Goal: Information Seeking & Learning: Find specific fact

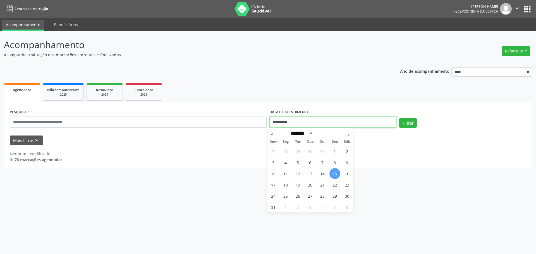
click at [276, 121] on input "**********" at bounding box center [332, 122] width 127 height 11
click at [347, 135] on icon at bounding box center [348, 135] width 4 height 4
select select "*"
click at [285, 153] on span "1" at bounding box center [285, 151] width 11 height 11
type input "**********"
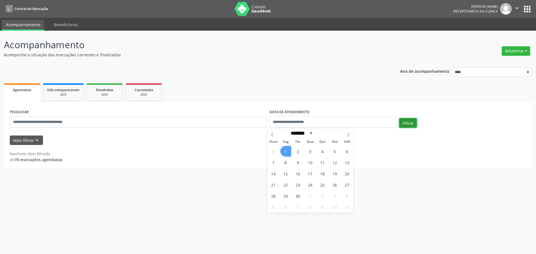
click at [402, 122] on button "Filtrar" at bounding box center [408, 122] width 18 height 9
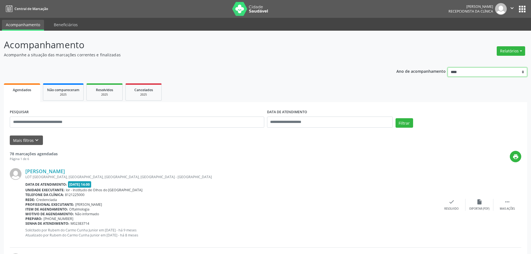
click at [466, 76] on select "**** **** **** **** ****" at bounding box center [488, 72] width 80 height 9
click at [448, 68] on select "**** **** **** **** ****" at bounding box center [488, 72] width 80 height 9
click at [513, 50] on button "Relatórios" at bounding box center [511, 50] width 28 height 9
click at [495, 62] on link "Agendamentos" at bounding box center [496, 63] width 60 height 8
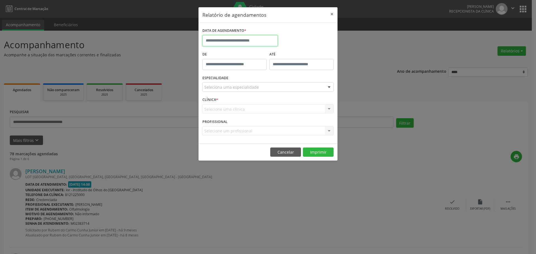
click at [227, 41] on input "text" at bounding box center [239, 40] width 75 height 11
click at [282, 54] on icon at bounding box center [284, 53] width 4 height 4
select select "*"
click at [220, 69] on span "1" at bounding box center [220, 69] width 11 height 11
type input "**********"
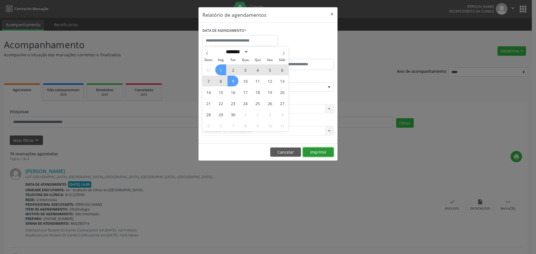
click at [315, 152] on button "Imprimir" at bounding box center [318, 152] width 31 height 9
select select "*"
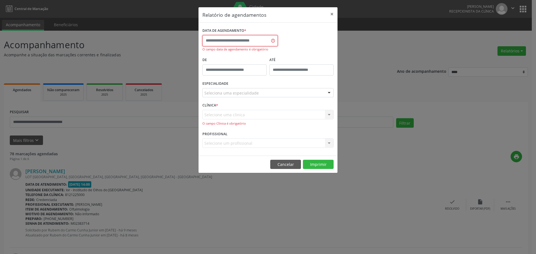
click at [232, 40] on input "text" at bounding box center [239, 40] width 75 height 11
click at [311, 165] on button "Imprimir" at bounding box center [318, 164] width 31 height 9
click at [328, 16] on button "×" at bounding box center [331, 14] width 11 height 14
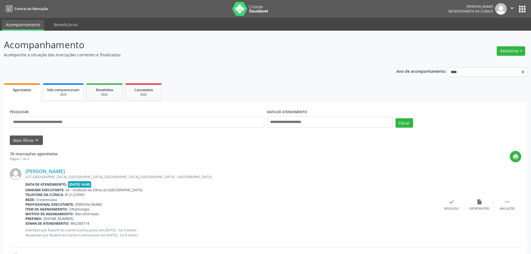
click at [61, 95] on div "2025" at bounding box center [63, 95] width 32 height 4
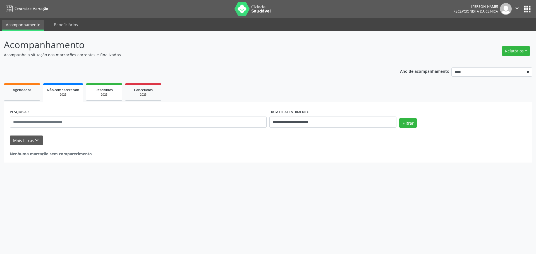
click at [104, 93] on div "2025" at bounding box center [104, 95] width 28 height 4
click at [18, 93] on link "Agendados" at bounding box center [22, 91] width 36 height 17
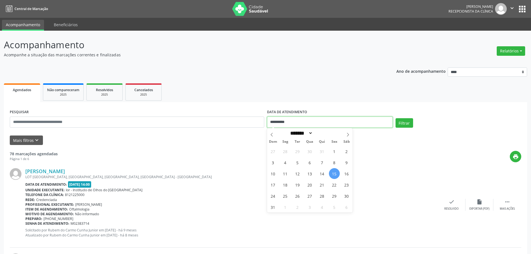
click at [279, 121] on input "**********" at bounding box center [330, 122] width 126 height 11
click at [346, 134] on span at bounding box center [347, 132] width 9 height 9
select select "*"
click at [287, 149] on span "1" at bounding box center [285, 151] width 11 height 11
type input "**********"
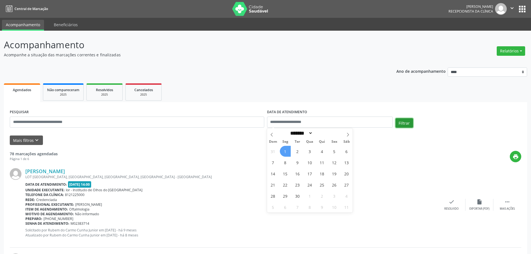
click at [400, 122] on button "Filtrar" at bounding box center [405, 122] width 18 height 9
click at [33, 122] on input "text" at bounding box center [137, 122] width 255 height 11
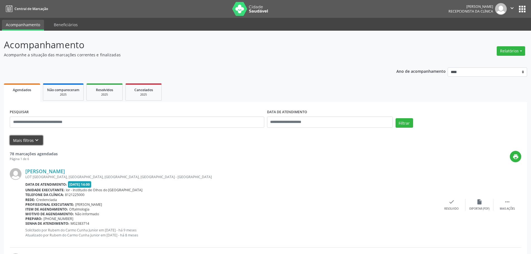
click at [28, 141] on button "Mais filtros keyboard_arrow_down" at bounding box center [26, 141] width 33 height 10
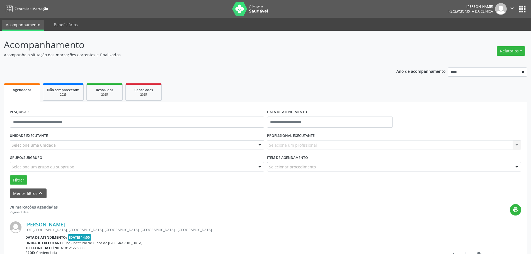
click at [18, 185] on form "PESQUISAR DATA DE ATENDIMENTO UNIDADE EXECUTANTE Selecione uma unidade Todos as…" at bounding box center [266, 153] width 512 height 90
click at [18, 182] on button "Filtrar" at bounding box center [19, 179] width 18 height 9
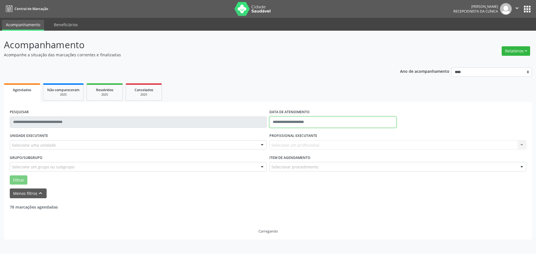
click at [280, 122] on input "text" at bounding box center [332, 122] width 127 height 11
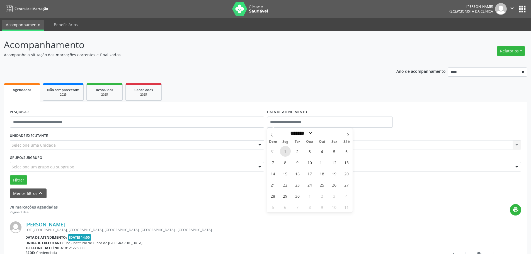
click at [288, 151] on span "1" at bounding box center [285, 151] width 11 height 11
type input "**********"
click at [20, 177] on button "Filtrar" at bounding box center [19, 179] width 18 height 9
click at [66, 25] on link "Beneficiários" at bounding box center [66, 25] width 32 height 10
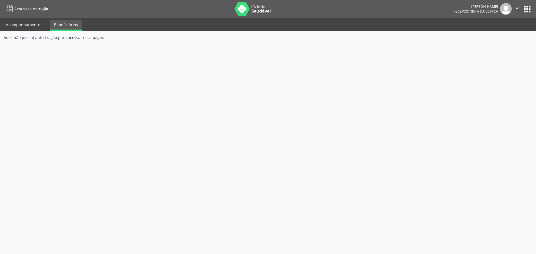
click at [33, 26] on link "Acompanhamento" at bounding box center [23, 25] width 42 height 10
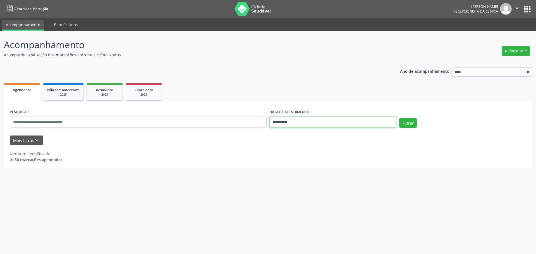
click at [286, 123] on input "**********" at bounding box center [332, 122] width 127 height 11
click at [349, 135] on icon at bounding box center [348, 135] width 2 height 4
select select "*"
click at [285, 152] on span "1" at bounding box center [285, 151] width 11 height 11
type input "**********"
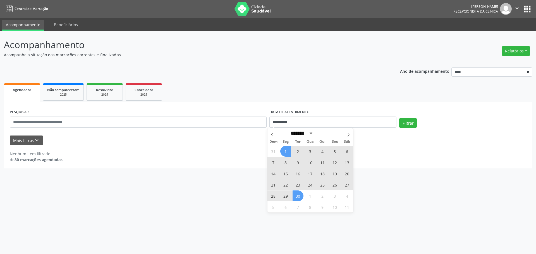
click at [300, 198] on span "30" at bounding box center [297, 196] width 11 height 11
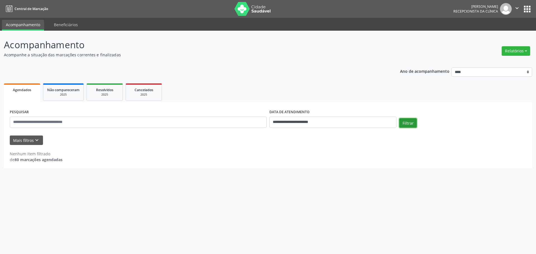
click at [409, 125] on button "Filtrar" at bounding box center [408, 122] width 18 height 9
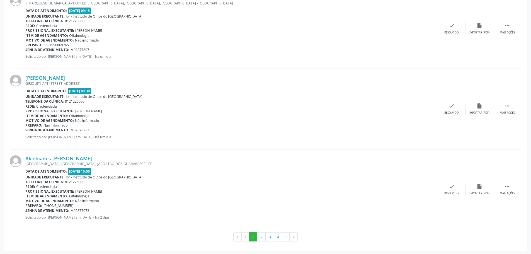
scroll to position [1145, 0]
click at [259, 238] on button "2" at bounding box center [261, 235] width 9 height 9
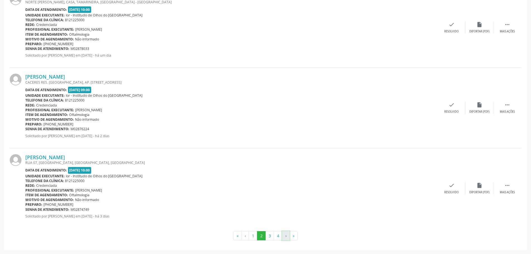
click at [286, 238] on button "›" at bounding box center [286, 235] width 8 height 9
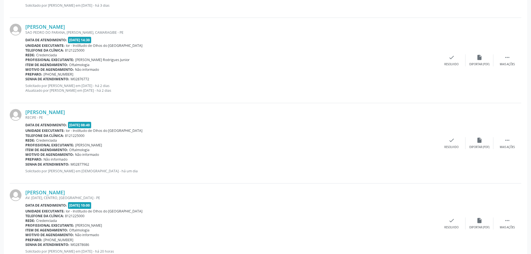
scroll to position [1150, 0]
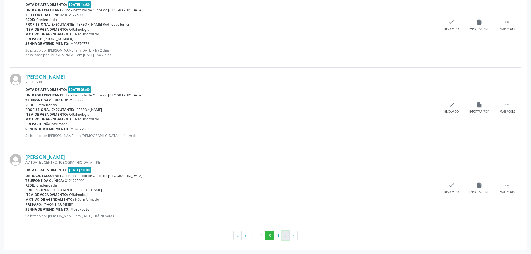
click at [285, 235] on button "›" at bounding box center [286, 235] width 8 height 9
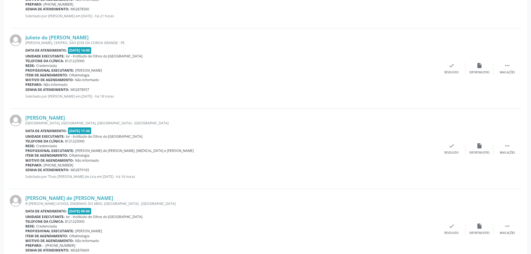
scroll to position [1069, 0]
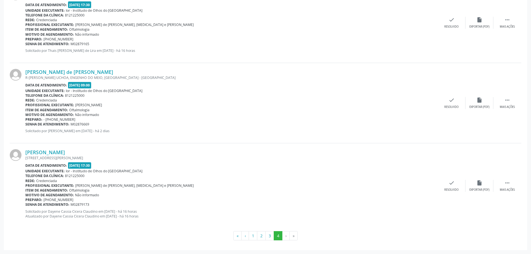
click at [290, 235] on li "»" at bounding box center [294, 235] width 8 height 9
click at [288, 237] on li "›" at bounding box center [286, 235] width 7 height 9
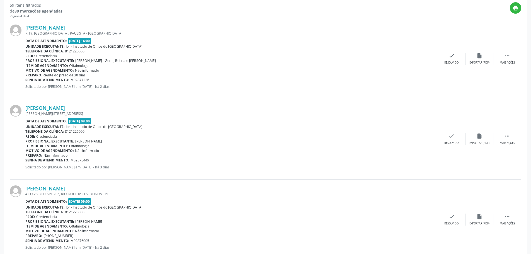
scroll to position [0, 0]
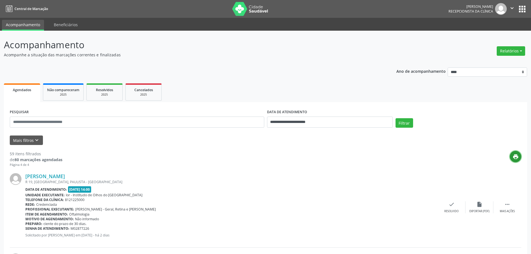
click at [516, 157] on icon "print" at bounding box center [516, 157] width 6 height 6
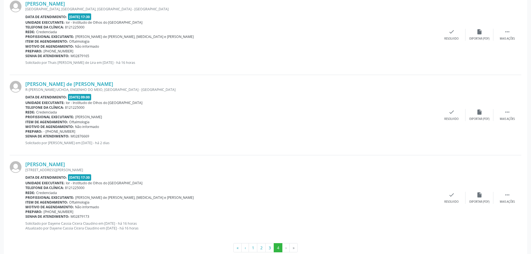
scroll to position [1069, 0]
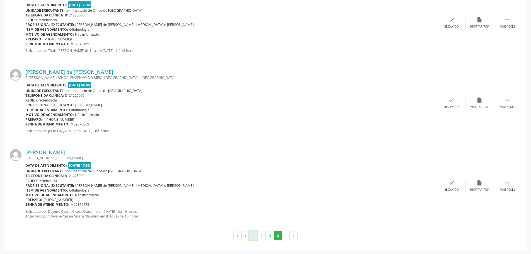
click at [251, 236] on button "1" at bounding box center [253, 235] width 9 height 9
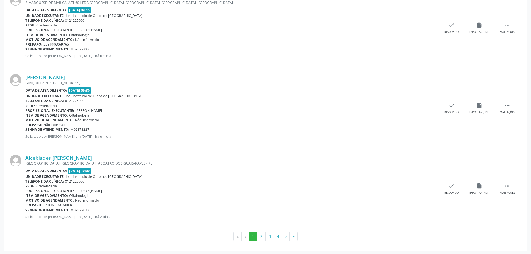
scroll to position [1145, 0]
click at [264, 234] on button "2" at bounding box center [261, 235] width 9 height 9
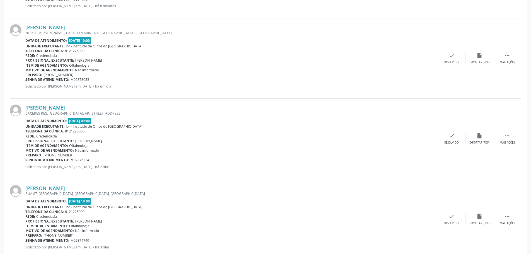
scroll to position [1144, 0]
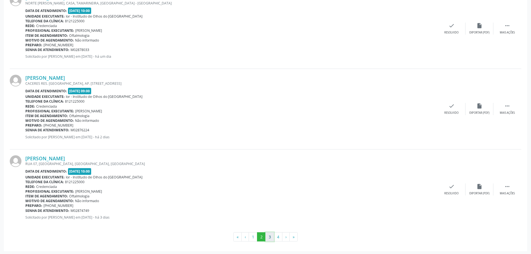
click at [271, 237] on button "3" at bounding box center [270, 236] width 9 height 9
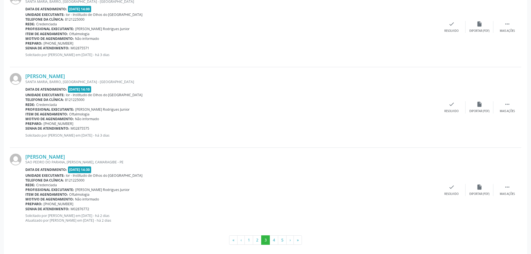
scroll to position [1150, 0]
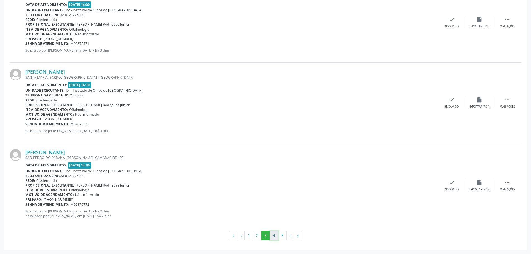
click at [274, 238] on button "4" at bounding box center [274, 235] width 9 height 9
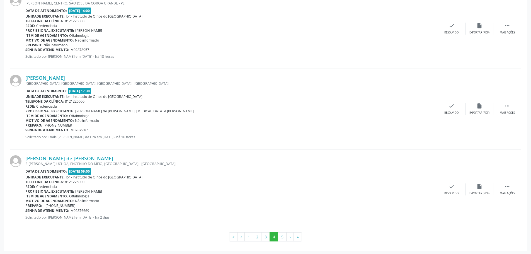
scroll to position [1145, 0]
click at [284, 236] on button "5" at bounding box center [282, 235] width 9 height 9
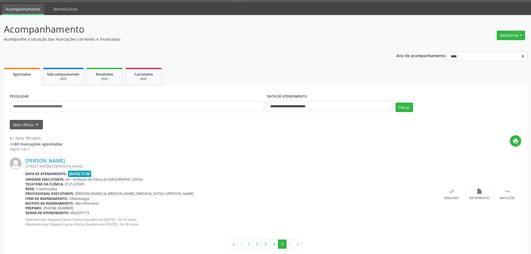
scroll to position [24, 0]
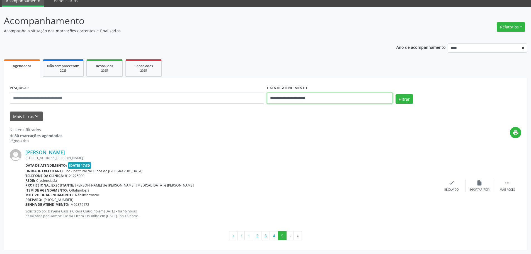
click at [277, 99] on input "**********" at bounding box center [330, 98] width 126 height 11
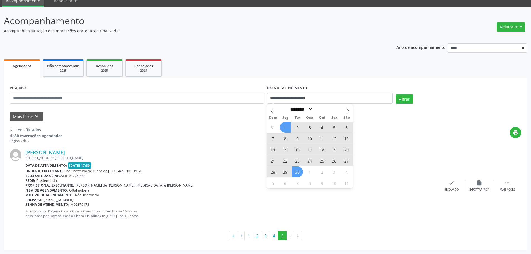
click at [297, 129] on span "2" at bounding box center [297, 127] width 11 height 11
type input "**********"
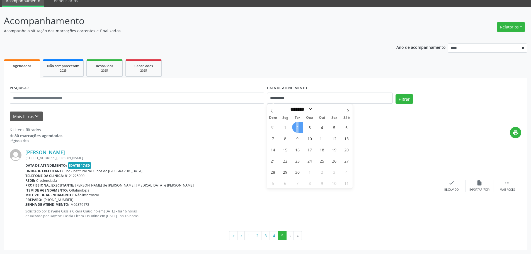
click at [297, 129] on span "2" at bounding box center [297, 127] width 11 height 11
click at [297, 129] on div "print" at bounding box center [291, 135] width 459 height 16
click at [405, 102] on button "Filtrar" at bounding box center [405, 98] width 18 height 9
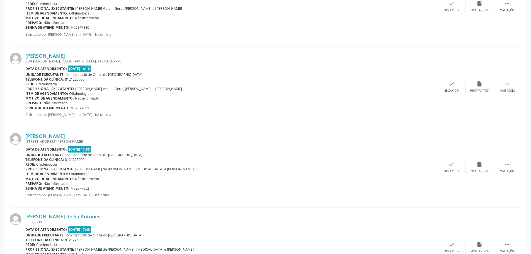
scroll to position [614, 0]
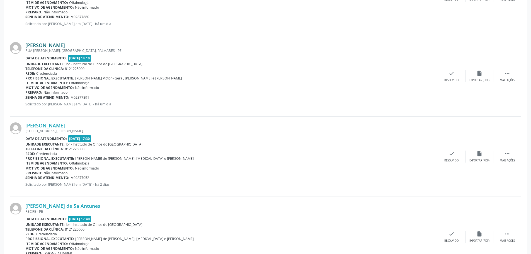
click at [50, 45] on link "[PERSON_NAME]" at bounding box center [45, 45] width 40 height 6
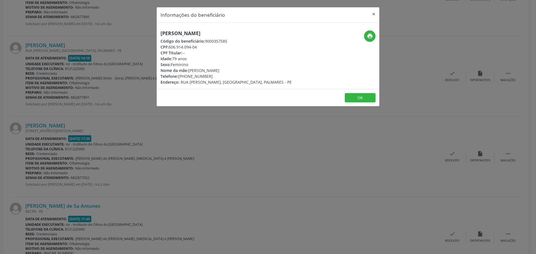
drag, startPoint x: 168, startPoint y: 47, endPoint x: 200, endPoint y: 47, distance: 32.6
click at [200, 47] on div "CPF: 606.914.094-04" at bounding box center [225, 47] width 131 height 6
click at [203, 50] on div "CPF Titular: --" at bounding box center [225, 53] width 131 height 6
drag, startPoint x: 199, startPoint y: 47, endPoint x: 169, endPoint y: 45, distance: 29.7
click at [169, 45] on div "CPF: 606.914.094-04" at bounding box center [225, 47] width 131 height 6
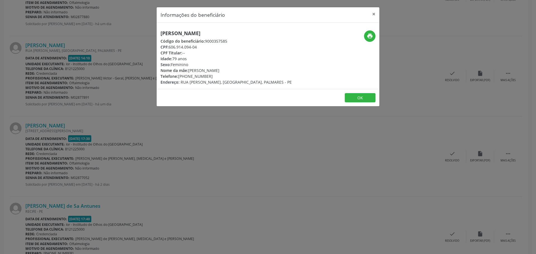
copy div "606.914.094-04"
click at [374, 16] on button "×" at bounding box center [373, 14] width 11 height 14
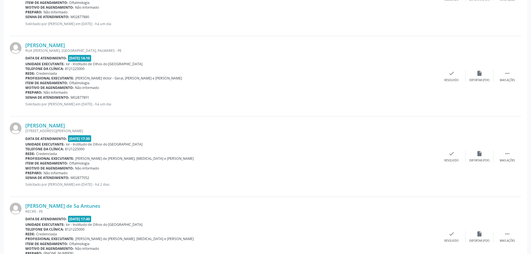
click at [60, 154] on div "Rede: Credenciada" at bounding box center [231, 153] width 413 height 5
click at [70, 129] on div "[STREET_ADDRESS][PERSON_NAME]" at bounding box center [231, 131] width 413 height 5
click at [65, 126] on link "[PERSON_NAME]" at bounding box center [45, 125] width 40 height 6
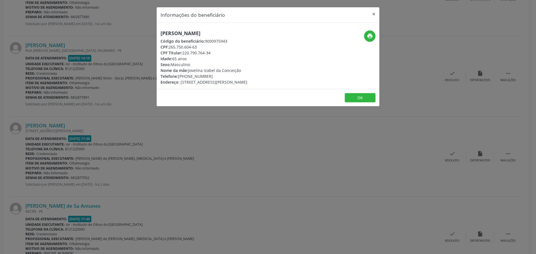
drag, startPoint x: 169, startPoint y: 47, endPoint x: 201, endPoint y: 48, distance: 32.1
click at [201, 48] on div "CPF: 265.750.604-63" at bounding box center [203, 47] width 87 height 6
copy div "265.750.604-63"
click at [374, 11] on button "×" at bounding box center [373, 14] width 11 height 14
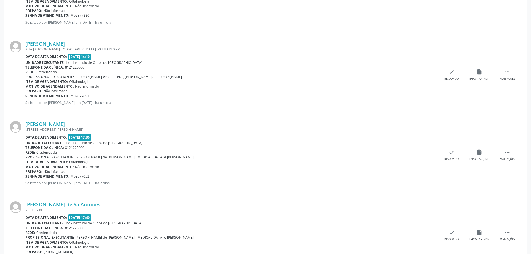
scroll to position [646, 0]
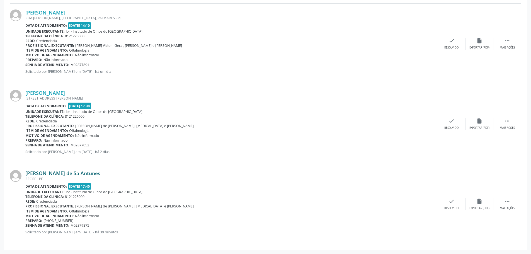
click at [55, 173] on link "[PERSON_NAME] de Sa Antunes" at bounding box center [62, 173] width 75 height 6
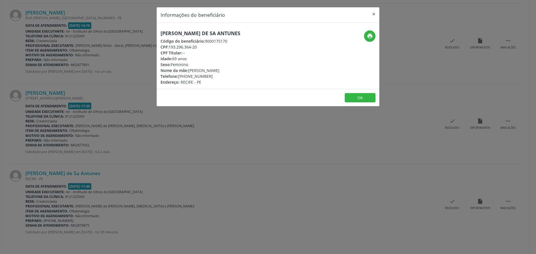
drag, startPoint x: 169, startPoint y: 47, endPoint x: 201, endPoint y: 47, distance: 31.8
click at [201, 47] on div "CPF: 193.296.364-20" at bounding box center [200, 47] width 80 height 6
copy div "193.296.364-20"
click at [370, 13] on button "×" at bounding box center [373, 14] width 11 height 14
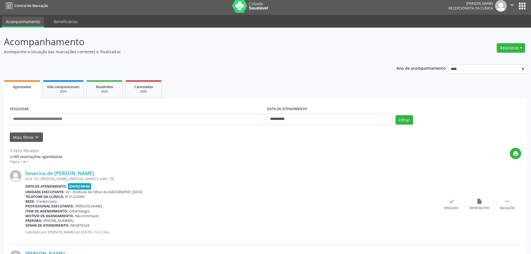
scroll to position [0, 0]
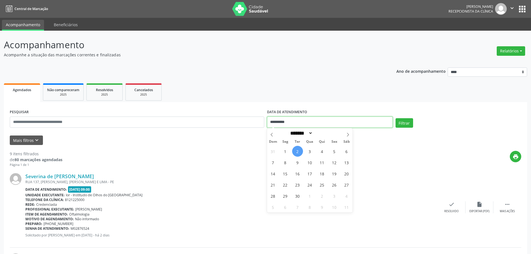
click at [272, 121] on input "**********" at bounding box center [330, 122] width 126 height 11
click at [312, 150] on span "3" at bounding box center [310, 151] width 11 height 11
type input "**********"
click at [311, 150] on span "3" at bounding box center [310, 151] width 11 height 11
click at [406, 124] on button "Filtrar" at bounding box center [405, 122] width 18 height 9
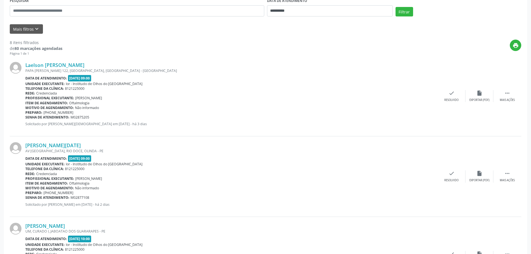
scroll to position [112, 0]
click at [56, 65] on link "Laelson [PERSON_NAME]" at bounding box center [54, 65] width 59 height 6
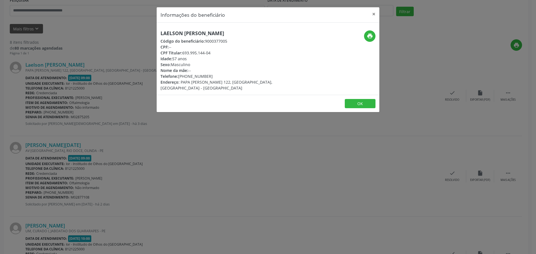
drag, startPoint x: 159, startPoint y: 33, endPoint x: 222, endPoint y: 31, distance: 62.5
click at [222, 31] on div "Laelson [PERSON_NAME] Código do beneficiário: 9000377005 CPF: -- CPF Titular: 6…" at bounding box center [231, 60] width 148 height 61
copy h5 "Laelson [PERSON_NAME]"
drag, startPoint x: 373, startPoint y: 15, endPoint x: 344, endPoint y: 23, distance: 30.2
click at [373, 15] on button "×" at bounding box center [373, 14] width 11 height 14
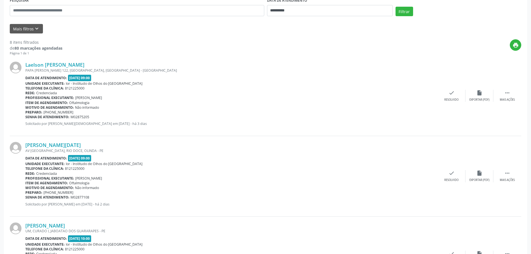
scroll to position [0, 0]
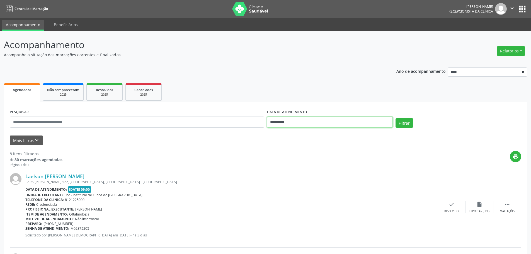
click at [273, 125] on input "**********" at bounding box center [330, 122] width 126 height 11
click at [285, 152] on span "1" at bounding box center [285, 151] width 11 height 11
type input "**********"
click at [285, 152] on span "1" at bounding box center [285, 151] width 11 height 11
click at [406, 122] on button "Filtrar" at bounding box center [405, 122] width 18 height 9
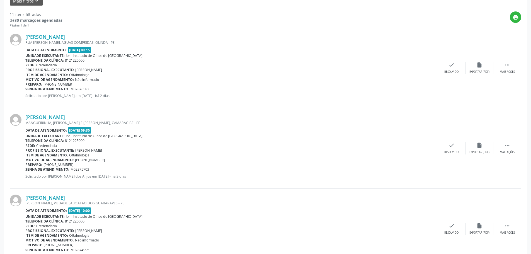
scroll to position [167, 0]
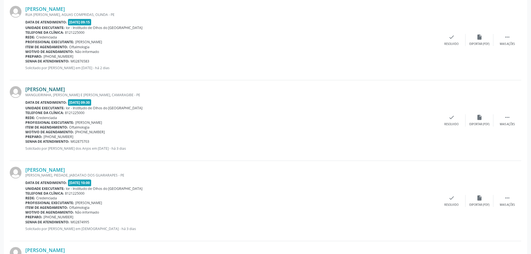
click at [47, 90] on link "[PERSON_NAME]" at bounding box center [45, 89] width 40 height 6
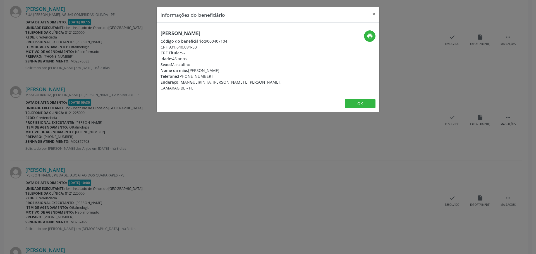
drag, startPoint x: 169, startPoint y: 47, endPoint x: 202, endPoint y: 48, distance: 32.4
click at [202, 48] on div "CPF: 931.640.094-53" at bounding box center [230, 47] width 141 height 6
copy div "931.640.094-53"
drag, startPoint x: 160, startPoint y: 33, endPoint x: 234, endPoint y: 31, distance: 74.0
click at [234, 31] on div "[PERSON_NAME] Código do beneficiário: 9000407104 CPF: 931.640.094-53 CPF Titula…" at bounding box center [231, 60] width 148 height 61
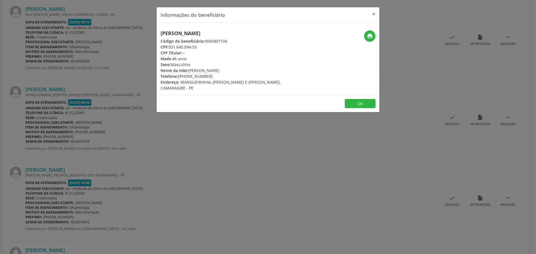
copy h5 "[PERSON_NAME]"
click at [30, 92] on div "Informações do beneficiário × [PERSON_NAME] Código do beneficiário: 9000407104 …" at bounding box center [268, 127] width 536 height 254
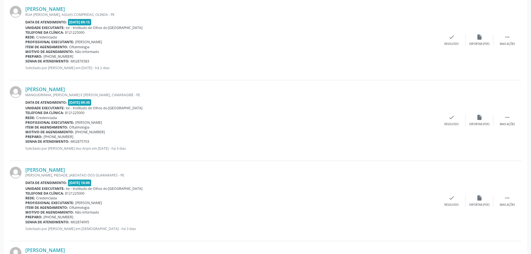
drag, startPoint x: 25, startPoint y: 88, endPoint x: 91, endPoint y: 89, distance: 66.1
click at [91, 89] on div "[PERSON_NAME] MANGUEIRINHA, LOT SANTOS COSME E [PERSON_NAME], [GEOGRAPHIC_DATA]…" at bounding box center [266, 120] width 512 height 80
copy div "[PERSON_NAME]"
click at [65, 87] on link "[PERSON_NAME]" at bounding box center [45, 89] width 40 height 6
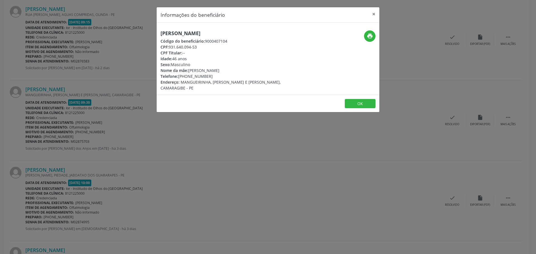
drag, startPoint x: 170, startPoint y: 47, endPoint x: 198, endPoint y: 45, distance: 27.9
click at [198, 45] on div "CPF: 931.640.094-53" at bounding box center [230, 47] width 141 height 6
copy div "931.640.094-53"
click at [373, 13] on button "×" at bounding box center [373, 14] width 11 height 14
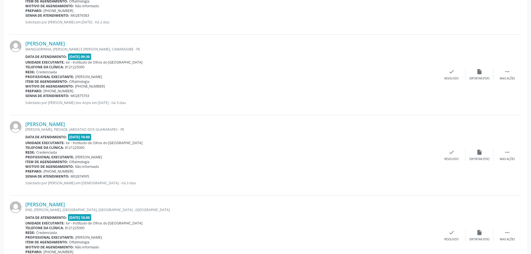
scroll to position [251, 0]
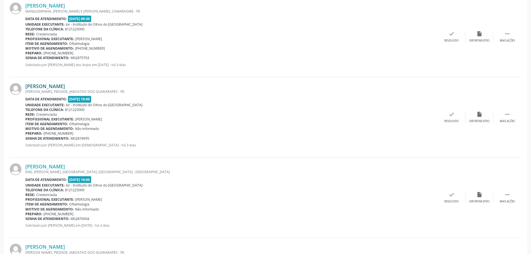
click at [50, 87] on link "[PERSON_NAME]" at bounding box center [45, 86] width 40 height 6
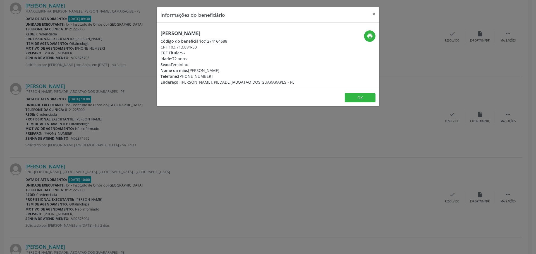
drag, startPoint x: 169, startPoint y: 48, endPoint x: 203, endPoint y: 47, distance: 34.9
click at [203, 47] on div "CPF: 103.713.894-53" at bounding box center [227, 47] width 134 height 6
copy div "103.713.894-53"
drag, startPoint x: 374, startPoint y: 14, endPoint x: 329, endPoint y: 29, distance: 47.6
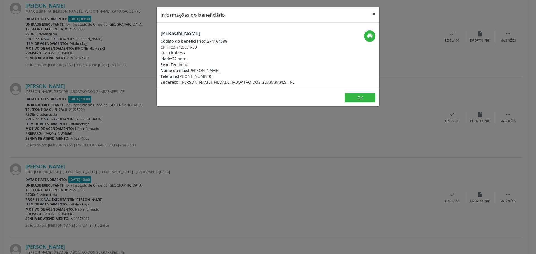
click at [374, 14] on button "×" at bounding box center [373, 14] width 11 height 14
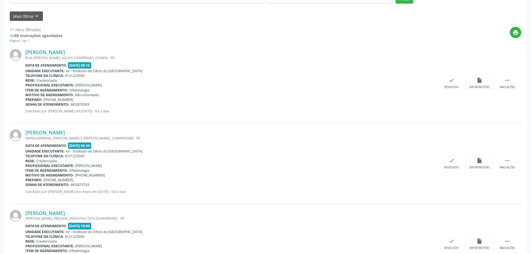
scroll to position [0, 0]
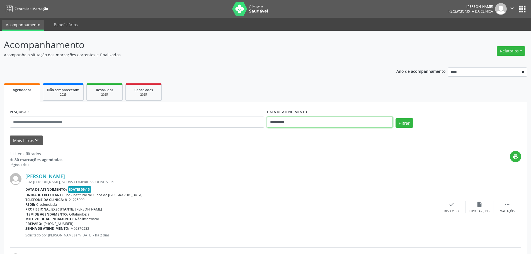
click at [275, 122] on input "**********" at bounding box center [330, 122] width 126 height 11
click at [284, 175] on span "15" at bounding box center [285, 173] width 11 height 11
type input "**********"
click at [284, 175] on span "15" at bounding box center [285, 173] width 11 height 11
click at [407, 119] on button "Filtrar" at bounding box center [405, 122] width 18 height 9
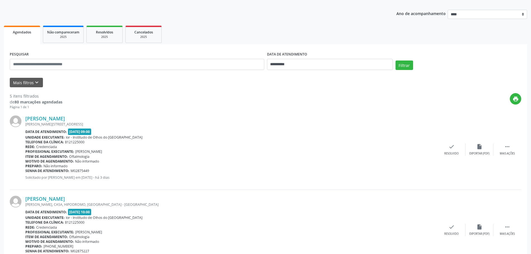
scroll to position [112, 0]
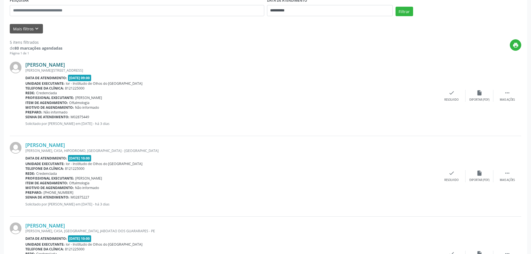
click at [62, 66] on link "[PERSON_NAME]" at bounding box center [45, 65] width 40 height 6
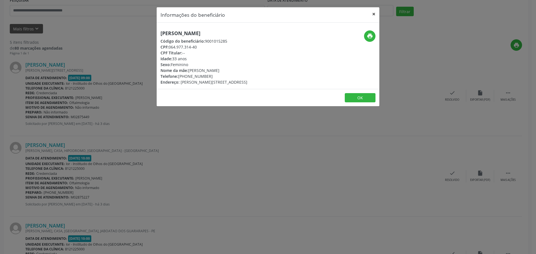
click at [372, 11] on button "×" at bounding box center [373, 14] width 11 height 14
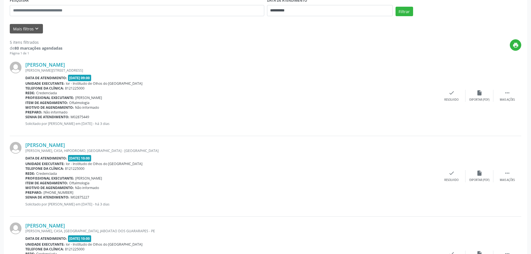
scroll to position [0, 0]
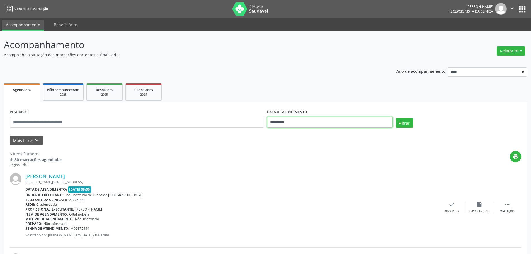
click at [285, 120] on input "**********" at bounding box center [330, 122] width 126 height 11
click at [288, 153] on span "1" at bounding box center [285, 151] width 11 height 11
type input "**********"
click at [288, 153] on span "1" at bounding box center [285, 151] width 11 height 11
click at [408, 125] on button "Filtrar" at bounding box center [405, 122] width 18 height 9
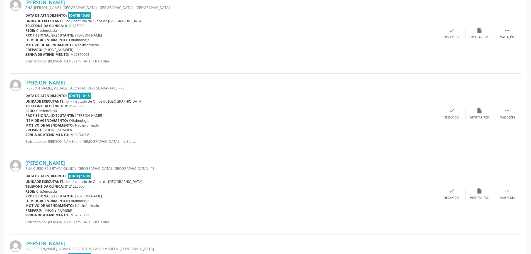
scroll to position [418, 0]
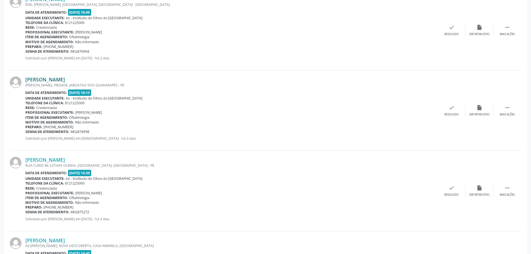
click at [50, 81] on link "[PERSON_NAME]" at bounding box center [45, 79] width 40 height 6
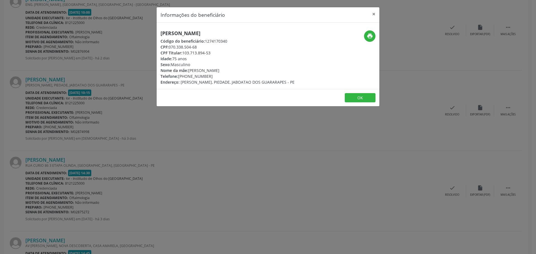
drag, startPoint x: 170, startPoint y: 46, endPoint x: 201, endPoint y: 44, distance: 31.6
click at [201, 44] on div "CPF: 070.338.504-68" at bounding box center [227, 47] width 134 height 6
drag, startPoint x: 159, startPoint y: 33, endPoint x: 216, endPoint y: 32, distance: 57.5
click at [216, 32] on div "[PERSON_NAME] Código do beneficiário: 1274170340 CPF: 070.338.504-68 CPF Titula…" at bounding box center [231, 57] width 148 height 55
drag, startPoint x: 174, startPoint y: 46, endPoint x: 199, endPoint y: 46, distance: 25.9
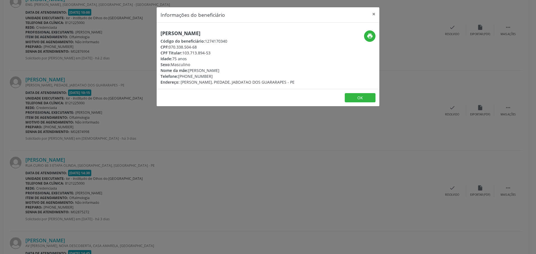
click at [199, 46] on div "CPF: 070.338.504-68" at bounding box center [227, 47] width 134 height 6
click at [374, 15] on button "×" at bounding box center [373, 14] width 11 height 14
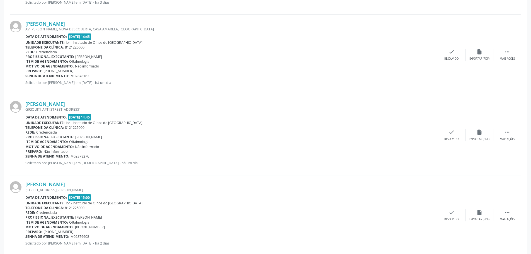
scroll to position [642, 0]
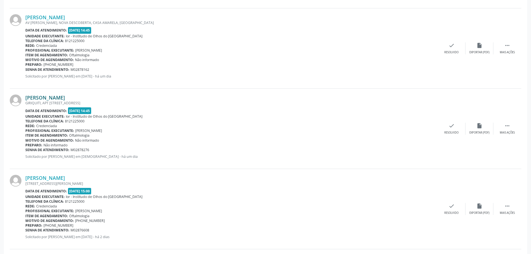
click at [51, 99] on link "[PERSON_NAME]" at bounding box center [45, 98] width 40 height 6
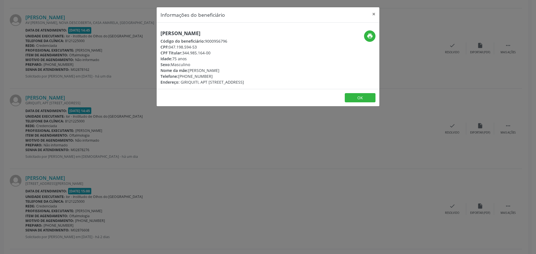
drag, startPoint x: 170, startPoint y: 47, endPoint x: 199, endPoint y: 45, distance: 29.9
click at [199, 45] on div "CPF: 047.198.594-53" at bounding box center [201, 47] width 83 height 6
drag, startPoint x: 159, startPoint y: 30, endPoint x: 228, endPoint y: 31, distance: 69.5
click at [228, 31] on div "[PERSON_NAME] Código do beneficiário: 9000956796 CPF: 047.198.594-53 CPF Titula…" at bounding box center [268, 56] width 223 height 66
drag, startPoint x: 170, startPoint y: 46, endPoint x: 203, endPoint y: 46, distance: 32.9
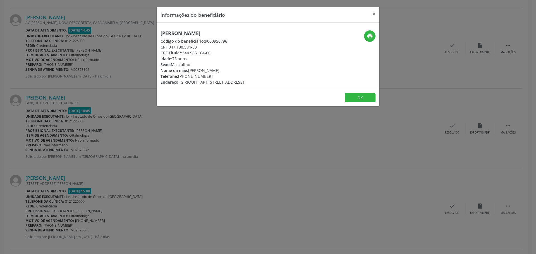
click at [203, 46] on div "CPF: 047.198.594-53" at bounding box center [201, 47] width 83 height 6
click at [374, 13] on button "×" at bounding box center [373, 14] width 11 height 14
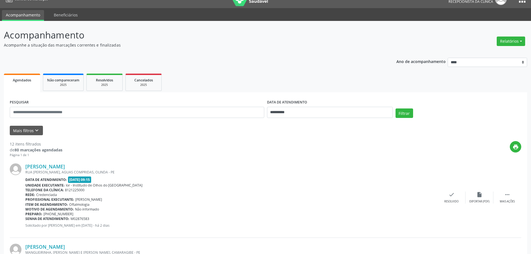
scroll to position [0, 0]
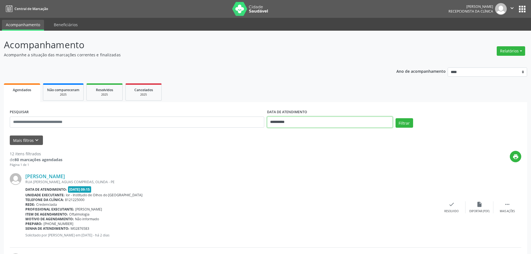
click at [272, 122] on input "**********" at bounding box center [330, 122] width 126 height 11
click at [310, 153] on span "3" at bounding box center [310, 151] width 11 height 11
type input "**********"
click at [310, 153] on span "3" at bounding box center [310, 151] width 11 height 11
click at [406, 120] on button "Filtrar" at bounding box center [405, 122] width 18 height 9
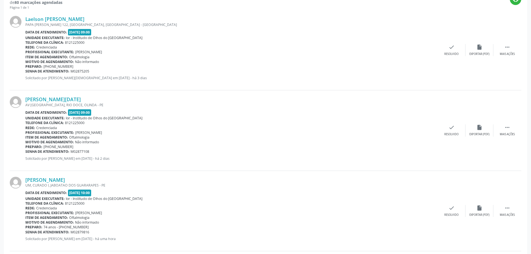
scroll to position [167, 0]
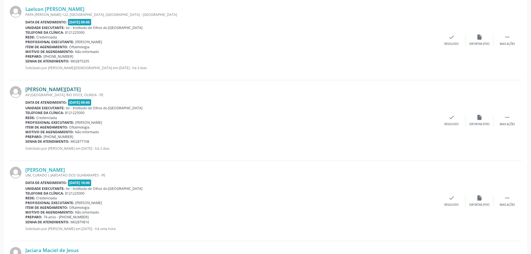
click at [46, 90] on link "[PERSON_NAME][DATE]" at bounding box center [53, 89] width 56 height 6
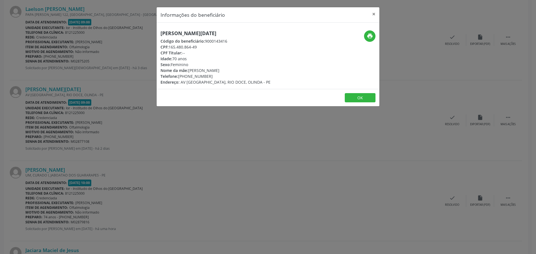
drag, startPoint x: 169, startPoint y: 47, endPoint x: 202, endPoint y: 47, distance: 32.6
click at [202, 47] on div "CPF: 165.480.864-49" at bounding box center [215, 47] width 110 height 6
click at [374, 15] on button "×" at bounding box center [373, 14] width 11 height 14
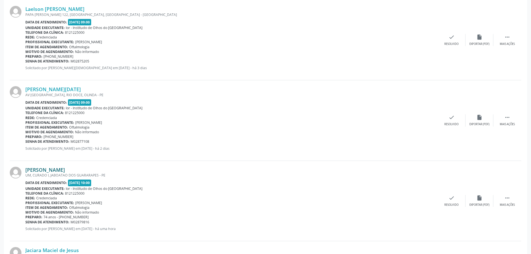
click at [61, 170] on link "[PERSON_NAME]" at bounding box center [45, 170] width 40 height 6
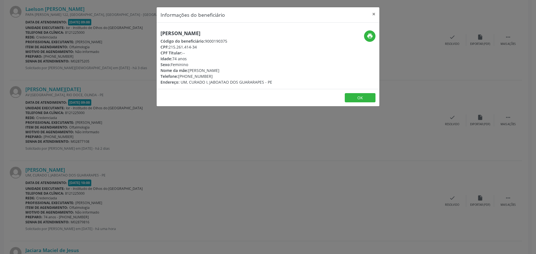
drag, startPoint x: 168, startPoint y: 48, endPoint x: 199, endPoint y: 45, distance: 30.8
click at [199, 45] on div "CPF: 215.261.414-34" at bounding box center [216, 47] width 112 height 6
click at [375, 13] on button "×" at bounding box center [373, 14] width 11 height 14
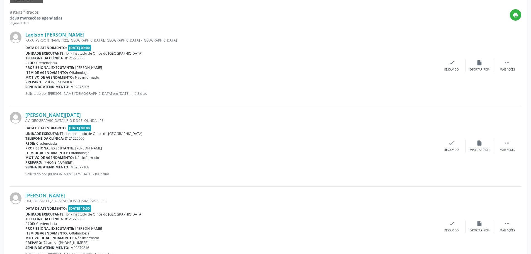
scroll to position [195, 0]
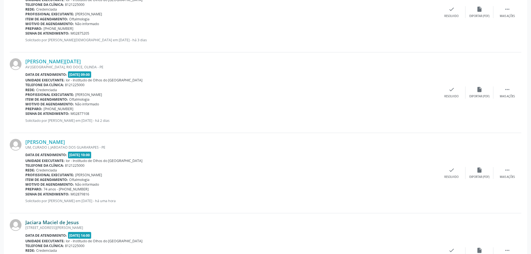
click at [52, 223] on link "Jaciara Maciel de Jesus" at bounding box center [52, 222] width 54 height 6
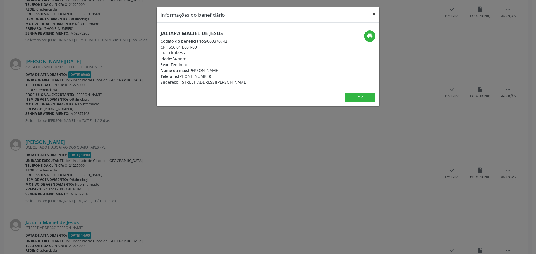
click at [374, 15] on button "×" at bounding box center [373, 14] width 11 height 14
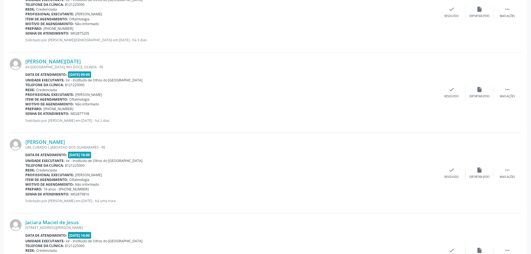
scroll to position [251, 0]
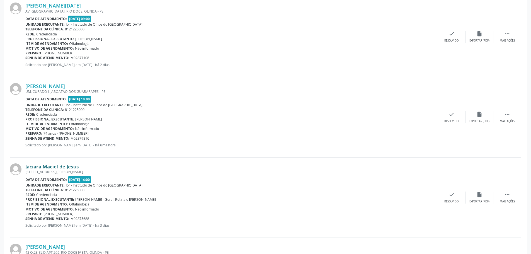
click at [58, 167] on link "Jaciara Maciel de Jesus" at bounding box center [52, 166] width 54 height 6
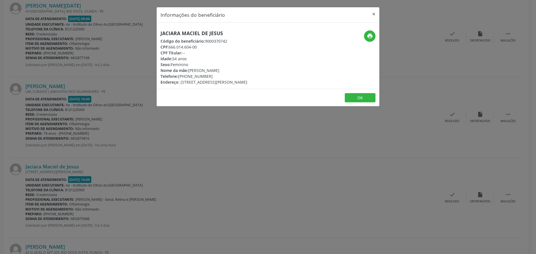
drag, startPoint x: 169, startPoint y: 45, endPoint x: 200, endPoint y: 47, distance: 31.3
click at [201, 47] on div "CPF: 666.014.604-00" at bounding box center [203, 47] width 87 height 6
click at [373, 15] on button "×" at bounding box center [373, 14] width 11 height 14
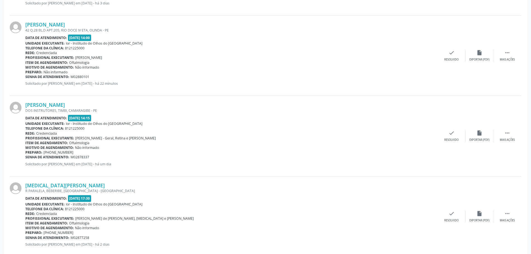
scroll to position [474, 0]
click at [52, 106] on link "[PERSON_NAME]" at bounding box center [45, 104] width 40 height 6
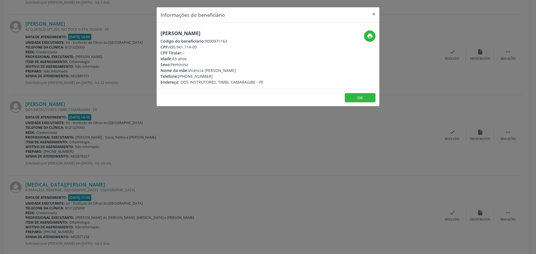
drag, startPoint x: 169, startPoint y: 47, endPoint x: 203, endPoint y: 46, distance: 34.9
click at [203, 46] on div "CPF: 430.941.714-00" at bounding box center [211, 47] width 103 height 6
click at [374, 14] on button "×" at bounding box center [373, 14] width 11 height 14
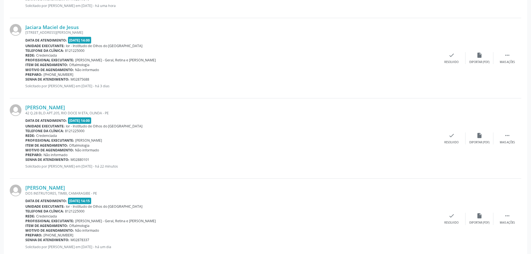
scroll to position [502, 0]
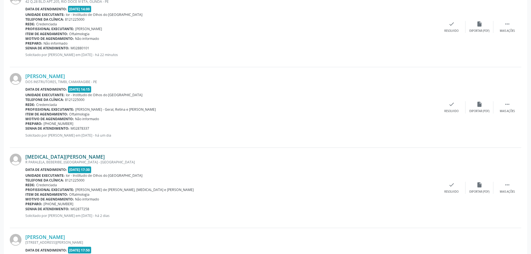
click at [60, 156] on link "[MEDICAL_DATA][PERSON_NAME]" at bounding box center [65, 157] width 80 height 6
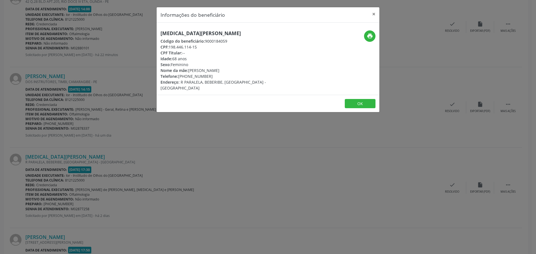
drag, startPoint x: 169, startPoint y: 47, endPoint x: 199, endPoint y: 49, distance: 29.9
click at [199, 49] on div "CPF: 198.446.114-15" at bounding box center [230, 47] width 141 height 6
click at [372, 13] on button "×" at bounding box center [373, 14] width 11 height 14
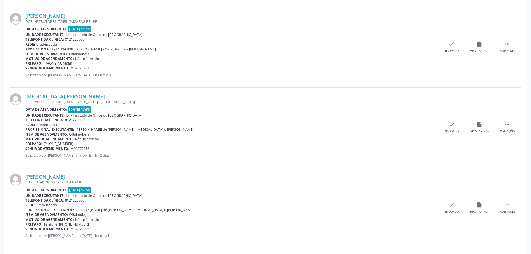
scroll to position [566, 0]
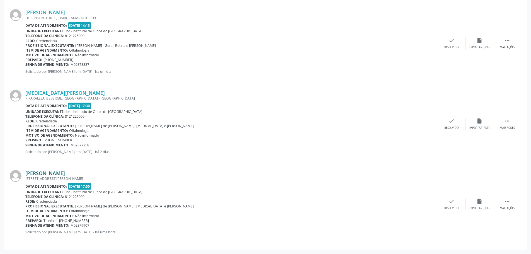
click at [51, 174] on link "[PERSON_NAME]" at bounding box center [45, 173] width 40 height 6
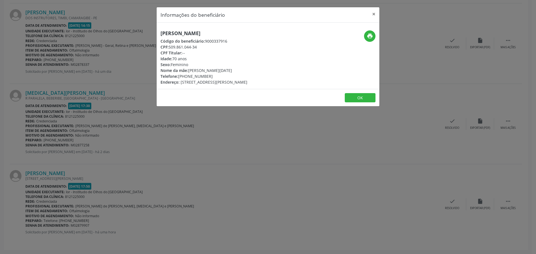
drag, startPoint x: 169, startPoint y: 45, endPoint x: 201, endPoint y: 47, distance: 31.6
click at [201, 47] on div "CPF: 509.861.044-34" at bounding box center [203, 47] width 87 height 6
click at [372, 15] on button "×" at bounding box center [373, 14] width 11 height 14
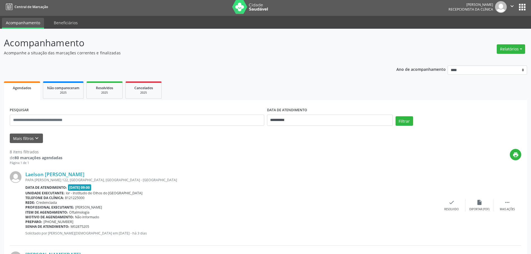
scroll to position [0, 0]
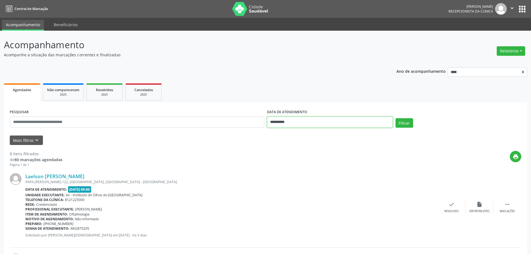
click at [272, 123] on input "**********" at bounding box center [330, 122] width 126 height 11
click at [321, 152] on span "4" at bounding box center [322, 151] width 11 height 11
type input "**********"
click at [407, 122] on button "Filtrar" at bounding box center [405, 122] width 18 height 9
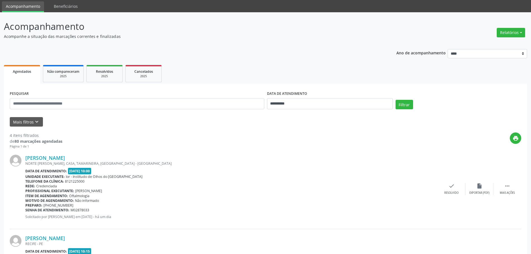
scroll to position [28, 0]
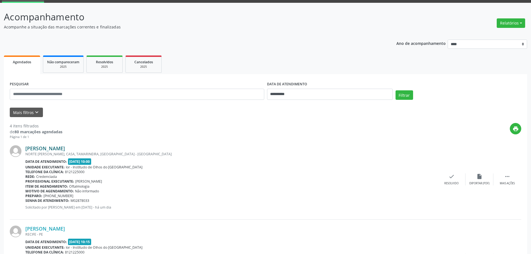
click at [37, 149] on link "[PERSON_NAME]" at bounding box center [45, 148] width 40 height 6
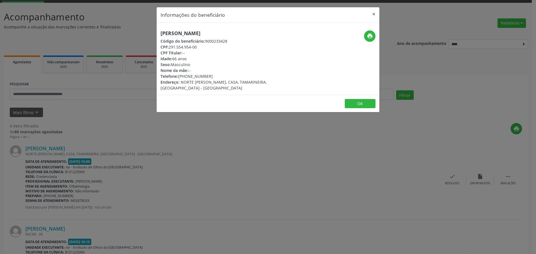
drag, startPoint x: 169, startPoint y: 46, endPoint x: 206, endPoint y: 47, distance: 36.8
click at [206, 47] on div "CPF: 291.554.954-00" at bounding box center [230, 47] width 141 height 6
drag, startPoint x: 160, startPoint y: 33, endPoint x: 225, endPoint y: 34, distance: 64.7
click at [225, 34] on h5 "[PERSON_NAME]" at bounding box center [230, 33] width 141 height 6
drag, startPoint x: 169, startPoint y: 45, endPoint x: 201, endPoint y: 45, distance: 31.3
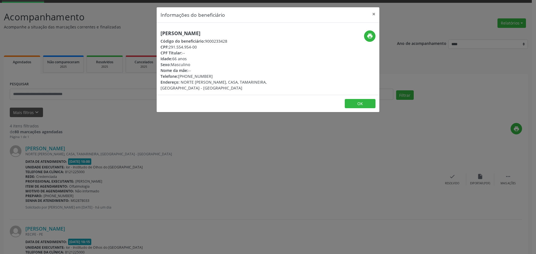
click at [201, 45] on div "CPF: 291.554.954-00" at bounding box center [230, 47] width 141 height 6
click at [374, 13] on button "×" at bounding box center [373, 14] width 11 height 14
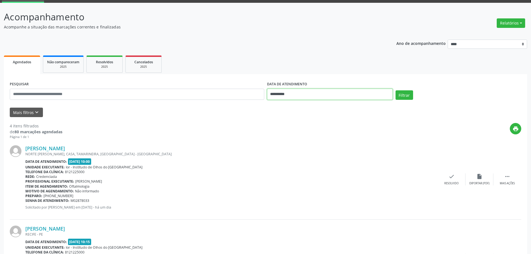
click at [274, 94] on input "**********" at bounding box center [330, 94] width 126 height 11
click at [335, 123] on span "5" at bounding box center [334, 123] width 11 height 11
type input "**********"
click at [335, 123] on span "5" at bounding box center [334, 123] width 11 height 11
click at [406, 95] on button "Filtrar" at bounding box center [405, 94] width 18 height 9
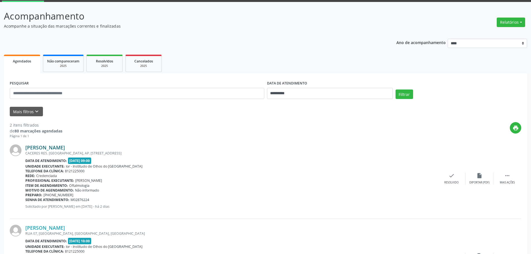
scroll to position [56, 0]
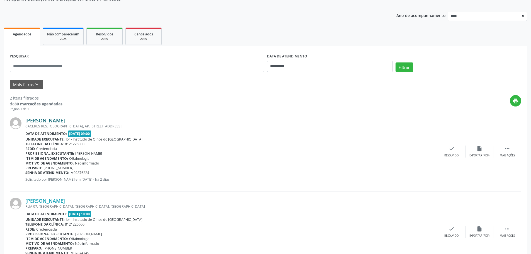
click at [52, 121] on link "[PERSON_NAME]" at bounding box center [45, 120] width 40 height 6
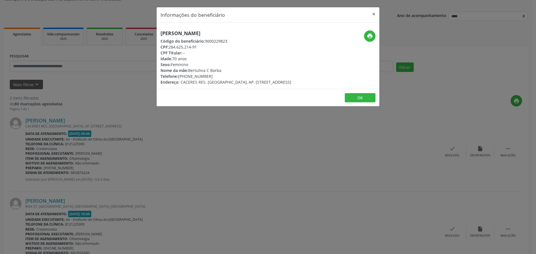
click at [170, 47] on div "CPF: 284.625.214-91" at bounding box center [225, 47] width 131 height 6
drag, startPoint x: 170, startPoint y: 47, endPoint x: 209, endPoint y: 47, distance: 38.8
click at [209, 47] on div "CPF: 284.625.214-91" at bounding box center [225, 47] width 131 height 6
drag, startPoint x: 373, startPoint y: 14, endPoint x: 330, endPoint y: 28, distance: 45.2
click at [372, 13] on button "×" at bounding box center [373, 14] width 11 height 14
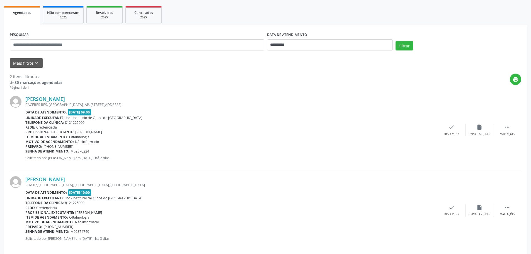
scroll to position [84, 0]
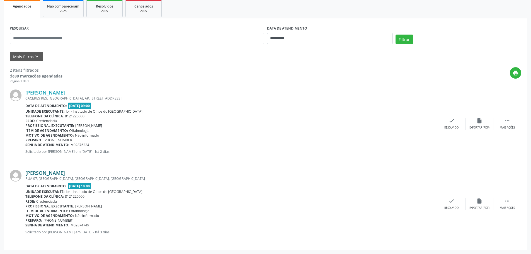
click at [56, 173] on link "[PERSON_NAME]" at bounding box center [45, 173] width 40 height 6
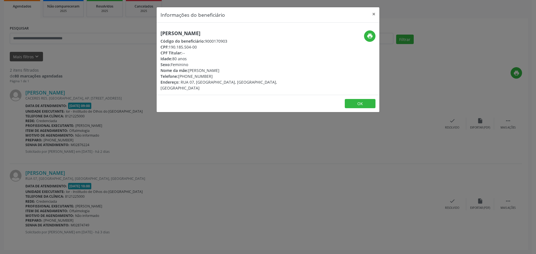
drag, startPoint x: 169, startPoint y: 47, endPoint x: 199, endPoint y: 47, distance: 30.1
click at [199, 47] on div "CPF: 190.185.504-00" at bounding box center [230, 47] width 141 height 6
click at [374, 13] on button "×" at bounding box center [373, 14] width 11 height 14
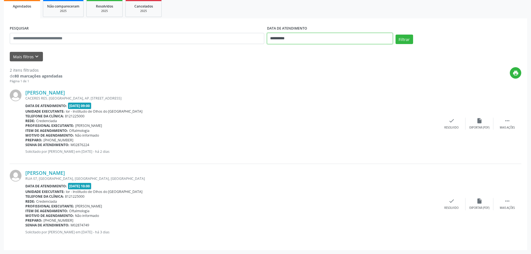
click at [274, 39] on input "**********" at bounding box center [330, 38] width 126 height 11
click at [285, 78] on span "8" at bounding box center [285, 78] width 11 height 11
type input "**********"
click at [285, 78] on span "8" at bounding box center [285, 78] width 11 height 11
click at [409, 40] on button "Filtrar" at bounding box center [405, 39] width 18 height 9
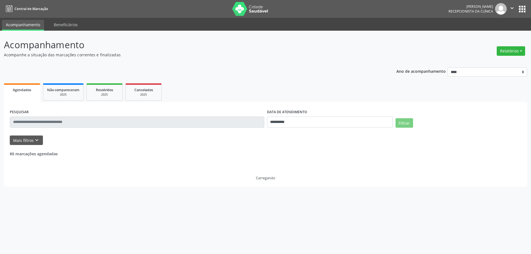
scroll to position [0, 0]
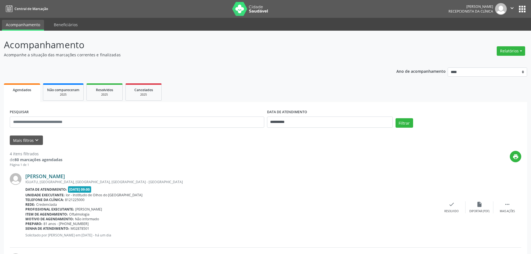
click at [53, 176] on link "[PERSON_NAME]" at bounding box center [45, 176] width 40 height 6
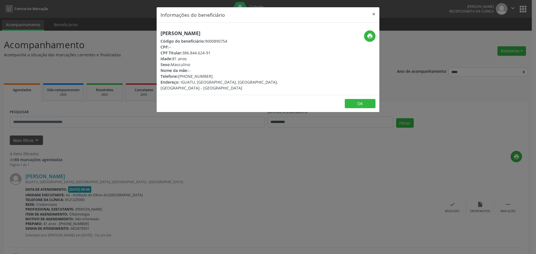
drag, startPoint x: 182, startPoint y: 53, endPoint x: 216, endPoint y: 51, distance: 34.1
click at [216, 51] on div "CPF Titular: 386.844.624-91" at bounding box center [230, 53] width 141 height 6
drag, startPoint x: 159, startPoint y: 33, endPoint x: 222, endPoint y: 33, distance: 62.2
click at [222, 33] on div "[PERSON_NAME] Código do beneficiário: 9000890754 CPF: -- CPF Titular: 386.844.6…" at bounding box center [231, 60] width 148 height 61
click at [374, 15] on button "×" at bounding box center [373, 14] width 11 height 14
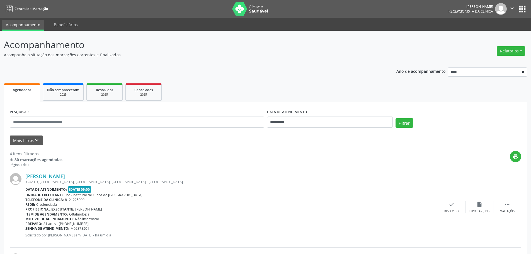
scroll to position [112, 0]
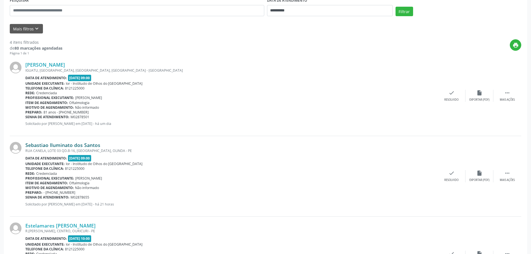
click at [67, 145] on link "Sebastiao Iluminato dos Santos" at bounding box center [62, 145] width 75 height 6
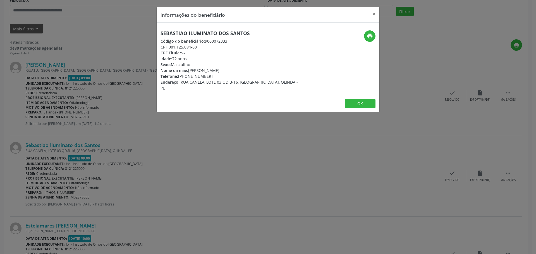
drag, startPoint x: 168, startPoint y: 46, endPoint x: 203, endPoint y: 46, distance: 35.2
click at [203, 46] on div "CPF: 081.125.094-68" at bounding box center [230, 47] width 141 height 6
click at [371, 14] on button "×" at bounding box center [373, 14] width 11 height 14
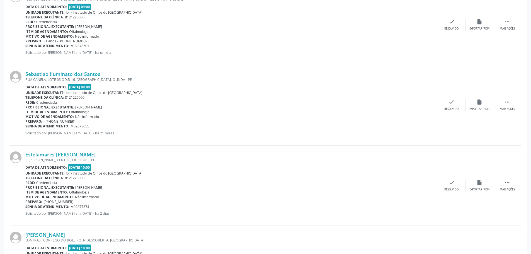
scroll to position [195, 0]
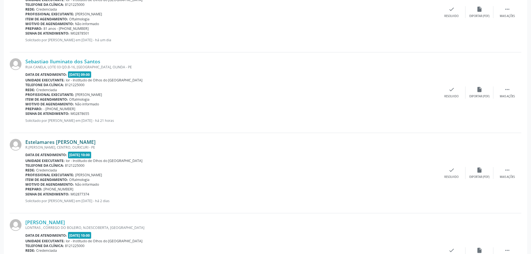
click at [51, 142] on link "Estelamares [PERSON_NAME]" at bounding box center [60, 142] width 70 height 6
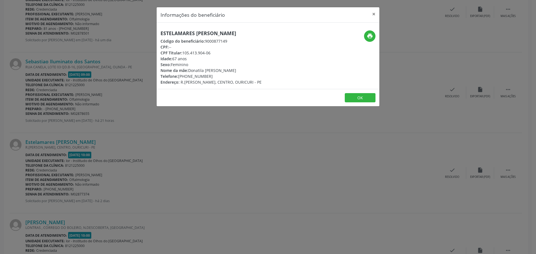
drag, startPoint x: 160, startPoint y: 32, endPoint x: 265, endPoint y: 33, distance: 105.2
click at [265, 33] on div "Estelamares [PERSON_NAME] Código do beneficiário: 9000877149 CPF: -- CPF Titula…" at bounding box center [231, 57] width 148 height 55
click at [373, 13] on button "×" at bounding box center [373, 14] width 11 height 14
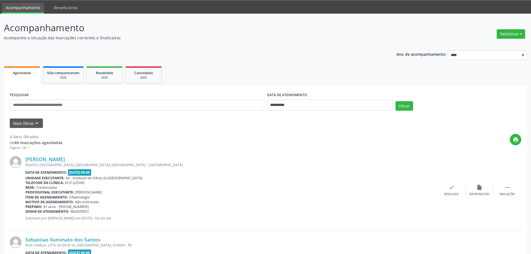
scroll to position [0, 0]
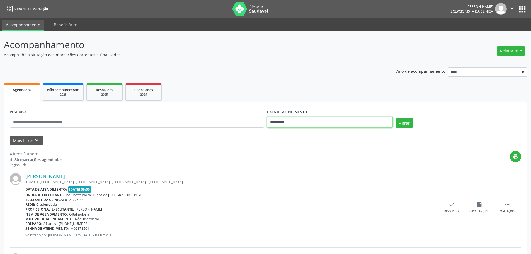
click at [271, 125] on input "**********" at bounding box center [330, 122] width 126 height 11
click at [299, 163] on span "9" at bounding box center [297, 162] width 11 height 11
type input "**********"
click at [406, 125] on button "Filtrar" at bounding box center [405, 122] width 18 height 9
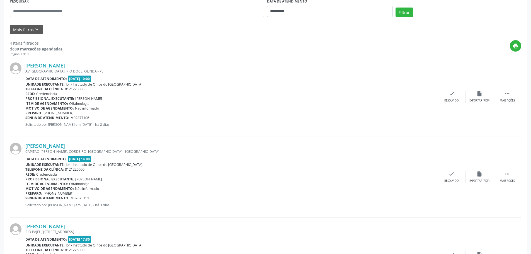
scroll to position [112, 0]
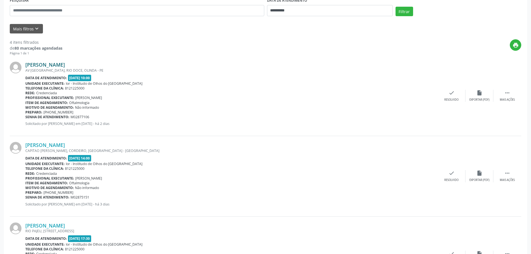
click at [59, 66] on link "[PERSON_NAME]" at bounding box center [45, 65] width 40 height 6
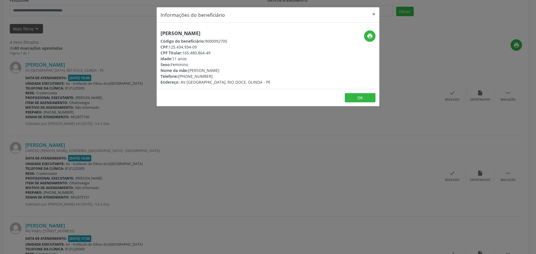
drag, startPoint x: 170, startPoint y: 47, endPoint x: 201, endPoint y: 47, distance: 31.3
click at [201, 47] on div "CPF: 125.434.934-09" at bounding box center [215, 47] width 110 height 6
drag, startPoint x: 159, startPoint y: 32, endPoint x: 298, endPoint y: 36, distance: 139.0
click at [298, 36] on div "[PERSON_NAME] Código do beneficiário: 9000992705 CPF: 125.434.934-09 CPF Titula…" at bounding box center [231, 57] width 148 height 55
drag, startPoint x: 171, startPoint y: 46, endPoint x: 198, endPoint y: 45, distance: 27.1
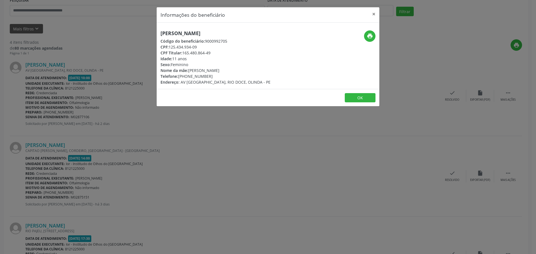
click at [198, 45] on div "CPF: 125.434.934-09" at bounding box center [215, 47] width 110 height 6
drag, startPoint x: 169, startPoint y: 47, endPoint x: 200, endPoint y: 46, distance: 31.0
click at [200, 46] on div "CPF: 125.434.934-09" at bounding box center [215, 47] width 110 height 6
click at [373, 14] on button "×" at bounding box center [373, 14] width 11 height 14
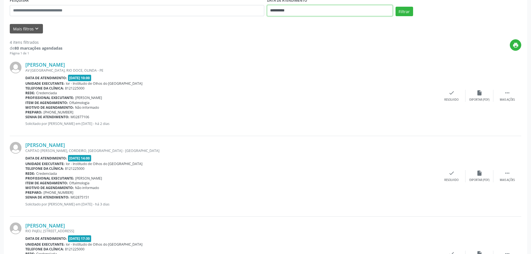
click at [273, 11] on input "**********" at bounding box center [330, 10] width 126 height 11
click at [312, 61] on span "17" at bounding box center [310, 62] width 11 height 11
type input "**********"
click at [409, 9] on button "Filtrar" at bounding box center [405, 11] width 18 height 9
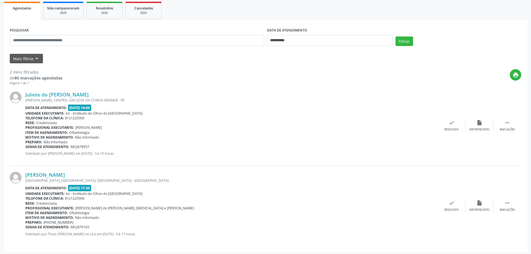
scroll to position [84, 0]
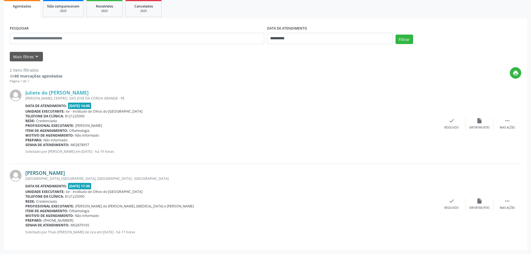
click at [54, 174] on link "[PERSON_NAME]" at bounding box center [45, 173] width 40 height 6
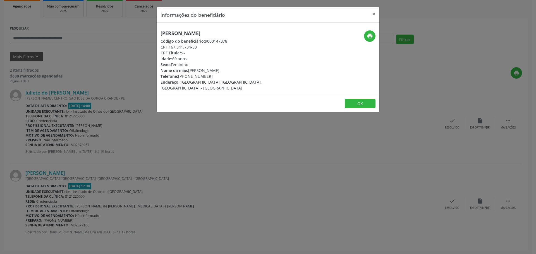
drag, startPoint x: 169, startPoint y: 47, endPoint x: 198, endPoint y: 48, distance: 28.5
click at [198, 48] on div "CPF: 167.341.734-53" at bounding box center [230, 47] width 141 height 6
drag, startPoint x: 159, startPoint y: 32, endPoint x: 262, endPoint y: 33, distance: 102.7
click at [262, 33] on div "[PERSON_NAME] Código do beneficiário: 9000147378 CPF: 167.341.734-53 CPF Titula…" at bounding box center [231, 60] width 148 height 61
drag, startPoint x: 169, startPoint y: 45, endPoint x: 204, endPoint y: 46, distance: 34.9
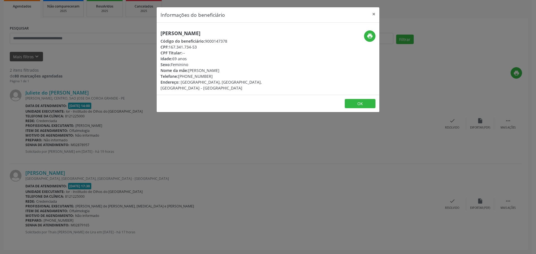
click at [204, 46] on div "CPF: 167.341.734-53" at bounding box center [230, 47] width 141 height 6
click at [374, 15] on button "×" at bounding box center [373, 14] width 11 height 14
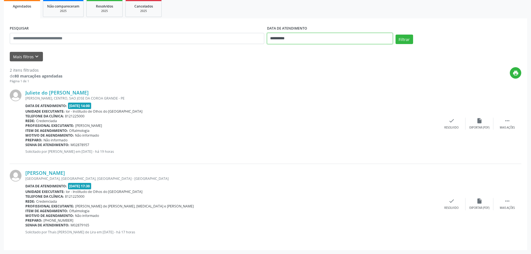
click at [271, 36] on input "**********" at bounding box center [330, 38] width 126 height 11
click at [283, 102] on span "22" at bounding box center [285, 101] width 11 height 11
type input "**********"
click at [283, 102] on span "22" at bounding box center [285, 101] width 11 height 11
click at [403, 38] on button "Filtrar" at bounding box center [405, 39] width 18 height 9
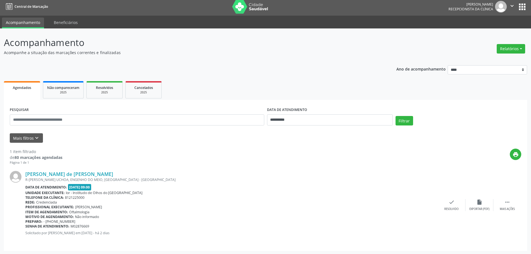
scroll to position [3, 0]
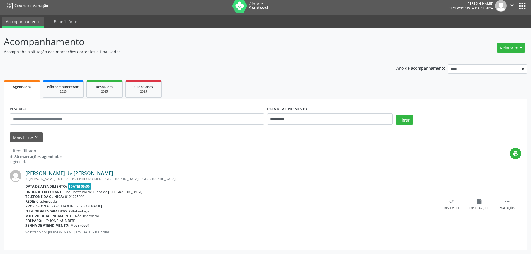
click at [50, 174] on link "[PERSON_NAME] de [PERSON_NAME]" at bounding box center [69, 173] width 88 height 6
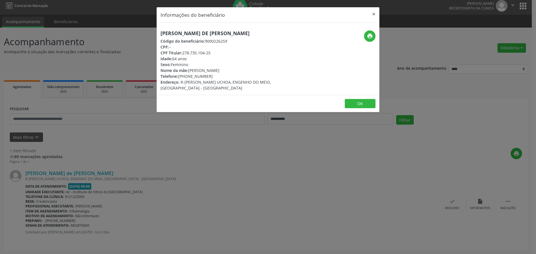
drag, startPoint x: 161, startPoint y: 32, endPoint x: 260, endPoint y: 32, distance: 99.3
click at [260, 32] on div "[PERSON_NAME] de [PERSON_NAME] Código do beneficiário: 9000226259 CPF: -- CPF T…" at bounding box center [231, 60] width 148 height 61
click at [371, 14] on button "×" at bounding box center [373, 14] width 11 height 14
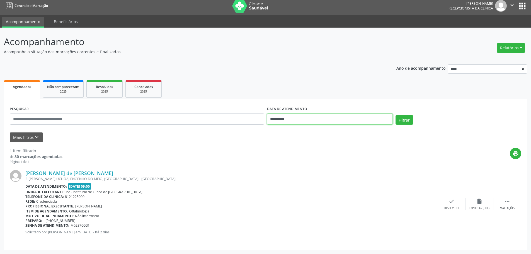
click at [270, 118] on input "**********" at bounding box center [330, 119] width 126 height 11
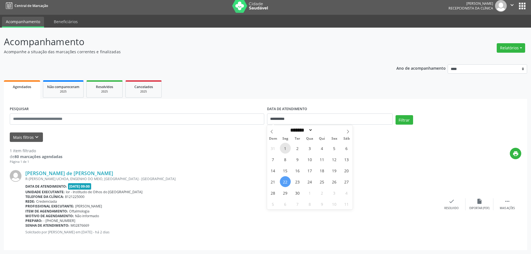
click at [284, 150] on span "1" at bounding box center [285, 148] width 11 height 11
type input "**********"
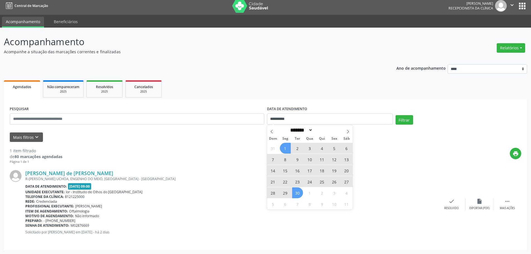
click at [300, 194] on span "30" at bounding box center [297, 192] width 11 height 11
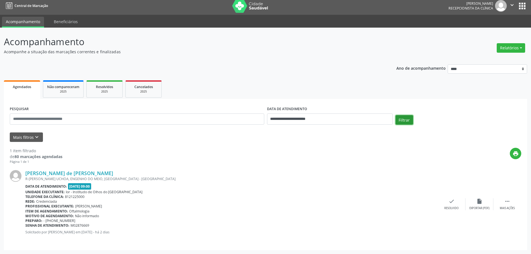
click at [406, 118] on button "Filtrar" at bounding box center [405, 119] width 18 height 9
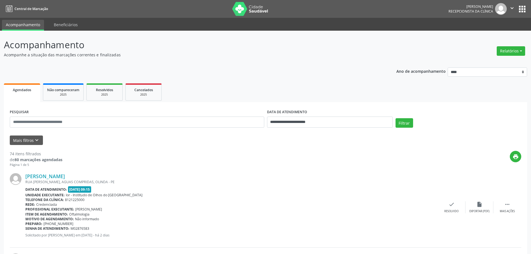
drag, startPoint x: 24, startPoint y: 175, endPoint x: 89, endPoint y: 176, distance: 65.0
click at [89, 176] on div "[PERSON_NAME] [GEOGRAPHIC_DATA][PERSON_NAME], AGUAS COMPRIDAS, OLINDA - PE Data…" at bounding box center [266, 207] width 512 height 80
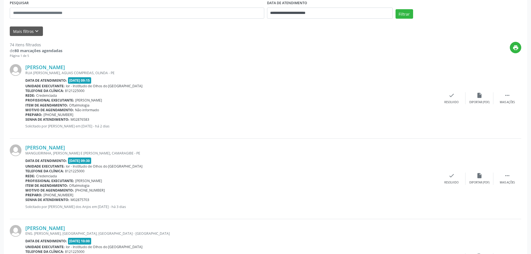
scroll to position [112, 0]
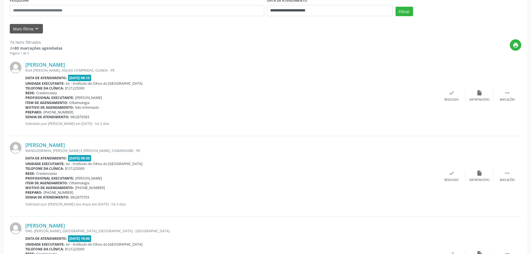
drag, startPoint x: 22, startPoint y: 144, endPoint x: 86, endPoint y: 146, distance: 63.6
click at [86, 146] on div "[PERSON_NAME] MANGUEIRINHA, LOT SANTOS COSME E [PERSON_NAME], [GEOGRAPHIC_DATA]…" at bounding box center [266, 176] width 512 height 80
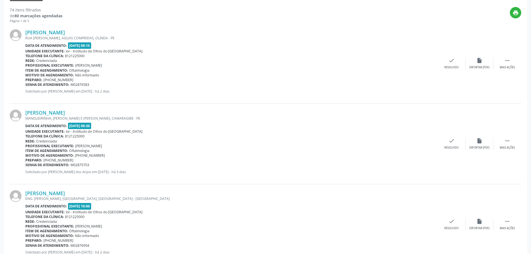
scroll to position [195, 0]
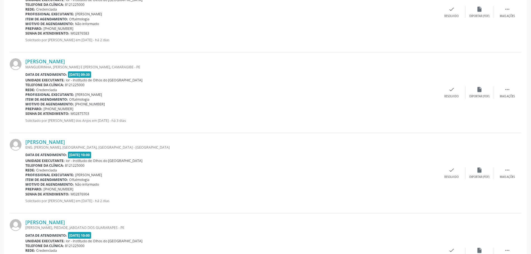
drag, startPoint x: 22, startPoint y: 141, endPoint x: 83, endPoint y: 138, distance: 61.2
click at [83, 138] on div "[PERSON_NAME] ENG. [PERSON_NAME], [GEOGRAPHIC_DATA], [GEOGRAPHIC_DATA] - [GEOGR…" at bounding box center [266, 173] width 512 height 80
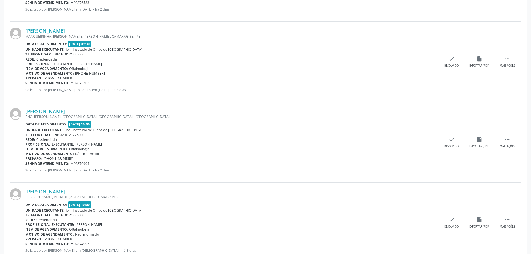
scroll to position [279, 0]
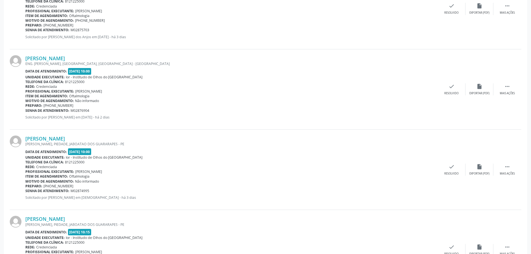
drag, startPoint x: 22, startPoint y: 139, endPoint x: 81, endPoint y: 136, distance: 58.6
click at [81, 136] on div "[PERSON_NAME] [PERSON_NAME], PIEDADE, JABOATAO DOS GUARARAPES - PE Data de aten…" at bounding box center [266, 170] width 512 height 80
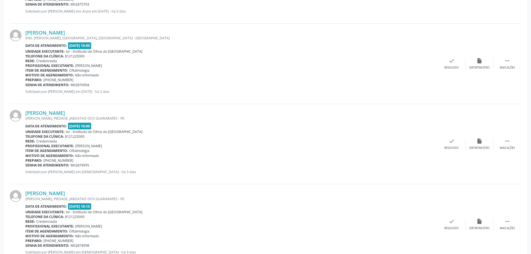
scroll to position [363, 0]
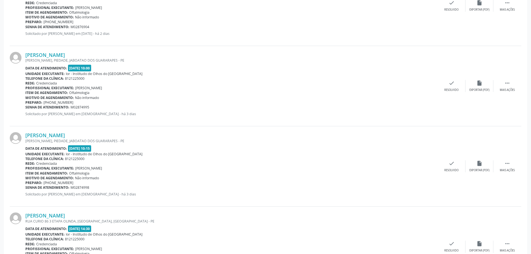
drag, startPoint x: 24, startPoint y: 134, endPoint x: 74, endPoint y: 133, distance: 49.4
click at [74, 133] on div "[PERSON_NAME] [PERSON_NAME], PIEDADE, JABOATAO DOS GUARARAPES - PE Data de aten…" at bounding box center [266, 166] width 512 height 80
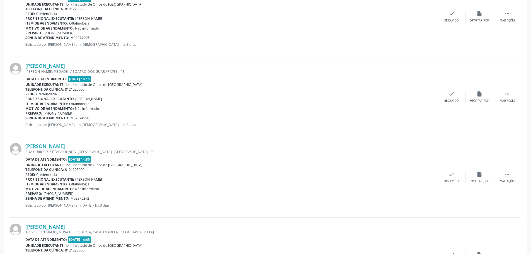
scroll to position [446, 0]
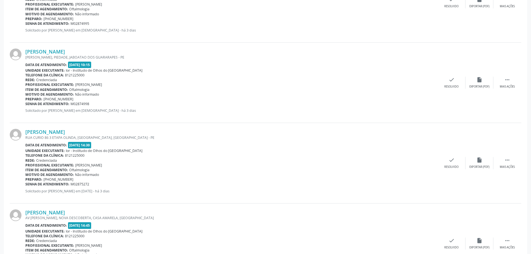
drag, startPoint x: 80, startPoint y: 133, endPoint x: 25, endPoint y: 130, distance: 55.6
click at [25, 130] on div "[PERSON_NAME] RUA CURIO 86 3 ETAPA OLINDA, [GEOGRAPHIC_DATA], [GEOGRAPHIC_DATA]…" at bounding box center [266, 163] width 512 height 80
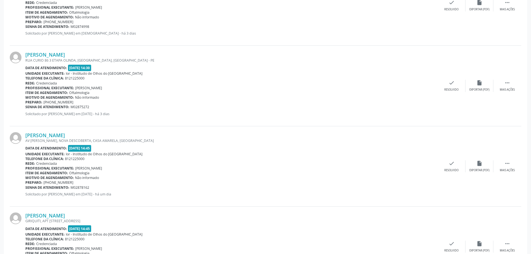
scroll to position [530, 0]
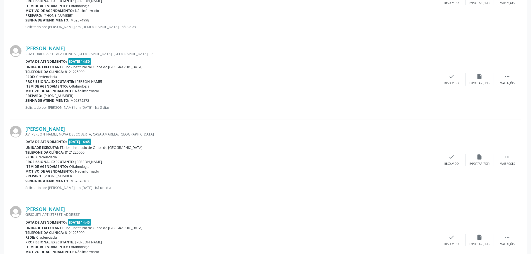
drag, startPoint x: 24, startPoint y: 129, endPoint x: 99, endPoint y: 129, distance: 75.6
click at [99, 129] on div "[PERSON_NAME] AV [PERSON_NAME], NOVA DESCOBERTA, [GEOGRAPHIC_DATA], [GEOGRAPHIC…" at bounding box center [266, 160] width 512 height 80
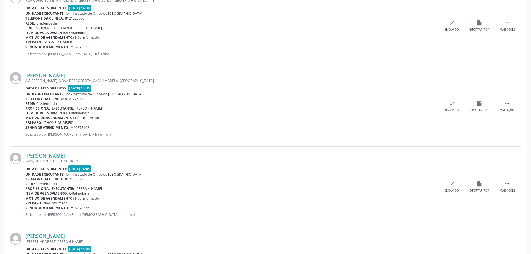
scroll to position [586, 0]
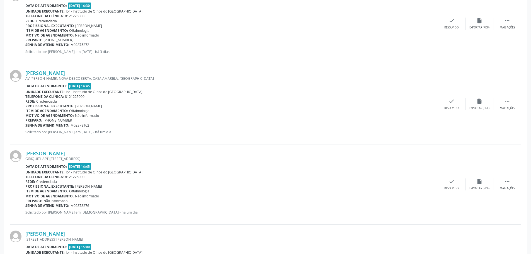
drag, startPoint x: 24, startPoint y: 151, endPoint x: 88, endPoint y: 151, distance: 63.3
click at [88, 151] on div "[PERSON_NAME] [STREET_ADDRESS] Data de atendimento: [DATE] 14:45 Unidade execut…" at bounding box center [266, 185] width 512 height 80
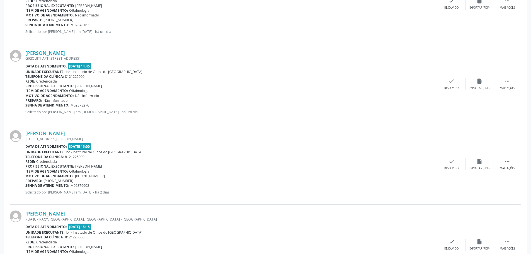
scroll to position [697, 0]
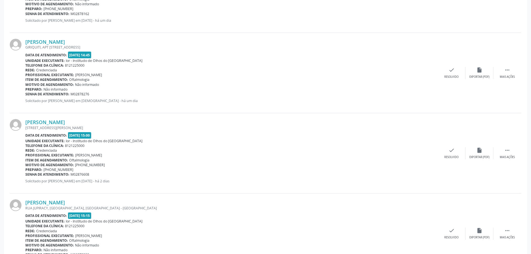
drag, startPoint x: 23, startPoint y: 122, endPoint x: 98, endPoint y: 122, distance: 75.3
click at [98, 122] on div "[PERSON_NAME] [STREET_ADDRESS][PERSON_NAME] Data de atendimento: [DATE] 15:00 U…" at bounding box center [266, 153] width 512 height 80
drag, startPoint x: 23, startPoint y: 202, endPoint x: 86, endPoint y: 199, distance: 63.1
click at [86, 199] on div "[PERSON_NAME] [GEOGRAPHIC_DATA], [GEOGRAPHIC_DATA], [GEOGRAPHIC_DATA] - [GEOGRA…" at bounding box center [266, 234] width 512 height 80
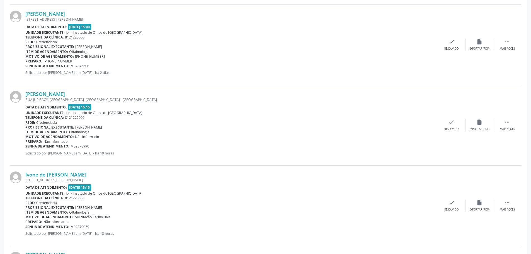
scroll to position [809, 0]
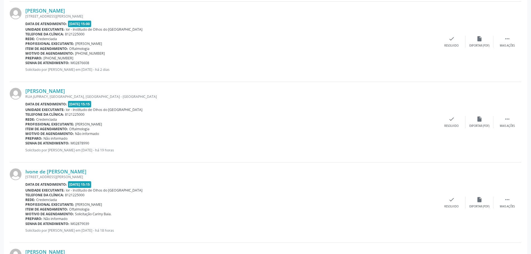
drag, startPoint x: 25, startPoint y: 171, endPoint x: 82, endPoint y: 167, distance: 57.1
click at [82, 167] on div "Ivone de [PERSON_NAME] [STREET_ADDRESS] Data de atendimento: [DATE] 15:15 Unida…" at bounding box center [266, 203] width 512 height 80
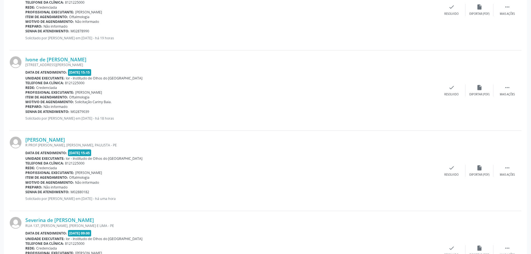
scroll to position [921, 0]
drag, startPoint x: 87, startPoint y: 199, endPoint x: 25, endPoint y: 139, distance: 86.6
click at [25, 139] on div "[PERSON_NAME] R PROF [PERSON_NAME], [PERSON_NAME], PAULISTA - PE Data de atendi…" at bounding box center [266, 171] width 512 height 80
drag, startPoint x: 167, startPoint y: 161, endPoint x: 107, endPoint y: 153, distance: 60.2
click at [167, 161] on div "Unidade executante: Ior - Institudo de Olhos do [GEOGRAPHIC_DATA]" at bounding box center [231, 159] width 413 height 5
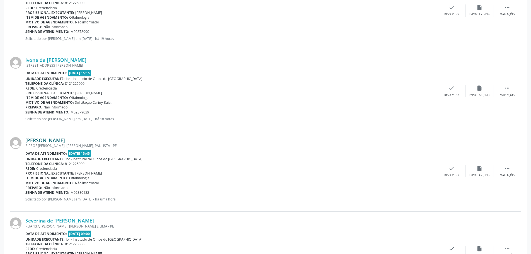
click at [47, 139] on link "[PERSON_NAME]" at bounding box center [45, 140] width 40 height 6
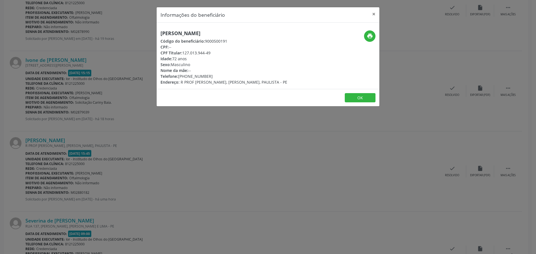
drag, startPoint x: 159, startPoint y: 32, endPoint x: 244, endPoint y: 31, distance: 85.1
click at [244, 31] on div "[PERSON_NAME] Código do beneficiário: 9000500191 CPF: -- CPF Titular: 127.013.9…" at bounding box center [231, 57] width 148 height 55
click at [371, 38] on icon "print" at bounding box center [370, 36] width 6 height 6
click at [185, 205] on div "Informações do beneficiário × [PERSON_NAME] Código do beneficiário: 9000500191 …" at bounding box center [268, 127] width 536 height 254
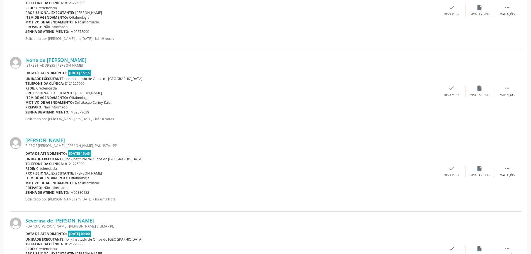
drag, startPoint x: 24, startPoint y: 140, endPoint x: 101, endPoint y: 140, distance: 77.0
click at [101, 140] on div "[PERSON_NAME] R PROF [PERSON_NAME], [PERSON_NAME], PAULISTA - PE Data de atendi…" at bounding box center [266, 171] width 512 height 80
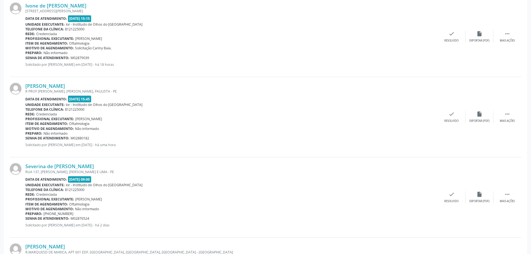
scroll to position [976, 0]
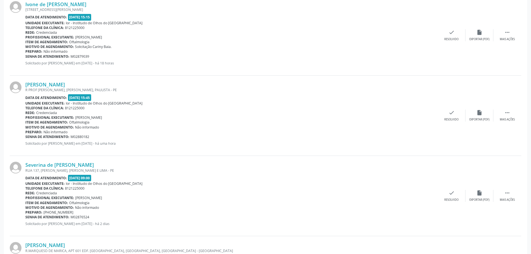
drag, startPoint x: 97, startPoint y: 165, endPoint x: 23, endPoint y: 161, distance: 73.8
click at [23, 161] on div "Severina de [PERSON_NAME] [STREET_ADDRESS][PERSON_NAME][PERSON_NAME] Data de at…" at bounding box center [266, 196] width 512 height 80
click at [105, 178] on div "Data de atendimento: [DATE] 09:00" at bounding box center [231, 178] width 413 height 6
drag, startPoint x: 85, startPoint y: 165, endPoint x: 26, endPoint y: 162, distance: 59.5
click at [26, 162] on div "Severina de [PERSON_NAME] [STREET_ADDRESS][PERSON_NAME][PERSON_NAME] Data de at…" at bounding box center [266, 196] width 512 height 80
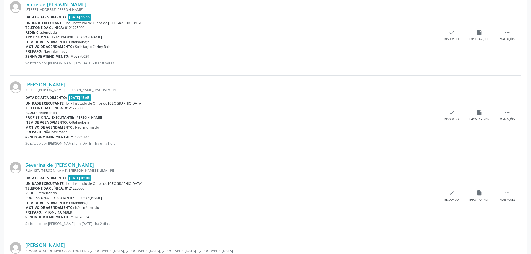
click at [186, 178] on div "Data de atendimento: [DATE] 09:00" at bounding box center [231, 178] width 413 height 6
drag, startPoint x: 105, startPoint y: 166, endPoint x: 27, endPoint y: 162, distance: 78.2
click at [27, 162] on div "Severina de [PERSON_NAME]" at bounding box center [231, 165] width 413 height 6
click at [170, 196] on div "Profissional executante: [PERSON_NAME]" at bounding box center [231, 198] width 413 height 5
drag, startPoint x: 96, startPoint y: 164, endPoint x: 26, endPoint y: 165, distance: 69.8
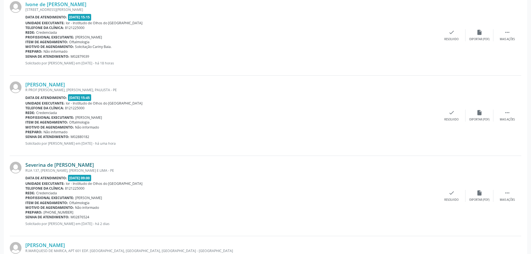
click at [26, 165] on div "Severina de [PERSON_NAME]" at bounding box center [231, 165] width 413 height 6
click at [215, 188] on div "Telefone da clínica: 8121225000" at bounding box center [231, 188] width 413 height 5
click at [45, 166] on link "Severina de [PERSON_NAME]" at bounding box center [59, 165] width 69 height 6
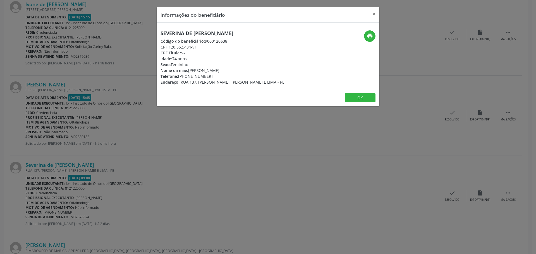
drag, startPoint x: 160, startPoint y: 31, endPoint x: 248, endPoint y: 28, distance: 87.4
click at [248, 28] on div "Severina de [PERSON_NAME] Código do beneficiário: 9000120638 CPF: 128.552.434-9…" at bounding box center [268, 56] width 223 height 66
click at [373, 15] on button "×" at bounding box center [373, 14] width 11 height 14
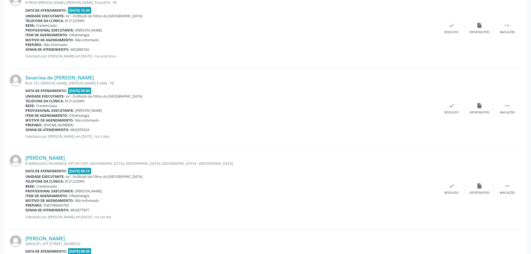
scroll to position [1088, 0]
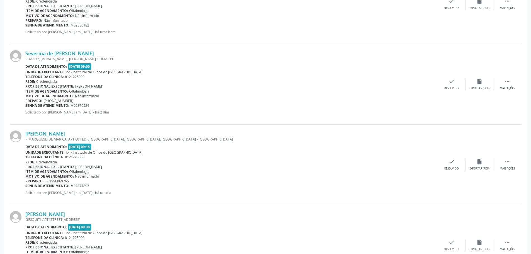
drag, startPoint x: 100, startPoint y: 135, endPoint x: 35, endPoint y: 136, distance: 65.0
click at [22, 134] on div "[PERSON_NAME] [STREET_ADDRESS] EDF. [GEOGRAPHIC_DATA], [GEOGRAPHIC_DATA], [GEOG…" at bounding box center [266, 165] width 512 height 80
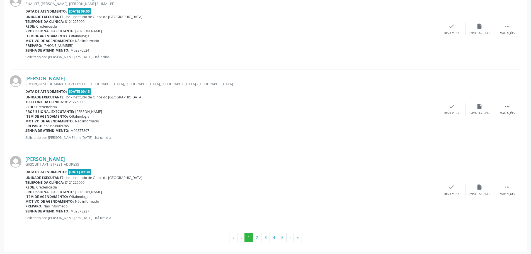
scroll to position [1144, 0]
drag, startPoint x: 107, startPoint y: 161, endPoint x: 27, endPoint y: 160, distance: 80.6
click at [27, 160] on div "[PERSON_NAME]" at bounding box center [231, 158] width 413 height 6
click at [127, 172] on div "Data de atendimento: [DATE] 09:30" at bounding box center [231, 171] width 413 height 6
drag, startPoint x: 112, startPoint y: 159, endPoint x: 23, endPoint y: 161, distance: 89.0
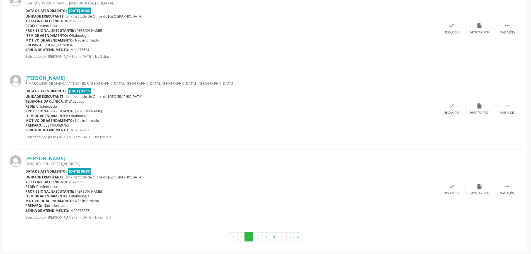
click at [23, 161] on div "[PERSON_NAME] [STREET_ADDRESS] Data de atendimento: [DATE] 09:30 Unidade execut…" at bounding box center [266, 190] width 512 height 80
click at [48, 159] on link "[PERSON_NAME]" at bounding box center [45, 158] width 40 height 6
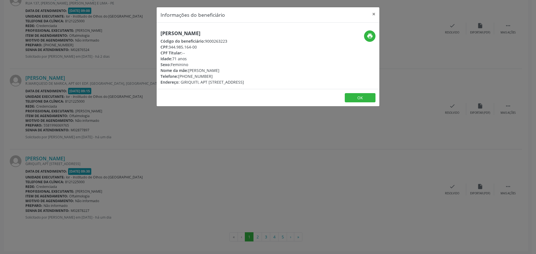
drag, startPoint x: 239, startPoint y: 35, endPoint x: 156, endPoint y: 37, distance: 83.7
click at [156, 37] on div "Informações do beneficiário × [PERSON_NAME] Código do beneficiário: 9000263223 …" at bounding box center [268, 127] width 536 height 254
click at [373, 15] on button "×" at bounding box center [373, 14] width 11 height 14
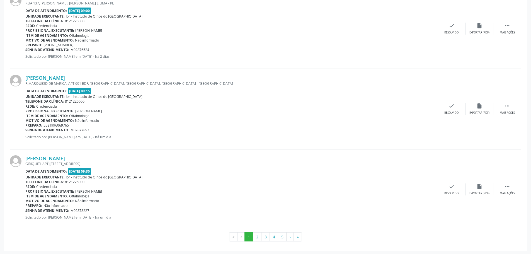
scroll to position [1145, 0]
click at [257, 236] on button "2" at bounding box center [257, 235] width 9 height 9
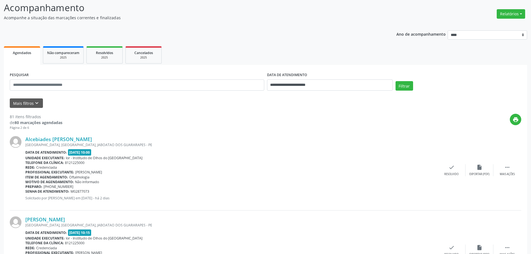
scroll to position [84, 0]
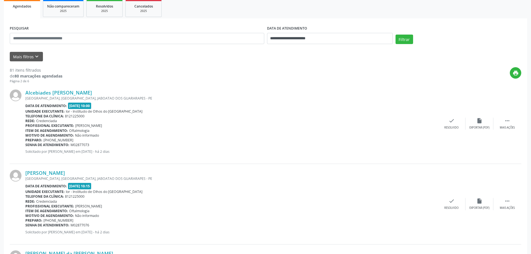
drag, startPoint x: 91, startPoint y: 94, endPoint x: 24, endPoint y: 92, distance: 67.3
click at [24, 92] on div "Alcebiades [PERSON_NAME] [GEOGRAPHIC_DATA], [GEOGRAPHIC_DATA], JABOATAO DOS GUA…" at bounding box center [266, 124] width 512 height 80
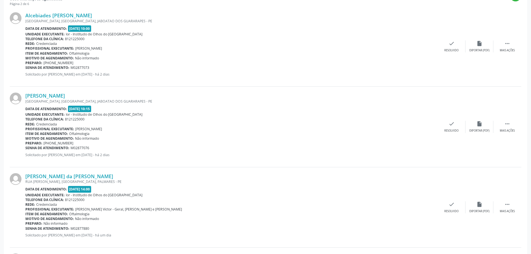
scroll to position [167, 0]
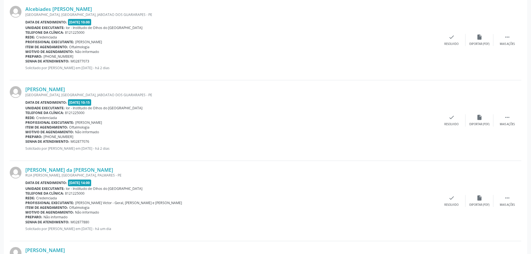
drag, startPoint x: 93, startPoint y: 88, endPoint x: 26, endPoint y: 84, distance: 67.1
click at [26, 84] on div "[PERSON_NAME] [GEOGRAPHIC_DATA], [GEOGRAPHIC_DATA], JABOATAO DOS GUARARAPES - P…" at bounding box center [266, 120] width 512 height 80
click at [65, 89] on link "[PERSON_NAME]" at bounding box center [45, 89] width 40 height 6
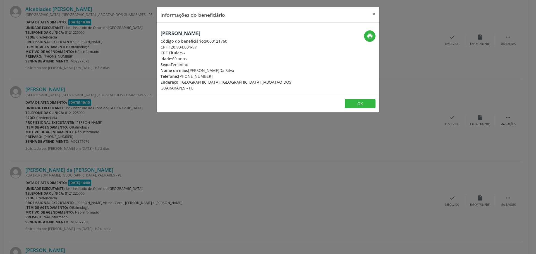
drag, startPoint x: 244, startPoint y: 32, endPoint x: 158, endPoint y: 32, distance: 86.2
click at [158, 32] on div "[PERSON_NAME] Código do beneficiário: 9000121760 CPF: 128.934.804-97 CPF Titula…" at bounding box center [231, 60] width 148 height 61
click at [374, 13] on button "×" at bounding box center [373, 14] width 11 height 14
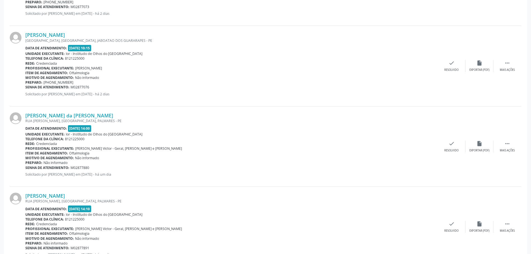
scroll to position [223, 0]
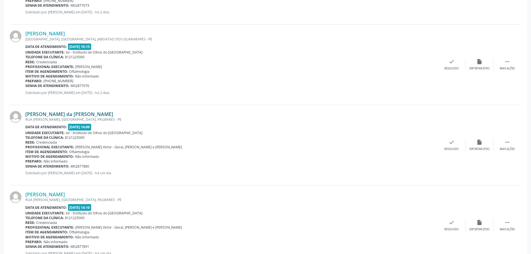
click at [80, 113] on link "[PERSON_NAME] da [PERSON_NAME]" at bounding box center [69, 114] width 88 height 6
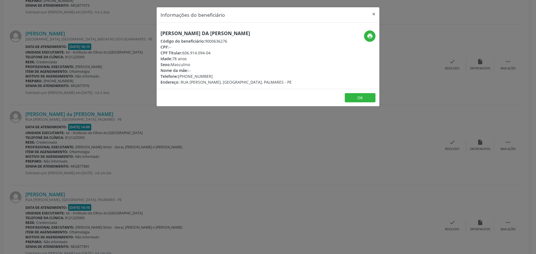
drag, startPoint x: 203, startPoint y: 35, endPoint x: 157, endPoint y: 35, distance: 46.0
click at [157, 35] on div "[PERSON_NAME] da [PERSON_NAME] Código do beneficiário: 9000636276 CPF: -- CPF T…" at bounding box center [231, 57] width 148 height 55
click at [372, 13] on button "×" at bounding box center [373, 14] width 11 height 14
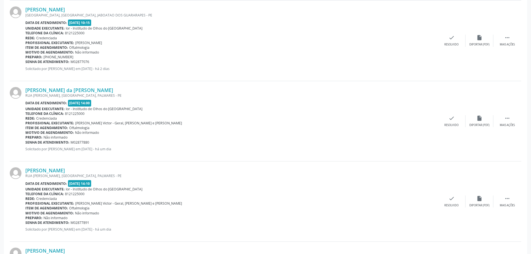
scroll to position [279, 0]
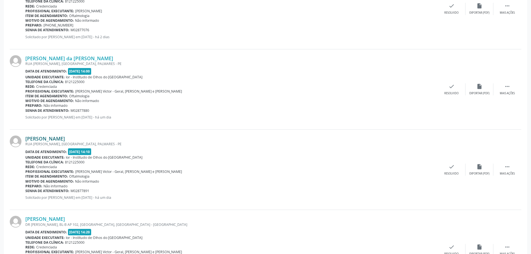
click at [65, 138] on link "[PERSON_NAME]" at bounding box center [45, 139] width 40 height 6
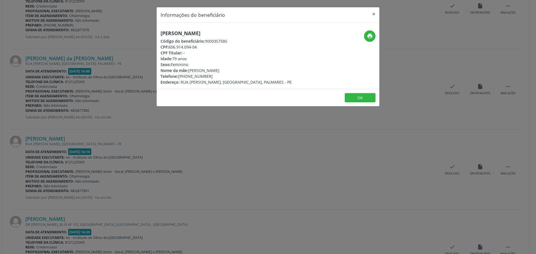
drag, startPoint x: 237, startPoint y: 35, endPoint x: 162, endPoint y: 34, distance: 75.1
click at [162, 34] on h5 "[PERSON_NAME]" at bounding box center [225, 33] width 131 height 6
click at [375, 14] on button "×" at bounding box center [373, 14] width 11 height 14
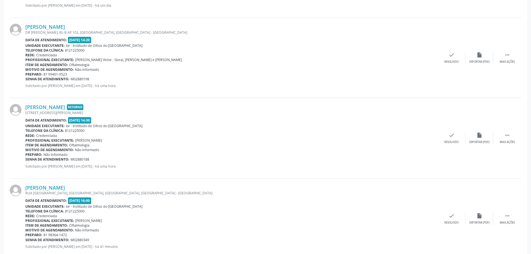
scroll to position [474, 0]
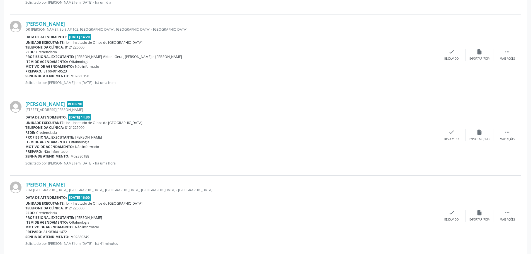
drag, startPoint x: 91, startPoint y: 185, endPoint x: 25, endPoint y: 184, distance: 65.8
click at [25, 184] on div "[PERSON_NAME] [GEOGRAPHIC_DATA], CASA A, [GEOGRAPHIC_DATA], [GEOGRAPHIC_DATA] -…" at bounding box center [266, 216] width 512 height 80
click at [53, 184] on link "[PERSON_NAME]" at bounding box center [45, 185] width 40 height 6
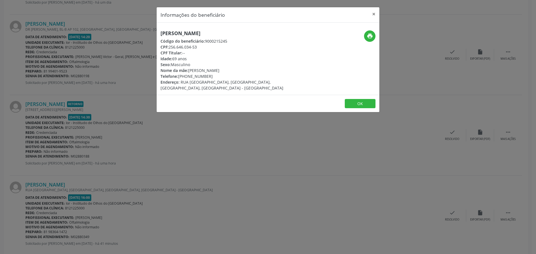
drag, startPoint x: 182, startPoint y: 49, endPoint x: 167, endPoint y: 49, distance: 14.8
click at [167, 49] on div "CPF: 256.646.034-53" at bounding box center [230, 47] width 141 height 6
click at [372, 13] on button "×" at bounding box center [373, 14] width 11 height 14
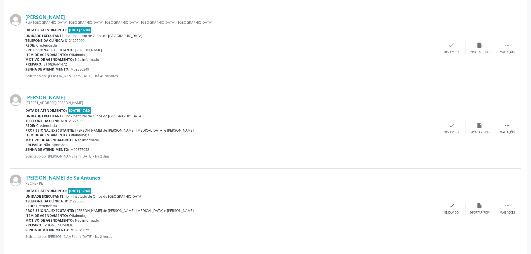
scroll to position [642, 0]
click at [65, 98] on link "[PERSON_NAME]" at bounding box center [45, 98] width 40 height 6
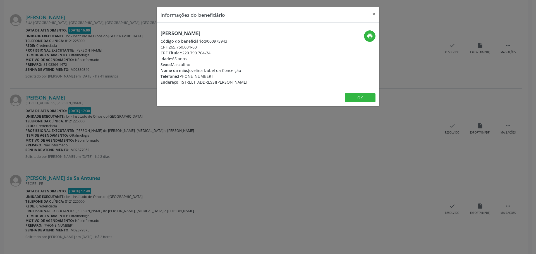
drag, startPoint x: 239, startPoint y: 32, endPoint x: 159, endPoint y: 31, distance: 79.2
click at [159, 31] on div "[PERSON_NAME] Código do beneficiário: 9000975943 CPF: 265.750.604-63 CPF Titula…" at bounding box center [231, 57] width 148 height 55
click at [373, 14] on button "×" at bounding box center [373, 14] width 11 height 14
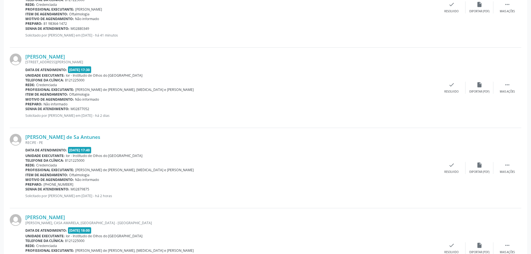
scroll to position [697, 0]
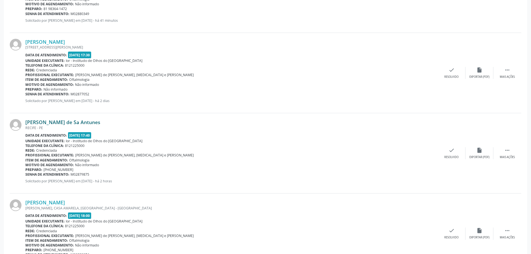
click at [75, 121] on link "[PERSON_NAME] de Sa Antunes" at bounding box center [62, 122] width 75 height 6
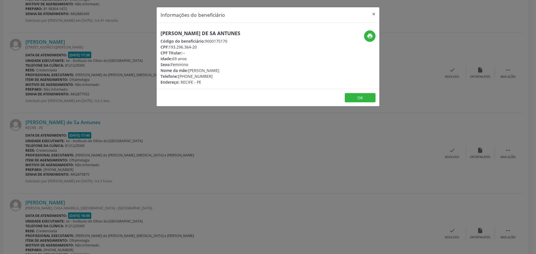
drag, startPoint x: 159, startPoint y: 33, endPoint x: 252, endPoint y: 33, distance: 93.2
click at [252, 33] on div "[PERSON_NAME] de Sa Antunes Código do beneficiário: 9000175170 CPF: 193.296.364…" at bounding box center [231, 57] width 148 height 55
click at [373, 14] on button "×" at bounding box center [373, 14] width 11 height 14
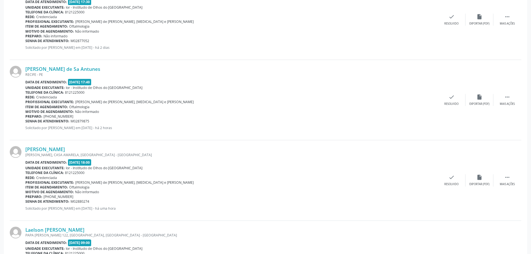
scroll to position [753, 0]
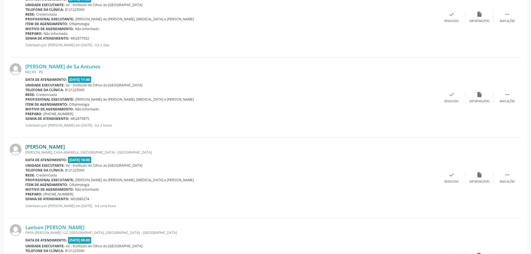
click at [55, 148] on link "[PERSON_NAME]" at bounding box center [45, 147] width 40 height 6
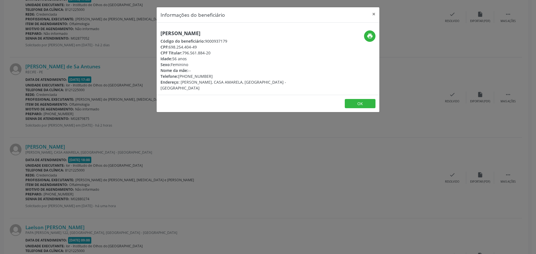
drag, startPoint x: 170, startPoint y: 47, endPoint x: 203, endPoint y: 47, distance: 33.5
click at [203, 47] on div "CPF: 698.254.404-49" at bounding box center [230, 47] width 141 height 6
drag, startPoint x: 173, startPoint y: 33, endPoint x: 250, endPoint y: 33, distance: 76.4
click at [250, 33] on div "[PERSON_NAME] Código do beneficiário: 9000937179 CPF: 698.254.404-49 CPF Titula…" at bounding box center [231, 60] width 148 height 61
drag, startPoint x: 169, startPoint y: 47, endPoint x: 198, endPoint y: 47, distance: 29.9
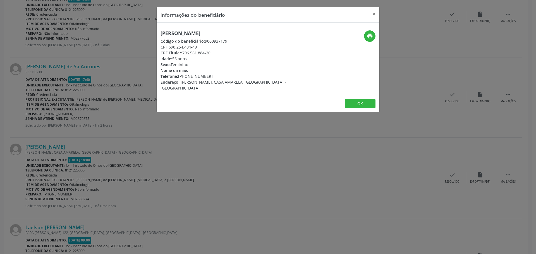
click at [198, 47] on div "CPF: 698.254.404-49" at bounding box center [230, 47] width 141 height 6
click at [365, 35] on button "print" at bounding box center [369, 35] width 11 height 11
drag, startPoint x: 187, startPoint y: 75, endPoint x: 212, endPoint y: 73, distance: 25.1
click at [212, 73] on div "Telefone: [PHONE_NUMBER]" at bounding box center [230, 76] width 141 height 6
click at [369, 37] on icon "print" at bounding box center [370, 36] width 6 height 6
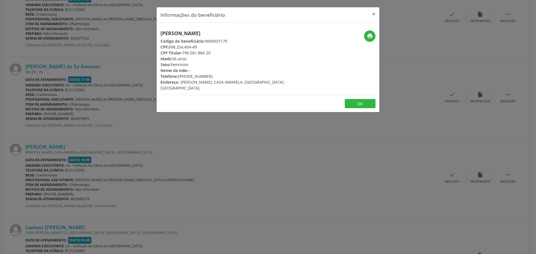
drag, startPoint x: 215, startPoint y: 31, endPoint x: 158, endPoint y: 30, distance: 56.6
click at [158, 30] on div "[PERSON_NAME] Código do beneficiário: 9000937179 CPF: 698.254.404-49 CPF Titula…" at bounding box center [231, 60] width 148 height 61
click at [374, 13] on button "×" at bounding box center [373, 14] width 11 height 14
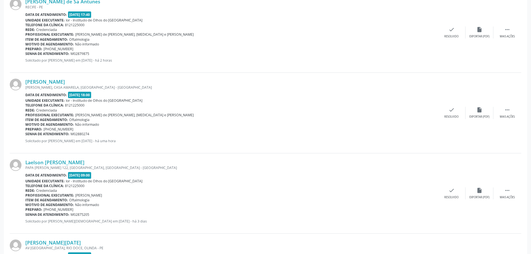
scroll to position [865, 0]
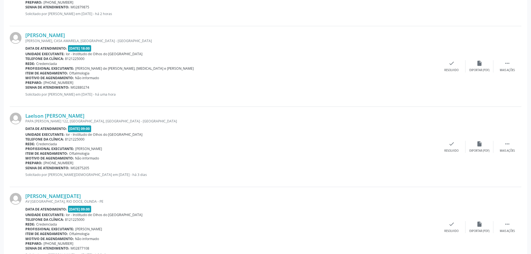
drag, startPoint x: 24, startPoint y: 116, endPoint x: 81, endPoint y: 117, distance: 56.7
click at [81, 117] on div "Laelson [PERSON_NAME] [DEMOGRAPHIC_DATA][PERSON_NAME] 122, [GEOGRAPHIC_DATA], […" at bounding box center [266, 147] width 512 height 80
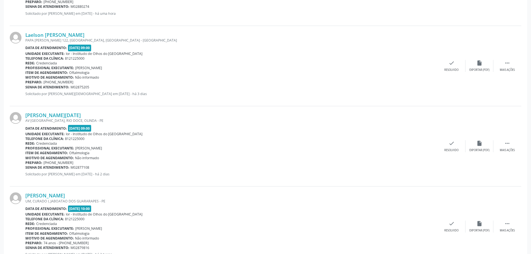
scroll to position [949, 0]
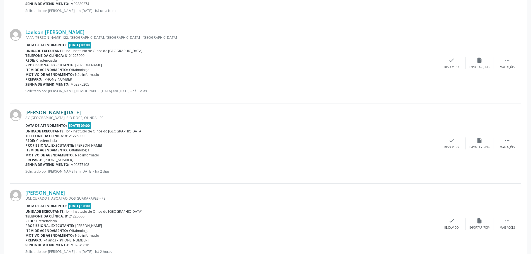
click at [53, 111] on link "[PERSON_NAME][DATE]" at bounding box center [53, 112] width 56 height 6
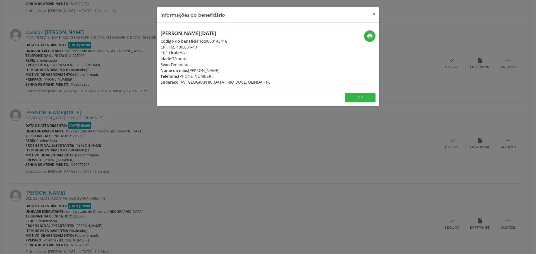
drag, startPoint x: 158, startPoint y: 33, endPoint x: 240, endPoint y: 35, distance: 82.3
click at [240, 35] on div "[PERSON_NAME][DATE] Código do beneficiário: 9000143416 CPF: 165.480.864-49 CPF …" at bounding box center [231, 57] width 148 height 55
click at [372, 13] on button "×" at bounding box center [373, 14] width 11 height 14
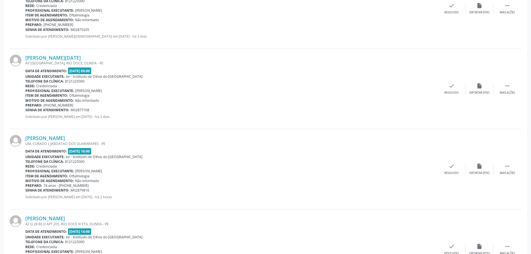
scroll to position [1004, 0]
click at [53, 138] on link "[PERSON_NAME]" at bounding box center [45, 137] width 40 height 6
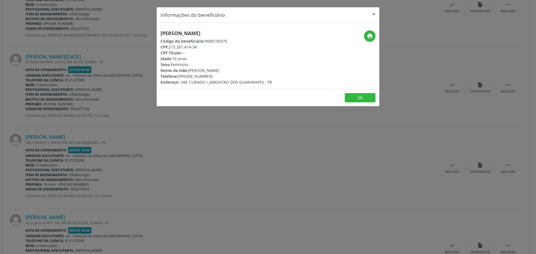
drag, startPoint x: 159, startPoint y: 32, endPoint x: 235, endPoint y: 30, distance: 75.9
click at [235, 30] on div "[PERSON_NAME] Código do beneficiário: 9000190375 CPF: 215.261.414-34 CPF Titula…" at bounding box center [231, 57] width 148 height 55
click at [374, 14] on button "×" at bounding box center [373, 14] width 11 height 14
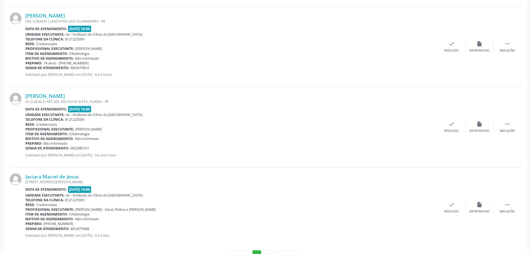
scroll to position [1145, 0]
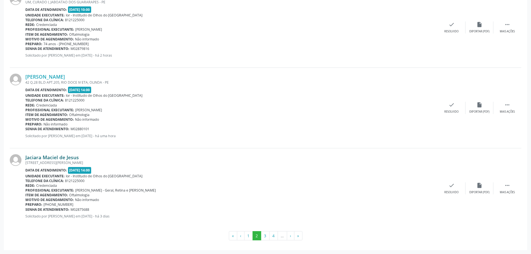
click at [44, 158] on link "Jaciara Maciel de Jesus" at bounding box center [52, 157] width 54 height 6
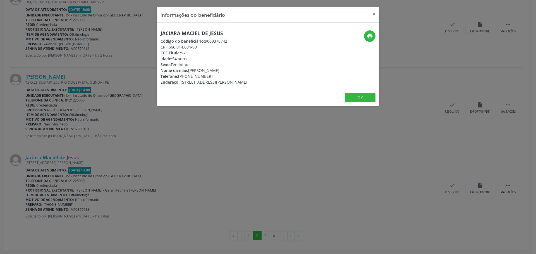
drag, startPoint x: 160, startPoint y: 32, endPoint x: 223, endPoint y: 28, distance: 64.0
click at [223, 28] on div "Jaciara Maciel de Jesus Código do beneficiário: 9000370742 CPF: 666.014.604-00 …" at bounding box center [268, 56] width 223 height 66
click at [374, 14] on button "×" at bounding box center [373, 14] width 11 height 14
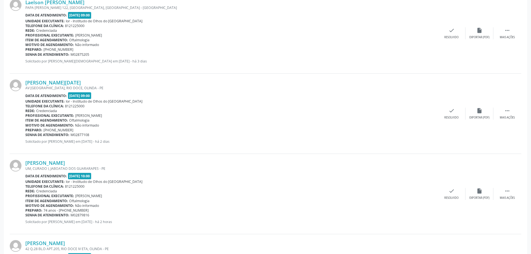
scroll to position [1061, 0]
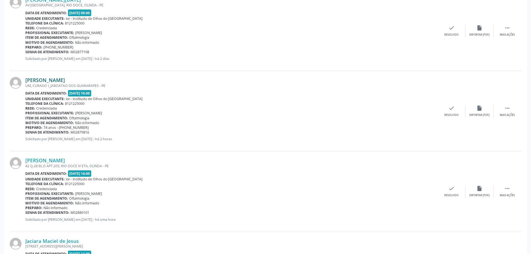
click at [43, 80] on link "[PERSON_NAME]" at bounding box center [45, 80] width 40 height 6
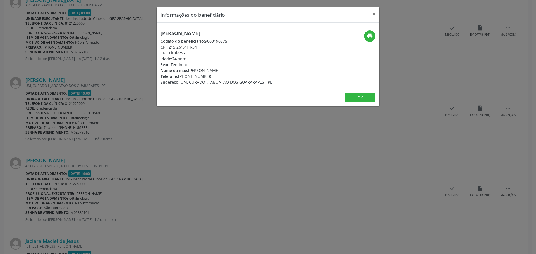
drag, startPoint x: 169, startPoint y: 47, endPoint x: 201, endPoint y: 47, distance: 31.8
click at [201, 47] on div "CPF: 215.261.414-34" at bounding box center [216, 47] width 112 height 6
click at [372, 13] on button "×" at bounding box center [373, 14] width 11 height 14
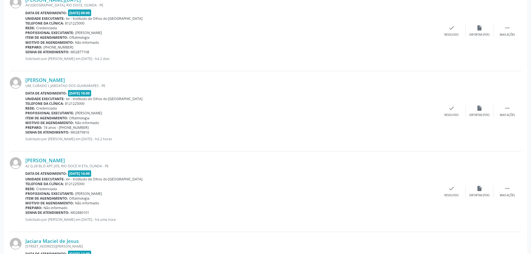
scroll to position [1089, 0]
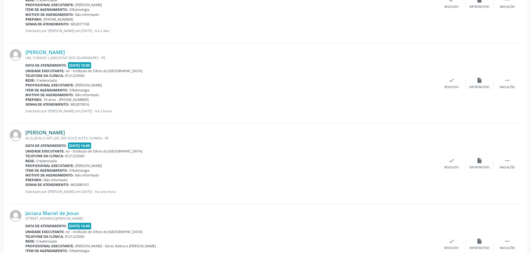
click at [33, 134] on link "[PERSON_NAME]" at bounding box center [45, 132] width 40 height 6
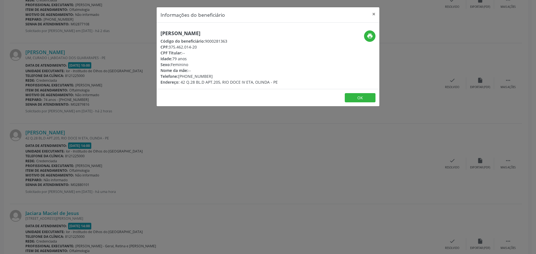
drag, startPoint x: 169, startPoint y: 47, endPoint x: 206, endPoint y: 45, distance: 38.0
click at [206, 45] on div "CPF: 375.462.014-20" at bounding box center [218, 47] width 117 height 6
drag, startPoint x: 160, startPoint y: 32, endPoint x: 216, endPoint y: 24, distance: 57.1
click at [216, 24] on div "[PERSON_NAME] Código do beneficiário: 9000281363 CPF: 375.462.014-20 CPF Titula…" at bounding box center [268, 56] width 223 height 66
click at [373, 14] on button "×" at bounding box center [373, 14] width 11 height 14
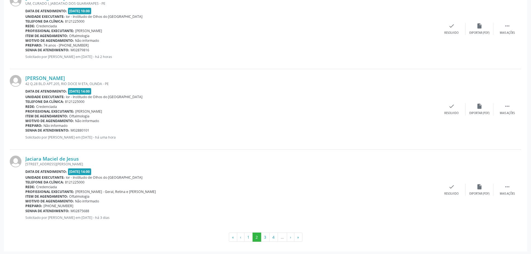
scroll to position [1145, 0]
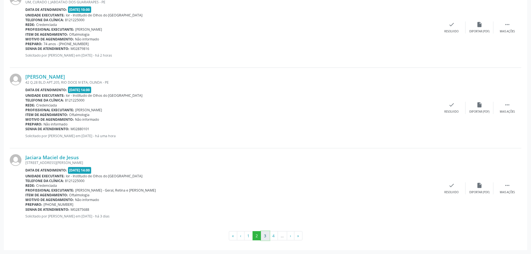
click at [264, 235] on button "3" at bounding box center [265, 235] width 9 height 9
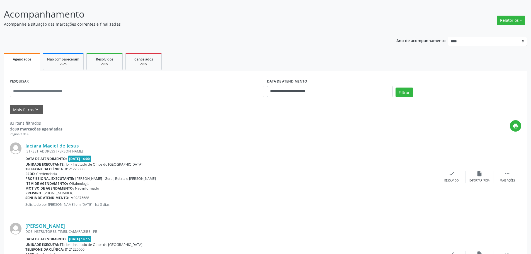
scroll to position [112, 0]
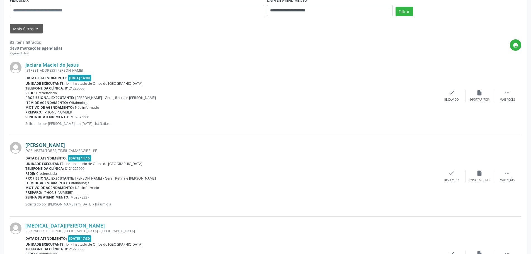
click at [65, 145] on link "[PERSON_NAME]" at bounding box center [45, 145] width 40 height 6
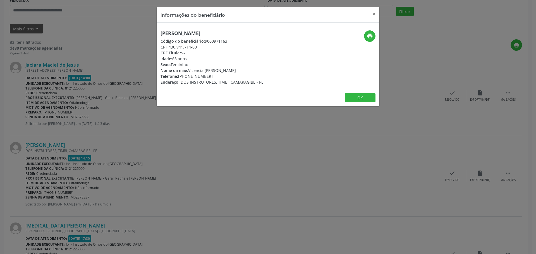
drag, startPoint x: 192, startPoint y: 32, endPoint x: 242, endPoint y: 31, distance: 50.2
click at [242, 31] on div "[PERSON_NAME] Código do beneficiário: 9000971163 CPF: 430.941.714-00 CPF Titula…" at bounding box center [231, 57] width 148 height 55
click at [372, 15] on button "×" at bounding box center [373, 14] width 11 height 14
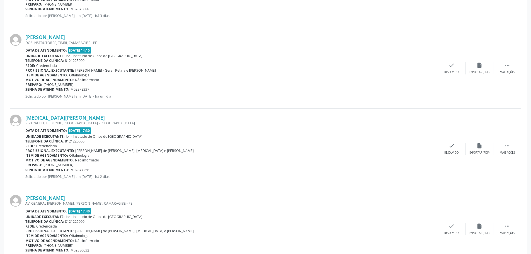
scroll to position [223, 0]
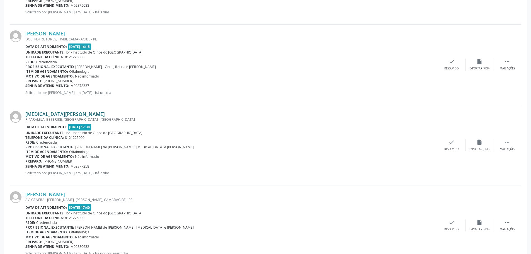
click at [45, 114] on link "[MEDICAL_DATA][PERSON_NAME]" at bounding box center [65, 114] width 80 height 6
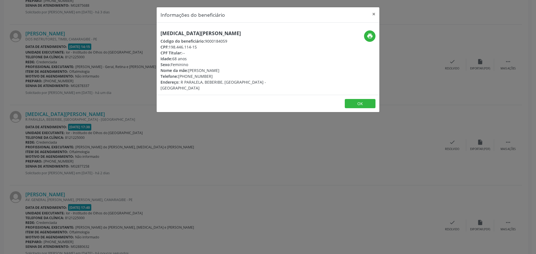
drag, startPoint x: 160, startPoint y: 34, endPoint x: 254, endPoint y: 33, distance: 93.7
click at [254, 33] on div "[MEDICAL_DATA][PERSON_NAME] Código do beneficiário: 9000184059 CPF: 198.446.114…" at bounding box center [231, 60] width 148 height 61
click at [374, 13] on button "×" at bounding box center [373, 14] width 11 height 14
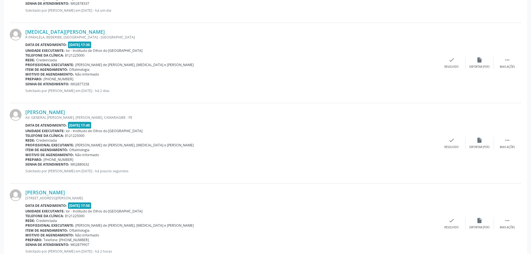
scroll to position [307, 0]
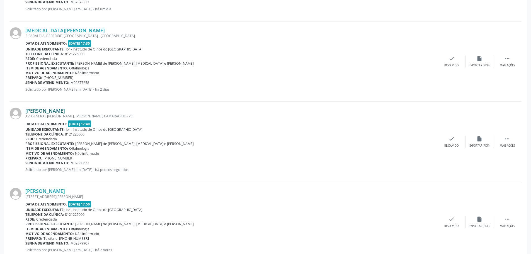
click at [41, 113] on link "[PERSON_NAME]" at bounding box center [45, 111] width 40 height 6
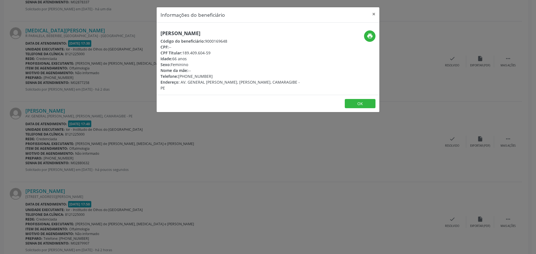
drag, startPoint x: 160, startPoint y: 34, endPoint x: 228, endPoint y: 35, distance: 68.4
click at [228, 35] on div "[PERSON_NAME] Código do beneficiário: 9000169648 CPF: -- CPF Titular: 189.409.6…" at bounding box center [231, 60] width 148 height 61
click at [372, 15] on button "×" at bounding box center [373, 14] width 11 height 14
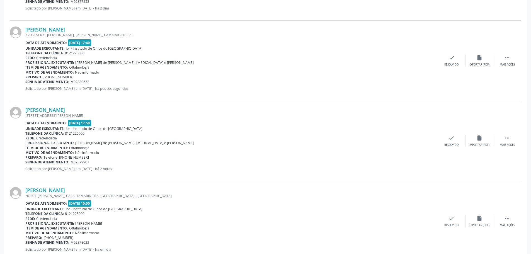
scroll to position [391, 0]
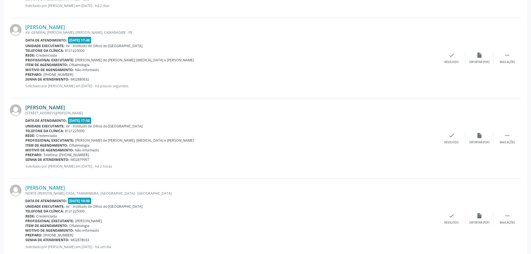
click at [59, 109] on link "[PERSON_NAME]" at bounding box center [45, 107] width 40 height 6
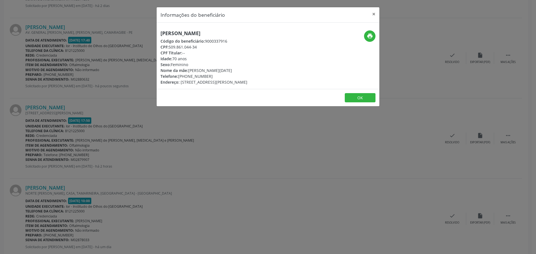
drag, startPoint x: 158, startPoint y: 34, endPoint x: 224, endPoint y: 34, distance: 66.4
click at [224, 34] on div "[PERSON_NAME] Código do beneficiário: 9000337916 CPF: 509.861.044-34 CPF Titula…" at bounding box center [231, 57] width 148 height 55
click at [373, 14] on button "×" at bounding box center [373, 14] width 11 height 14
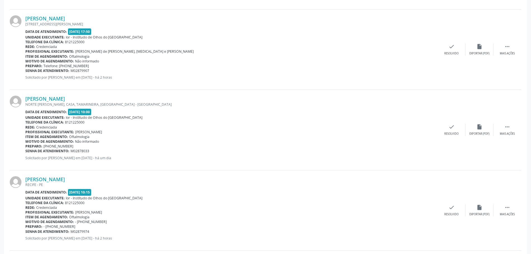
scroll to position [502, 0]
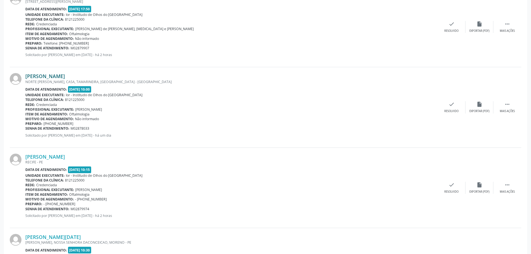
click at [63, 77] on link "[PERSON_NAME]" at bounding box center [45, 76] width 40 height 6
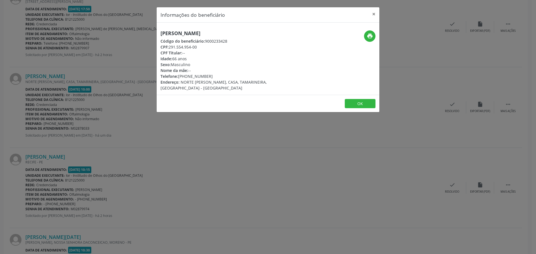
drag, startPoint x: 158, startPoint y: 33, endPoint x: 224, endPoint y: 27, distance: 65.8
click at [224, 27] on div "[PERSON_NAME] Código do beneficiário: 9000233428 CPF: 291.554.954-00 CPF Titula…" at bounding box center [268, 59] width 223 height 72
click at [373, 13] on button "×" at bounding box center [373, 14] width 11 height 14
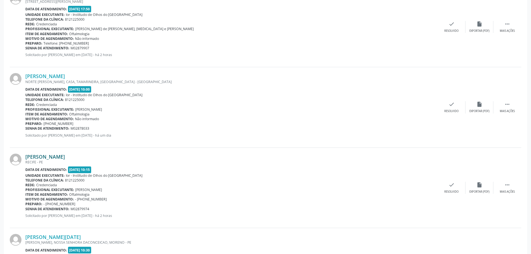
click at [43, 159] on link "[PERSON_NAME]" at bounding box center [45, 157] width 40 height 6
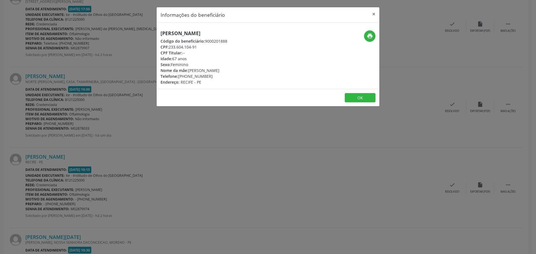
drag, startPoint x: 170, startPoint y: 47, endPoint x: 203, endPoint y: 48, distance: 33.5
click at [203, 48] on div "CPF: 233.604.104-91" at bounding box center [193, 47] width 67 height 6
drag, startPoint x: 160, startPoint y: 33, endPoint x: 265, endPoint y: 30, distance: 105.0
click at [265, 30] on div "[PERSON_NAME] Código do beneficiário: 9000201888 CPF: 233.604.104-91 CPF Titula…" at bounding box center [268, 56] width 223 height 66
click at [375, 15] on button "×" at bounding box center [373, 14] width 11 height 14
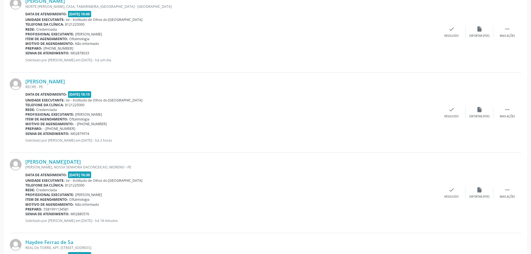
scroll to position [586, 0]
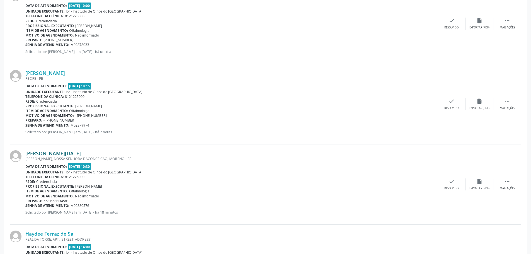
click at [66, 153] on link "[PERSON_NAME][DATE]" at bounding box center [53, 153] width 56 height 6
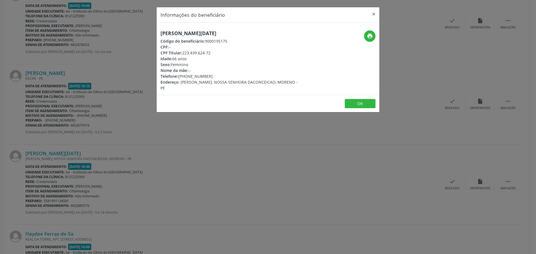
drag, startPoint x: 161, startPoint y: 33, endPoint x: 270, endPoint y: 35, distance: 109.1
click at [270, 35] on h5 "[PERSON_NAME][DATE]" at bounding box center [230, 33] width 141 height 6
click at [375, 12] on button "×" at bounding box center [373, 14] width 11 height 14
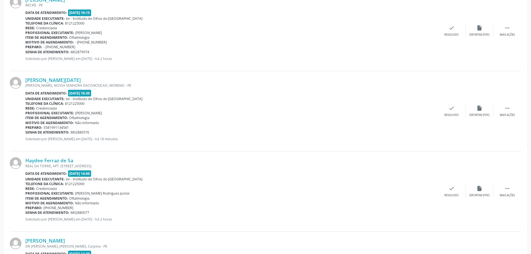
scroll to position [670, 0]
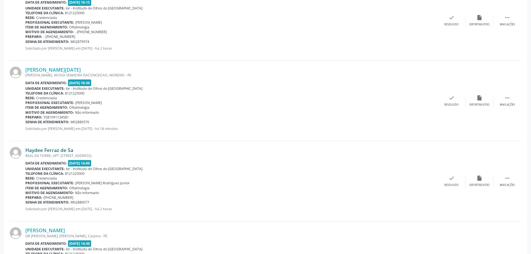
click at [42, 151] on link "Haydee Ferraz de Sa" at bounding box center [49, 150] width 48 height 6
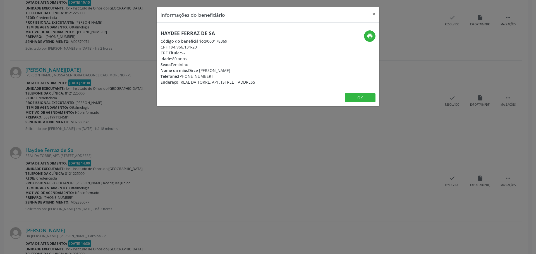
drag, startPoint x: 169, startPoint y: 46, endPoint x: 200, endPoint y: 47, distance: 31.3
click at [200, 47] on div "CPF: 194.966.134-20" at bounding box center [208, 47] width 96 height 6
drag, startPoint x: 159, startPoint y: 32, endPoint x: 216, endPoint y: 32, distance: 57.5
click at [216, 32] on div "Haydee Ferraz de Sa Código do beneficiário: 9000178369 CPF: 194.966.134-20 CPF …" at bounding box center [231, 57] width 148 height 55
click at [372, 16] on button "×" at bounding box center [373, 14] width 11 height 14
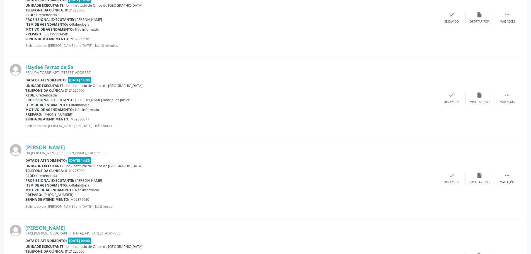
scroll to position [753, 0]
click at [44, 147] on link "[PERSON_NAME]" at bounding box center [45, 147] width 40 height 6
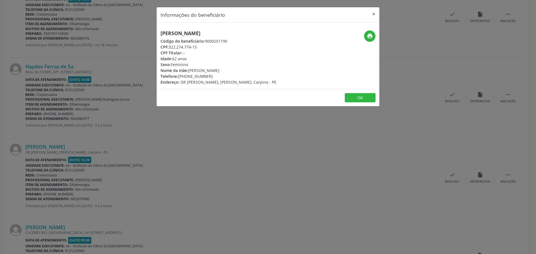
drag, startPoint x: 163, startPoint y: 32, endPoint x: 259, endPoint y: 33, distance: 95.4
click at [259, 33] on div "[PERSON_NAME] Código do beneficiário: 9000251190 CPF: 322.274.774-15 CPF Titula…" at bounding box center [231, 57] width 148 height 55
click at [374, 15] on button "×" at bounding box center [373, 14] width 11 height 14
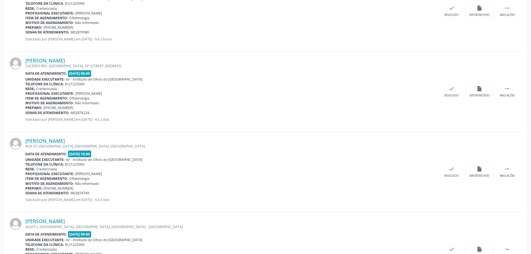
scroll to position [921, 0]
click at [50, 61] on link "[PERSON_NAME]" at bounding box center [45, 60] width 40 height 6
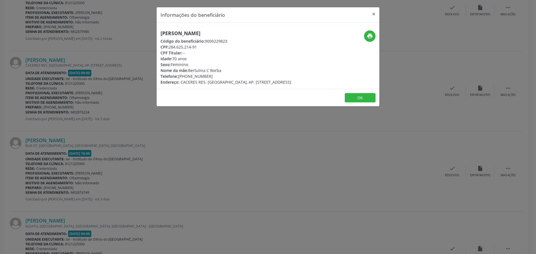
drag, startPoint x: 158, startPoint y: 35, endPoint x: 249, endPoint y: 32, distance: 91.8
click at [249, 32] on div "[PERSON_NAME] Código do beneficiário: 9000229823 CPF: 284.625.214-91 CPF Titula…" at bounding box center [231, 57] width 148 height 55
click at [374, 14] on button "×" at bounding box center [373, 14] width 11 height 14
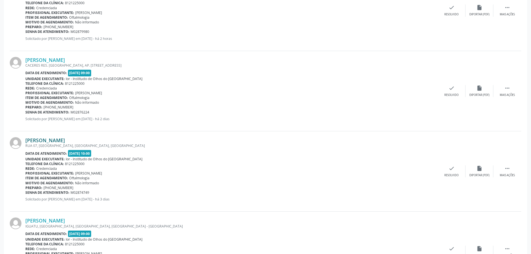
click at [48, 141] on link "[PERSON_NAME]" at bounding box center [45, 140] width 40 height 6
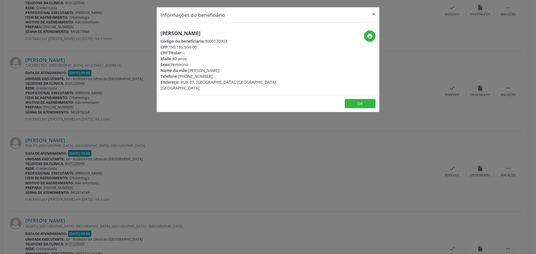
drag, startPoint x: 159, startPoint y: 33, endPoint x: 269, endPoint y: 32, distance: 109.9
click at [269, 32] on div "[PERSON_NAME] Código do beneficiário: 9000170903 CPF: 190.185.504-00 CPF Titula…" at bounding box center [231, 60] width 148 height 61
click at [374, 14] on button "×" at bounding box center [373, 14] width 11 height 14
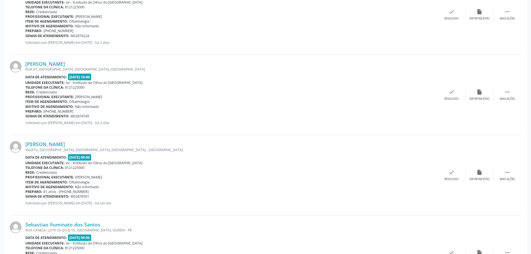
scroll to position [1004, 0]
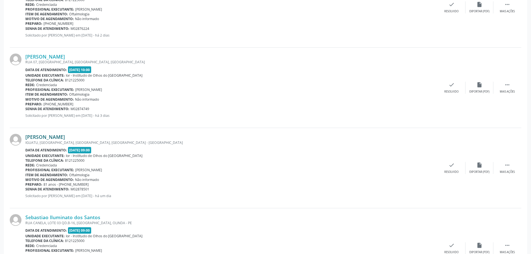
click at [49, 138] on link "[PERSON_NAME]" at bounding box center [45, 137] width 40 height 6
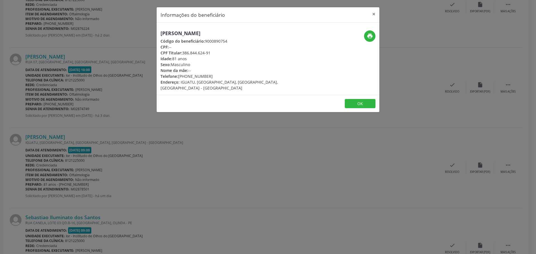
drag, startPoint x: 159, startPoint y: 33, endPoint x: 221, endPoint y: 35, distance: 62.0
click at [221, 35] on div "[PERSON_NAME] Código do beneficiário: 9000890754 CPF: -- CPF Titular: 386.844.6…" at bounding box center [231, 60] width 148 height 61
click at [373, 13] on button "×" at bounding box center [373, 14] width 11 height 14
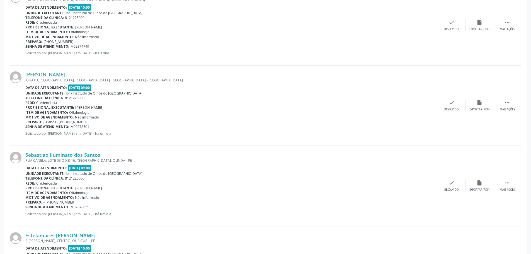
scroll to position [1088, 0]
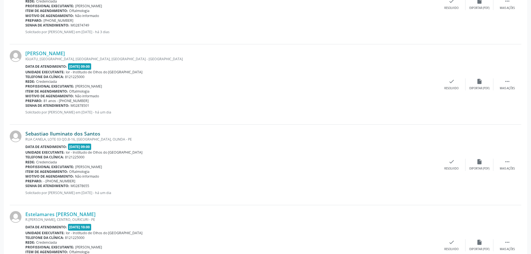
click at [60, 134] on link "Sebastiao Iluminato dos Santos" at bounding box center [62, 134] width 75 height 6
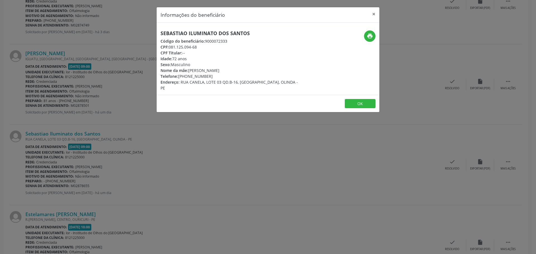
drag, startPoint x: 167, startPoint y: 33, endPoint x: 252, endPoint y: 28, distance: 84.9
click at [252, 28] on div "Informações do beneficiário × Sebastiao Iluminato dos Santos Código do benefici…" at bounding box center [268, 127] width 536 height 254
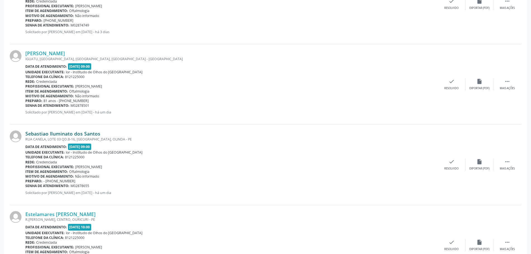
click at [64, 134] on link "Sebastiao Iluminato dos Santos" at bounding box center [62, 134] width 75 height 6
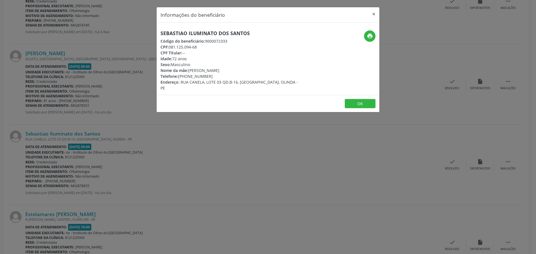
drag, startPoint x: 252, startPoint y: 32, endPoint x: 157, endPoint y: 34, distance: 95.2
click at [157, 34] on div "Sebastiao Iluminato dos Santos Código do beneficiário: 9000072333 CPF: 081.125.…" at bounding box center [231, 60] width 148 height 61
click at [372, 15] on button "×" at bounding box center [373, 14] width 11 height 14
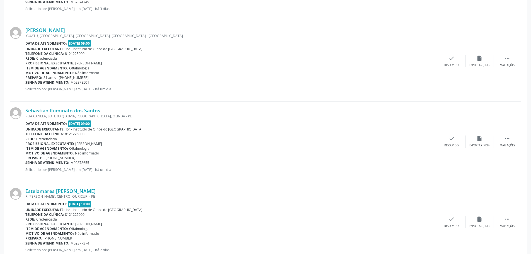
scroll to position [1145, 0]
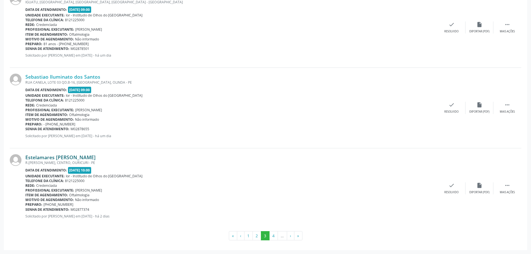
click at [96, 158] on link "Estelamares [PERSON_NAME]" at bounding box center [60, 157] width 70 height 6
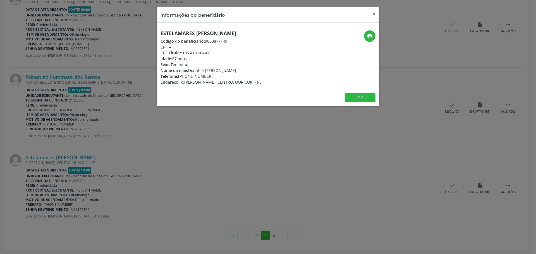
drag, startPoint x: 263, startPoint y: 35, endPoint x: 158, endPoint y: 36, distance: 104.9
click at [158, 36] on div "Estelamares [PERSON_NAME] Código do beneficiário: 9000877149 CPF: -- CPF Titula…" at bounding box center [231, 57] width 148 height 55
click at [373, 15] on button "×" at bounding box center [373, 14] width 11 height 14
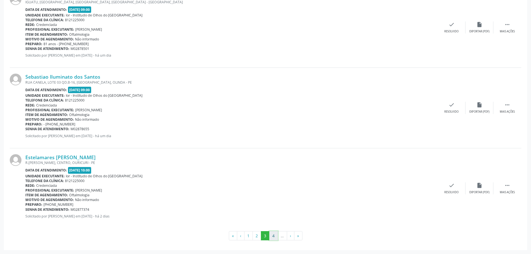
click at [274, 235] on button "4" at bounding box center [274, 235] width 9 height 9
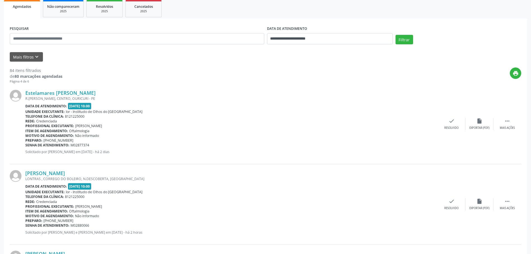
scroll to position [84, 0]
click at [92, 92] on link "Estelamares [PERSON_NAME]" at bounding box center [60, 93] width 70 height 6
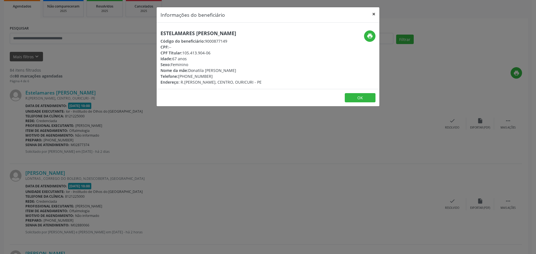
click at [375, 13] on button "×" at bounding box center [373, 14] width 11 height 14
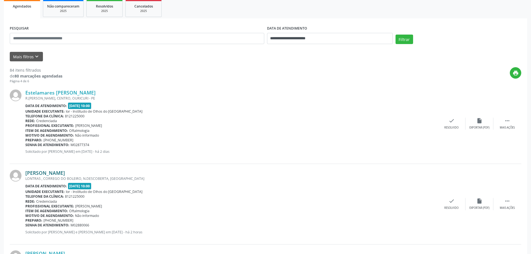
click at [50, 173] on link "[PERSON_NAME]" at bounding box center [45, 173] width 40 height 6
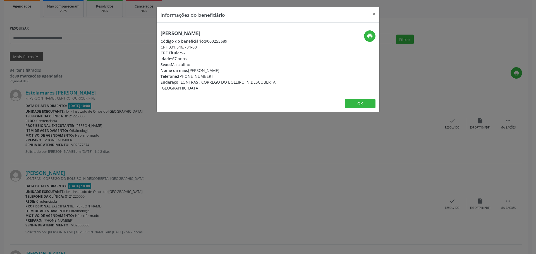
drag, startPoint x: 236, startPoint y: 33, endPoint x: 158, endPoint y: 32, distance: 77.8
click at [158, 32] on div "[PERSON_NAME] Código do beneficiário: 9000255689 CPF: 331.546.784-68 CPF Titula…" at bounding box center [231, 60] width 148 height 61
drag, startPoint x: 169, startPoint y: 47, endPoint x: 201, endPoint y: 48, distance: 31.8
click at [201, 48] on div "CPF: 331.546.784-68" at bounding box center [230, 47] width 141 height 6
click at [373, 14] on button "×" at bounding box center [373, 14] width 11 height 14
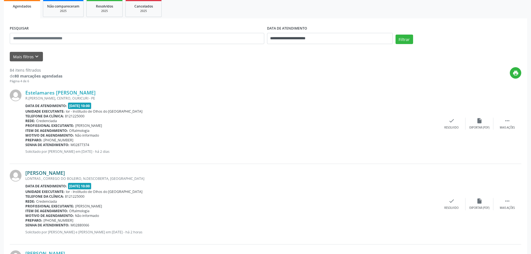
click at [47, 174] on link "[PERSON_NAME]" at bounding box center [45, 173] width 40 height 6
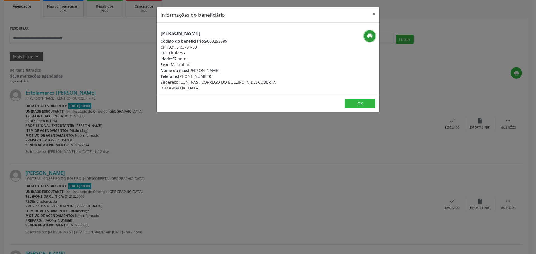
click at [370, 36] on icon "print" at bounding box center [370, 36] width 6 height 6
drag, startPoint x: 179, startPoint y: 76, endPoint x: 210, endPoint y: 76, distance: 31.0
click at [210, 76] on div "Telefone: [PHONE_NUMBER]" at bounding box center [230, 76] width 141 height 6
drag, startPoint x: 231, startPoint y: 32, endPoint x: 160, endPoint y: 33, distance: 71.2
click at [160, 33] on div "[PERSON_NAME] Código do beneficiário: 9000255689 CPF: 331.546.784-68 CPF Titula…" at bounding box center [231, 60] width 148 height 61
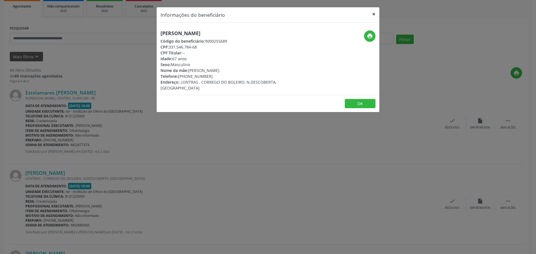
click at [374, 13] on button "×" at bounding box center [373, 14] width 11 height 14
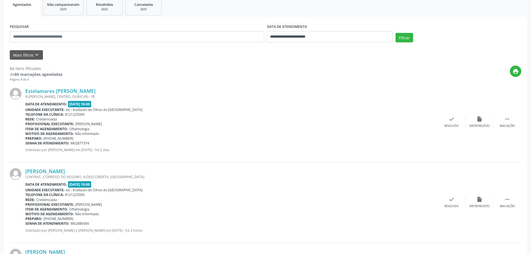
scroll to position [167, 0]
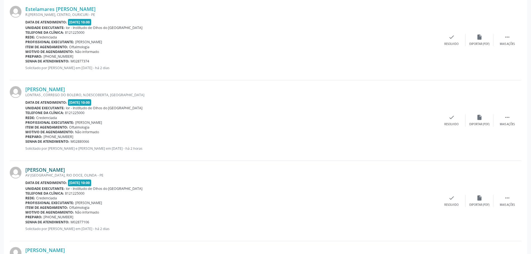
click at [65, 170] on link "[PERSON_NAME]" at bounding box center [45, 170] width 40 height 6
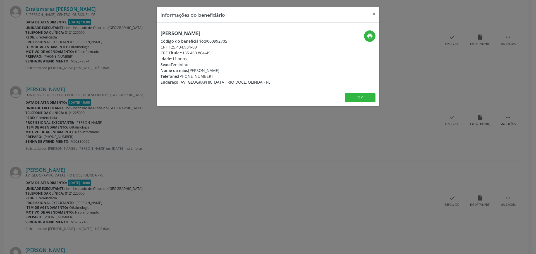
drag, startPoint x: 295, startPoint y: 33, endPoint x: 159, endPoint y: 34, distance: 136.2
click at [159, 34] on div "[PERSON_NAME] Código do beneficiário: 9000992705 CPF: 125.434.934-09 CPF Titula…" at bounding box center [231, 57] width 148 height 55
click at [374, 13] on button "×" at bounding box center [373, 14] width 11 height 14
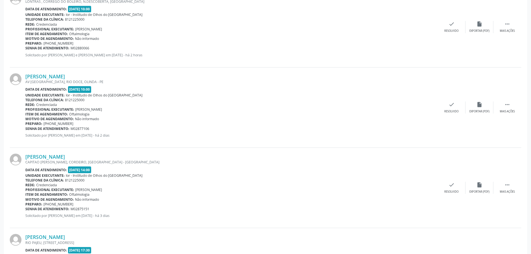
scroll to position [279, 0]
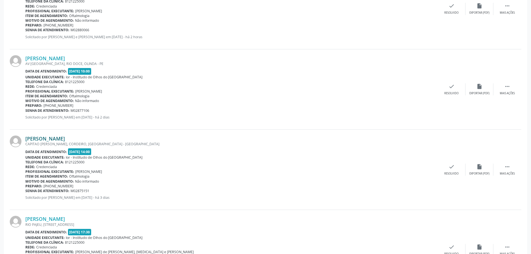
click at [61, 138] on link "[PERSON_NAME]" at bounding box center [45, 139] width 40 height 6
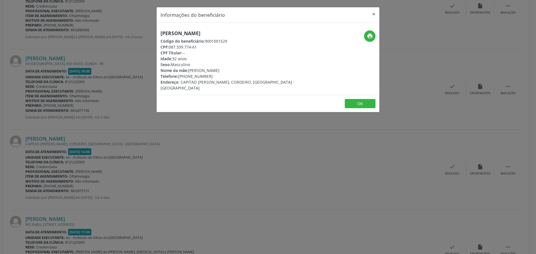
drag, startPoint x: 160, startPoint y: 33, endPoint x: 239, endPoint y: 31, distance: 79.3
click at [239, 31] on div "[PERSON_NAME] Código do beneficiário: 9001001529 CPF: 087.339.774-61 CPF Titula…" at bounding box center [231, 60] width 148 height 61
drag, startPoint x: 375, startPoint y: 15, endPoint x: 274, endPoint y: 44, distance: 105.0
click at [373, 15] on button "×" at bounding box center [373, 14] width 11 height 14
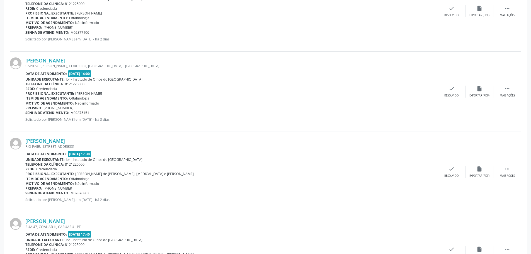
scroll to position [363, 0]
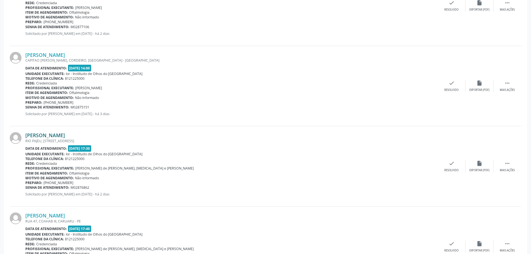
click at [61, 136] on link "[PERSON_NAME]" at bounding box center [45, 135] width 40 height 6
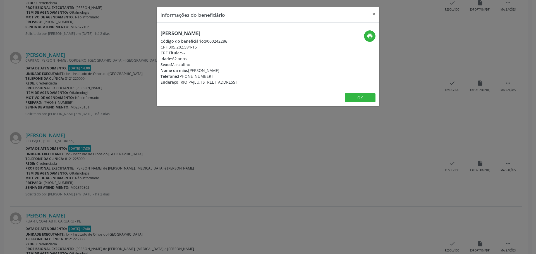
drag, startPoint x: 158, startPoint y: 33, endPoint x: 223, endPoint y: 35, distance: 65.1
click at [223, 35] on div "[PERSON_NAME] Código do beneficiário: 9000242286 CPF: 305.282.594-15 CPF Titula…" at bounding box center [231, 57] width 148 height 55
drag, startPoint x: 374, startPoint y: 13, endPoint x: 263, endPoint y: 117, distance: 152.0
click at [374, 13] on button "×" at bounding box center [373, 14] width 11 height 14
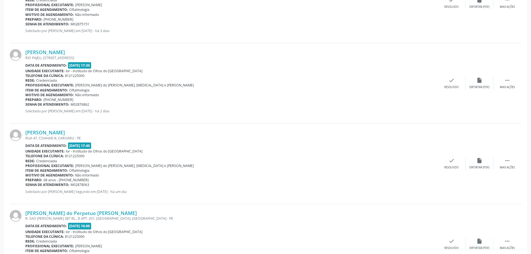
scroll to position [446, 0]
click at [57, 131] on link "[PERSON_NAME]" at bounding box center [45, 132] width 40 height 6
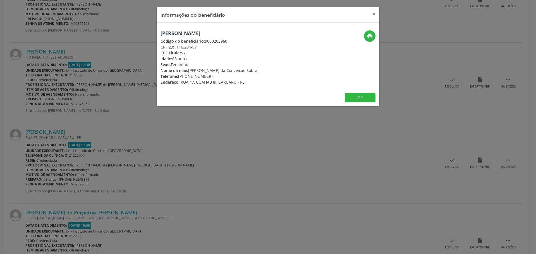
drag, startPoint x: 170, startPoint y: 47, endPoint x: 198, endPoint y: 47, distance: 28.5
click at [198, 47] on div "CPF: 239.116.204-97" at bounding box center [209, 47] width 98 height 6
drag, startPoint x: 160, startPoint y: 30, endPoint x: 233, endPoint y: 33, distance: 73.2
click at [233, 33] on div "[PERSON_NAME] Código do beneficiário: 9000205960 CPF: 239.116.204-97 CPF Titula…" at bounding box center [231, 57] width 148 height 55
drag, startPoint x: 169, startPoint y: 46, endPoint x: 202, endPoint y: 46, distance: 32.9
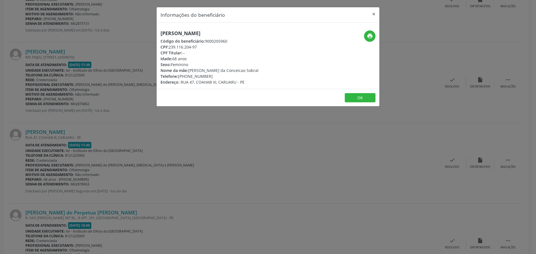
click at [202, 46] on div "CPF: 239.116.204-97" at bounding box center [209, 47] width 98 height 6
click at [369, 36] on icon "print" at bounding box center [370, 36] width 6 height 6
drag, startPoint x: 178, startPoint y: 76, endPoint x: 209, endPoint y: 73, distance: 31.4
click at [209, 73] on div "Telefone: [PHONE_NUMBER]" at bounding box center [209, 76] width 98 height 6
click at [374, 13] on button "×" at bounding box center [373, 14] width 11 height 14
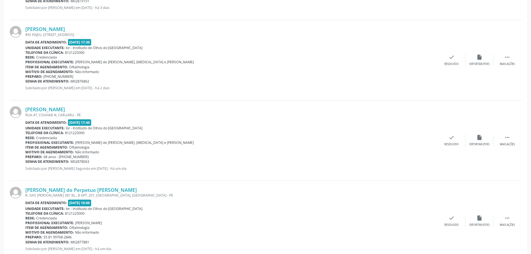
scroll to position [558, 0]
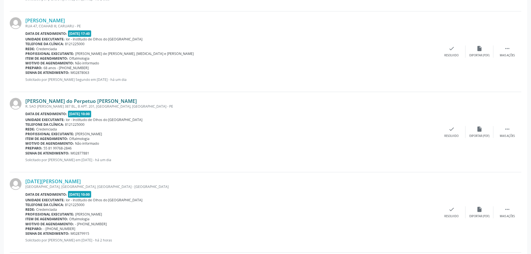
click at [82, 101] on link "[PERSON_NAME] do Perpetuo [PERSON_NAME]" at bounding box center [81, 101] width 112 height 6
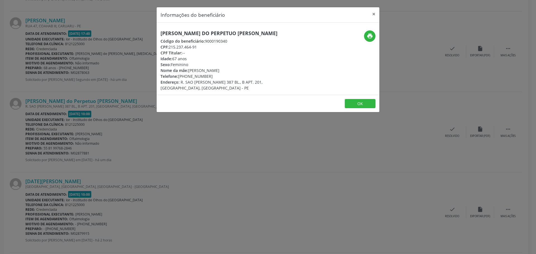
drag, startPoint x: 158, startPoint y: 33, endPoint x: 298, endPoint y: 33, distance: 139.5
click at [298, 33] on div "[PERSON_NAME] do Perpetuo [PERSON_NAME] Código do beneficiário: 9000190340 CPF:…" at bounding box center [231, 60] width 148 height 61
click at [374, 12] on button "×" at bounding box center [373, 14] width 11 height 14
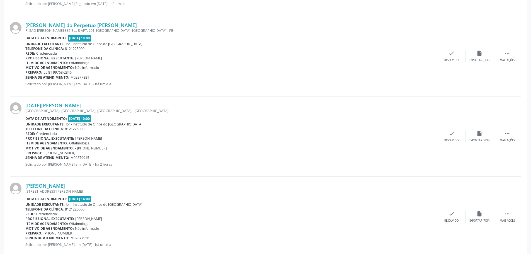
scroll to position [670, 0]
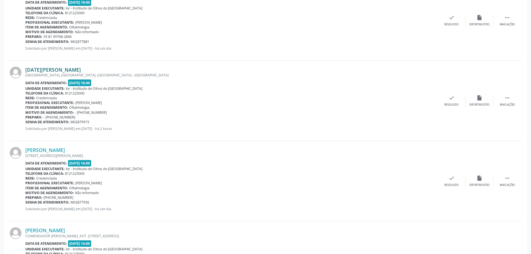
click at [57, 69] on link "[DATE][PERSON_NAME]" at bounding box center [53, 70] width 56 height 6
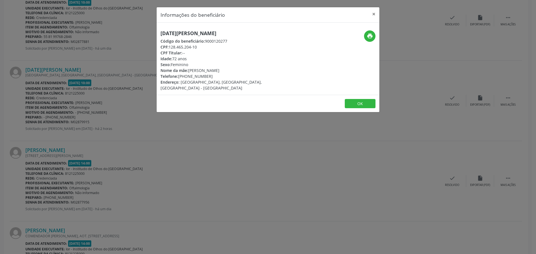
drag, startPoint x: 244, startPoint y: 33, endPoint x: 159, endPoint y: 34, distance: 85.4
click at [159, 34] on div "[DATE][PERSON_NAME] Código do beneficiário: 9000120277 CPF: 128.465.204-10 CPF …" at bounding box center [231, 60] width 148 height 61
click at [372, 15] on button "×" at bounding box center [373, 14] width 11 height 14
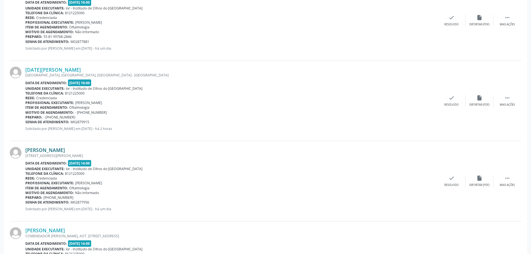
click at [65, 150] on link "[PERSON_NAME]" at bounding box center [45, 150] width 40 height 6
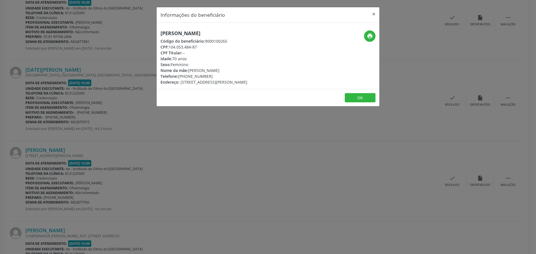
drag, startPoint x: 238, startPoint y: 32, endPoint x: 160, endPoint y: 33, distance: 78.4
click at [160, 33] on div "[PERSON_NAME] Código do beneficiário: 9000100265 CPF: 104.053.484-87 CPF Titula…" at bounding box center [231, 57] width 148 height 55
click at [373, 13] on button "×" at bounding box center [373, 14] width 11 height 14
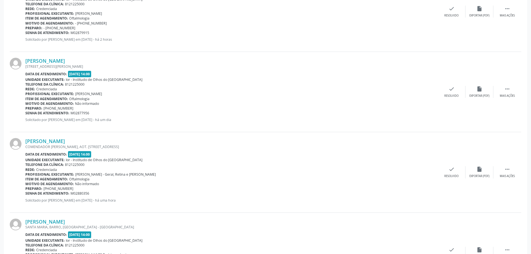
scroll to position [781, 0]
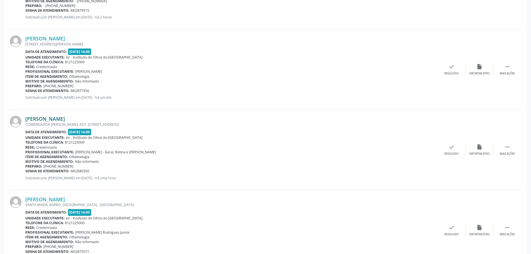
click at [61, 120] on link "[PERSON_NAME]" at bounding box center [45, 119] width 40 height 6
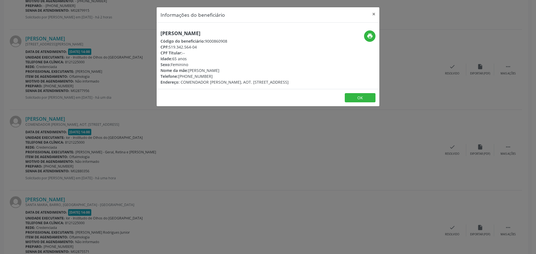
drag, startPoint x: 170, startPoint y: 48, endPoint x: 205, endPoint y: 48, distance: 34.6
click at [205, 48] on div "CPF: 519.342.564-04" at bounding box center [224, 47] width 128 height 6
drag, startPoint x: 235, startPoint y: 33, endPoint x: 159, endPoint y: 33, distance: 76.7
click at [159, 33] on div "[PERSON_NAME] Código do beneficiário: 9000860908 CPF: 519.342.564-04 CPF Titula…" at bounding box center [231, 57] width 148 height 55
click at [373, 15] on button "×" at bounding box center [373, 14] width 11 height 14
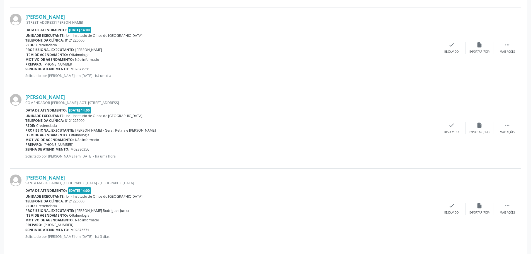
scroll to position [865, 0]
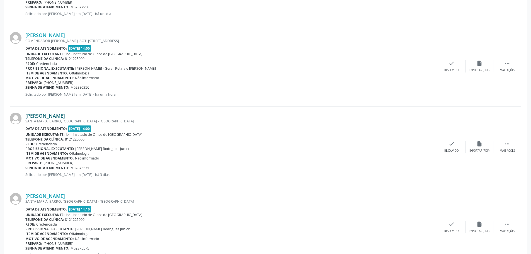
click at [65, 117] on link "[PERSON_NAME]" at bounding box center [45, 116] width 40 height 6
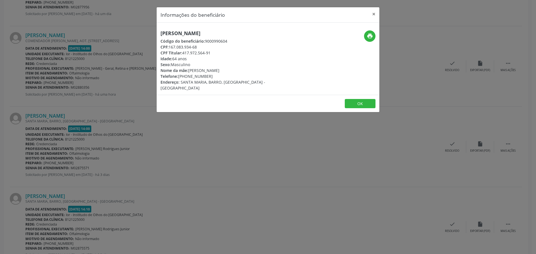
drag, startPoint x: 222, startPoint y: 34, endPoint x: 160, endPoint y: 33, distance: 61.7
click at [160, 33] on div "[PERSON_NAME] Código do beneficiário: 9000990604 CPF: 167.083.934-68 CPF Titula…" at bounding box center [231, 60] width 148 height 61
click at [374, 12] on button "×" at bounding box center [373, 14] width 11 height 14
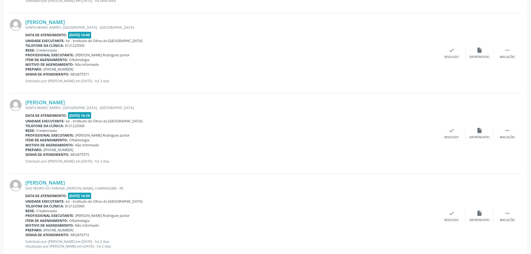
scroll to position [1004, 0]
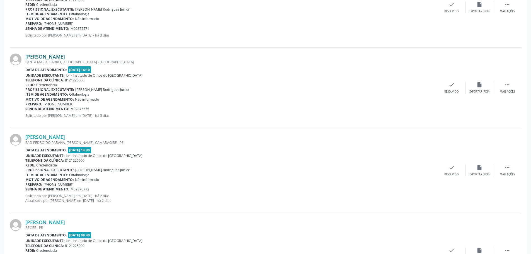
click at [65, 55] on link "[PERSON_NAME]" at bounding box center [45, 57] width 40 height 6
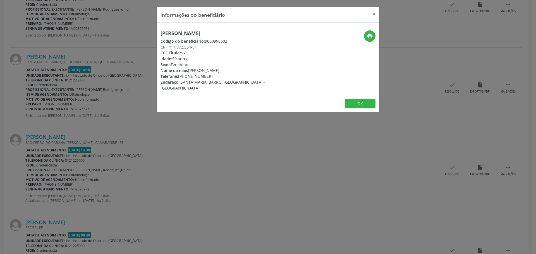
drag, startPoint x: 244, startPoint y: 35, endPoint x: 158, endPoint y: 37, distance: 85.1
click at [158, 37] on div "[PERSON_NAME] Código do beneficiário: 9000990603 CPF: 417.972.564-91 CPF Titula…" at bounding box center [231, 60] width 148 height 61
drag, startPoint x: 374, startPoint y: 12, endPoint x: 367, endPoint y: 14, distance: 6.9
click at [374, 12] on button "×" at bounding box center [373, 14] width 11 height 14
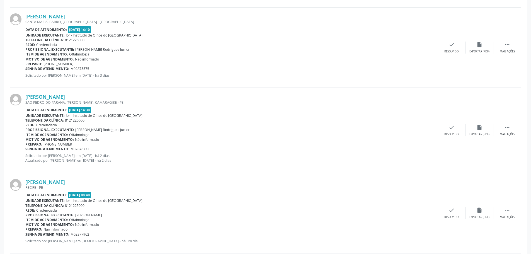
scroll to position [1060, 0]
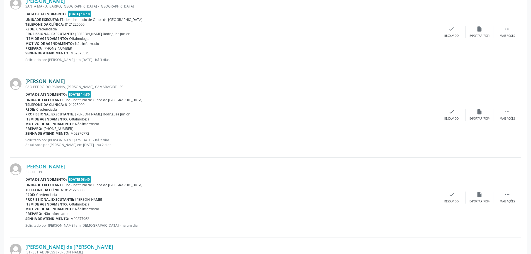
click at [49, 81] on link "[PERSON_NAME]" at bounding box center [45, 81] width 40 height 6
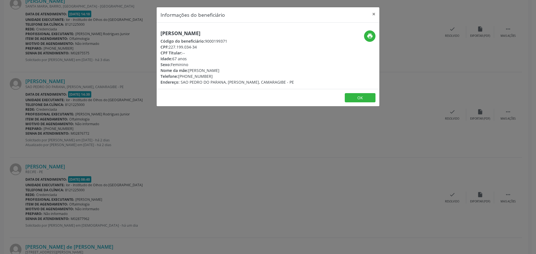
drag, startPoint x: 158, startPoint y: 32, endPoint x: 274, endPoint y: 32, distance: 115.5
click at [274, 32] on div "[PERSON_NAME] Código do beneficiário: 9000199371 CPF: 227.199.034-34 CPF Titula…" at bounding box center [231, 57] width 148 height 55
drag, startPoint x: 375, startPoint y: 13, endPoint x: 347, endPoint y: 32, distance: 33.8
click at [374, 13] on button "×" at bounding box center [373, 14] width 11 height 14
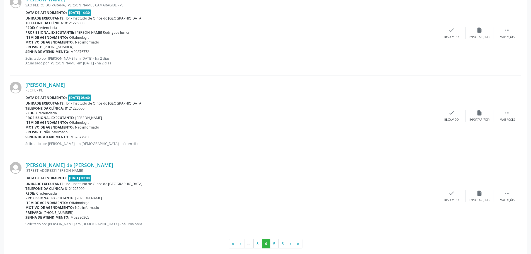
scroll to position [1144, 0]
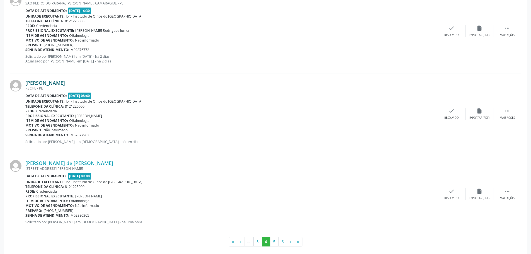
click at [48, 83] on link "[PERSON_NAME]" at bounding box center [45, 83] width 40 height 6
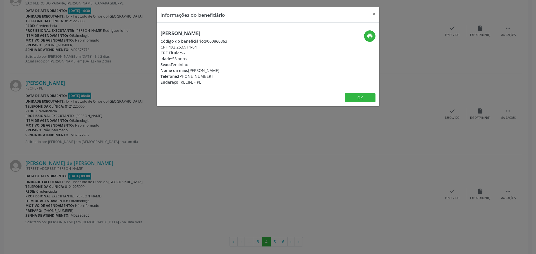
drag, startPoint x: 157, startPoint y: 33, endPoint x: 226, endPoint y: 33, distance: 69.5
click at [226, 33] on div "[PERSON_NAME] Código do beneficiário: 9000860863 CPF: 492.253.914-04 CPF Titula…" at bounding box center [231, 57] width 148 height 55
click at [374, 15] on button "×" at bounding box center [373, 14] width 11 height 14
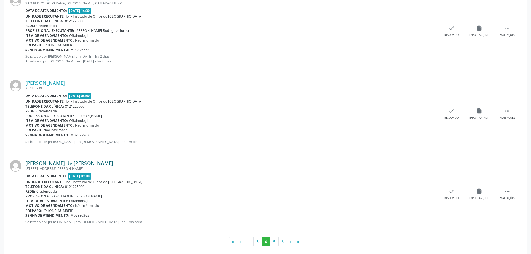
click at [64, 165] on link "[PERSON_NAME] de [PERSON_NAME]" at bounding box center [69, 163] width 88 height 6
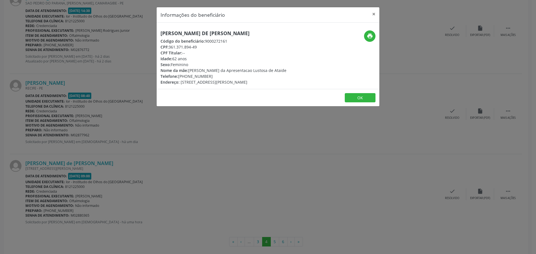
drag, startPoint x: 169, startPoint y: 47, endPoint x: 207, endPoint y: 48, distance: 38.2
click at [207, 48] on div "CPF: 361.371.894-49" at bounding box center [223, 47] width 126 height 6
click at [373, 14] on button "×" at bounding box center [373, 14] width 11 height 14
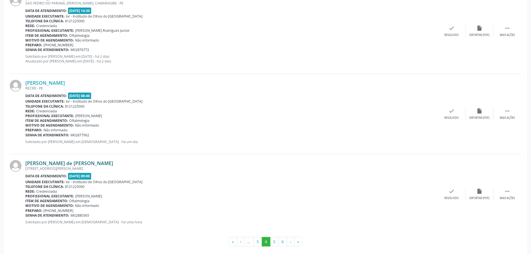
click at [110, 164] on link "[PERSON_NAME] de [PERSON_NAME]" at bounding box center [69, 163] width 88 height 6
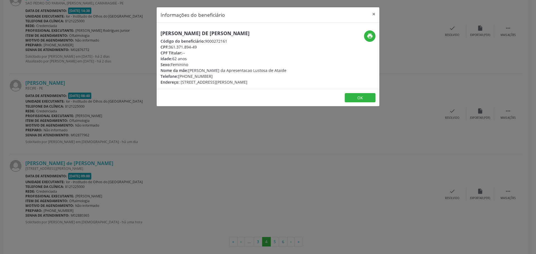
drag, startPoint x: 275, startPoint y: 32, endPoint x: 152, endPoint y: 32, distance: 122.5
click at [152, 32] on div "Informações do beneficiário × [PERSON_NAME] de [PERSON_NAME] Código do benefici…" at bounding box center [268, 127] width 536 height 254
click at [374, 13] on button "×" at bounding box center [373, 14] width 11 height 14
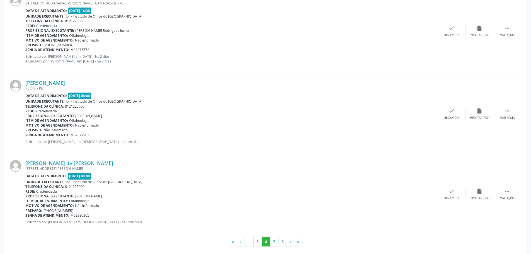
scroll to position [1150, 0]
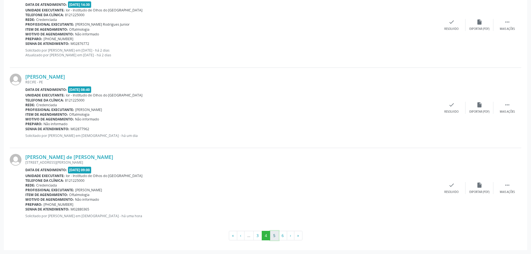
click at [275, 235] on button "5" at bounding box center [274, 235] width 9 height 9
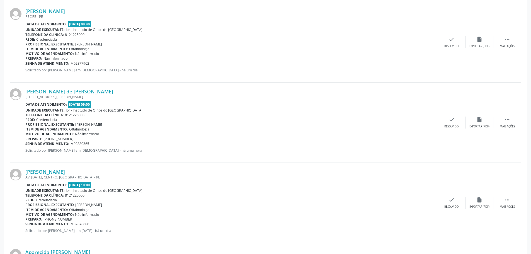
scroll to position [251, 0]
click at [65, 172] on link "[PERSON_NAME]" at bounding box center [45, 171] width 40 height 6
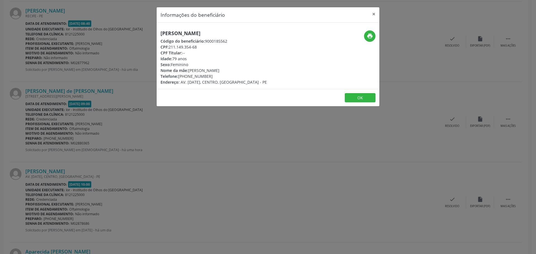
drag, startPoint x: 160, startPoint y: 32, endPoint x: 249, endPoint y: 32, distance: 89.0
click at [249, 32] on div "[PERSON_NAME] Código do beneficiário: 9000185562 CPF: 211.149.354-68 CPF Titula…" at bounding box center [231, 57] width 148 height 55
drag, startPoint x: 376, startPoint y: 12, endPoint x: 362, endPoint y: 12, distance: 13.7
click at [375, 12] on button "×" at bounding box center [373, 14] width 11 height 14
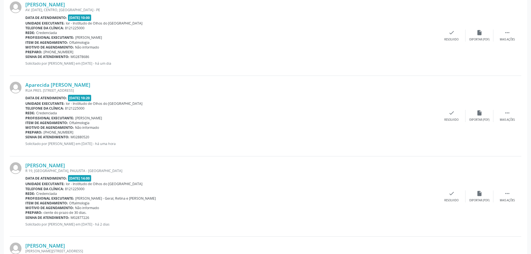
scroll to position [418, 0]
click at [49, 85] on link "Aparecida [PERSON_NAME]" at bounding box center [57, 84] width 65 height 6
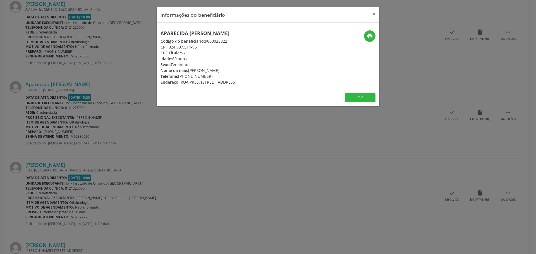
drag, startPoint x: 169, startPoint y: 46, endPoint x: 201, endPoint y: 47, distance: 31.5
click at [201, 47] on div "CPF: 024.997.514-95" at bounding box center [198, 47] width 76 height 6
click at [373, 14] on button "×" at bounding box center [373, 14] width 11 height 14
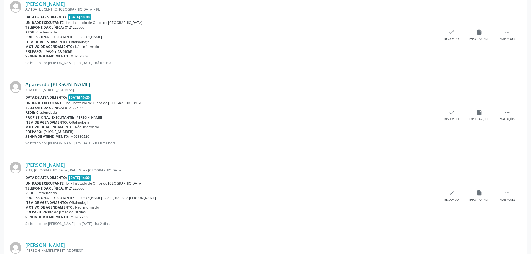
click at [85, 85] on link "Aparecida [PERSON_NAME]" at bounding box center [57, 84] width 65 height 6
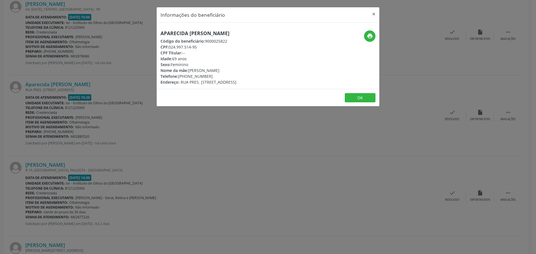
drag, startPoint x: 253, startPoint y: 32, endPoint x: 156, endPoint y: 28, distance: 97.2
click at [156, 28] on div "Informações do beneficiário × Aparecida [PERSON_NAME] Código do beneficiário: 9…" at bounding box center [268, 127] width 536 height 254
click at [374, 15] on button "×" at bounding box center [373, 14] width 11 height 14
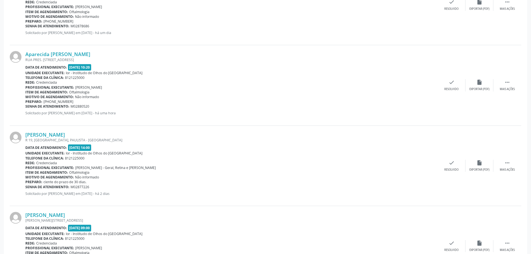
scroll to position [502, 0]
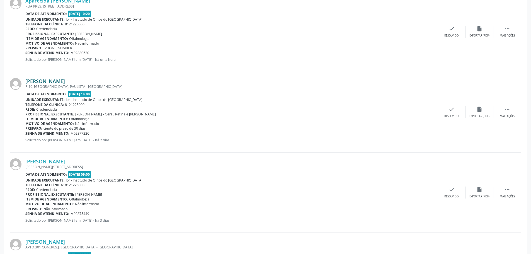
click at [60, 81] on link "[PERSON_NAME]" at bounding box center [45, 81] width 40 height 6
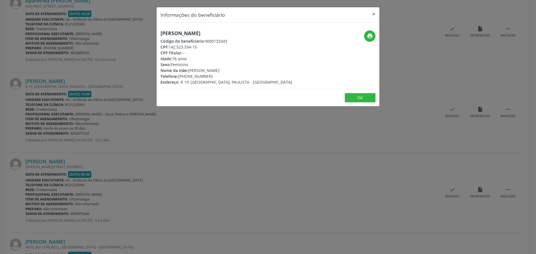
drag, startPoint x: 230, startPoint y: 33, endPoint x: 160, endPoint y: 33, distance: 70.3
click at [160, 33] on div "[PERSON_NAME] Código do beneficiário: 9000132043 CPF: 142.523.334-15 CPF Titula…" at bounding box center [231, 57] width 148 height 55
click at [373, 15] on button "×" at bounding box center [373, 14] width 11 height 14
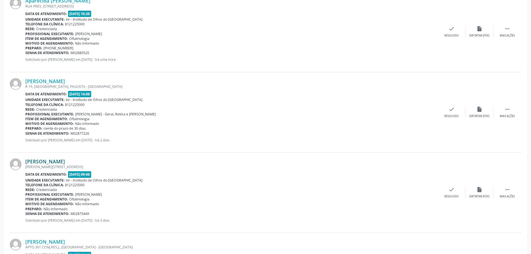
click at [48, 162] on link "[PERSON_NAME]" at bounding box center [45, 161] width 40 height 6
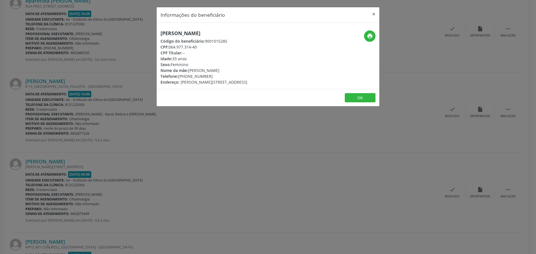
drag, startPoint x: 160, startPoint y: 33, endPoint x: 258, endPoint y: 31, distance: 98.2
click at [258, 31] on div "[PERSON_NAME] Código do beneficiário: 9001015285 CPF: 064.977.314-40 CPF Titula…" at bounding box center [231, 57] width 148 height 55
click at [374, 15] on button "×" at bounding box center [373, 14] width 11 height 14
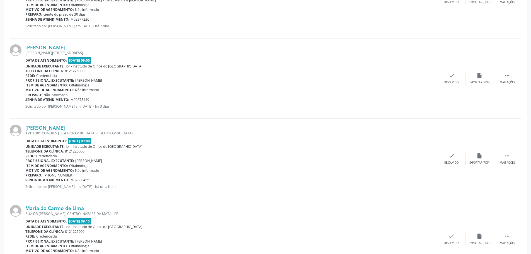
scroll to position [614, 0]
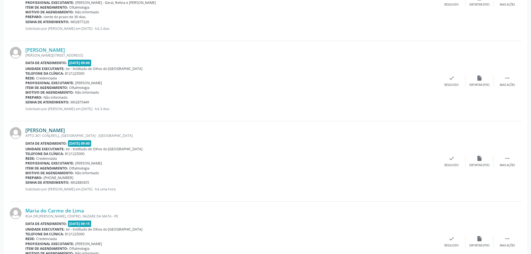
click at [36, 132] on link "[PERSON_NAME]" at bounding box center [45, 130] width 40 height 6
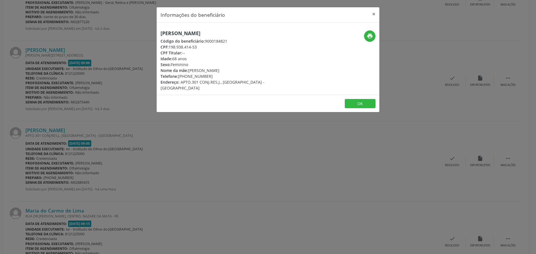
drag, startPoint x: 169, startPoint y: 48, endPoint x: 201, endPoint y: 47, distance: 32.1
click at [201, 47] on div "CPF: 198.938.414-53" at bounding box center [230, 47] width 141 height 6
drag, startPoint x: 259, startPoint y: 32, endPoint x: 155, endPoint y: 33, distance: 104.9
click at [155, 33] on div "Informações do beneficiário × [PERSON_NAME] Código do beneficiário: 9000184821 …" at bounding box center [268, 127] width 536 height 254
click at [373, 15] on button "×" at bounding box center [373, 14] width 11 height 14
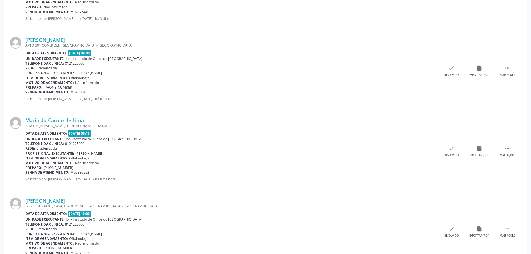
scroll to position [697, 0]
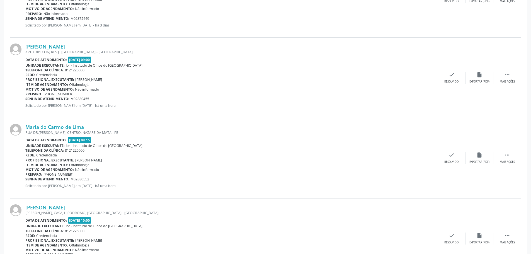
click at [47, 130] on div "RUA DR.[PERSON_NAME], CENTRO, NAZARE DA MATA - PE" at bounding box center [231, 132] width 413 height 5
click at [47, 129] on link "Maria do Carmo de Lima" at bounding box center [54, 127] width 59 height 6
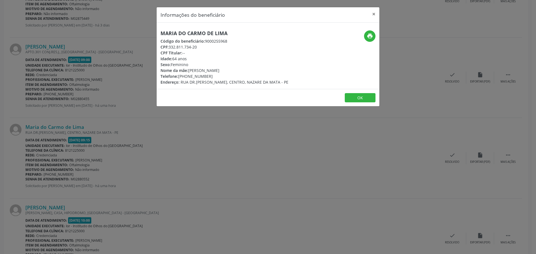
drag, startPoint x: 169, startPoint y: 46, endPoint x: 206, endPoint y: 47, distance: 37.4
click at [206, 47] on div "CPF: 332.811.734-20" at bounding box center [224, 47] width 128 height 6
drag, startPoint x: 211, startPoint y: 35, endPoint x: 159, endPoint y: 31, distance: 52.3
click at [159, 31] on div "Maria do Carmo de Lima Código do beneficiário: 9000255968 CPF: 332.811.734-20 C…" at bounding box center [231, 57] width 148 height 55
click at [374, 13] on button "×" at bounding box center [373, 14] width 11 height 14
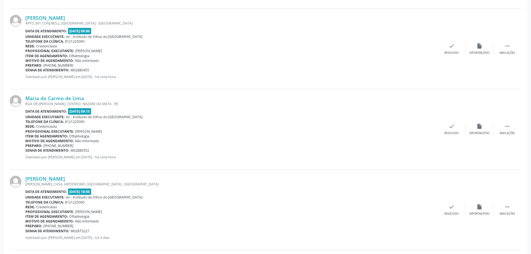
scroll to position [809, 0]
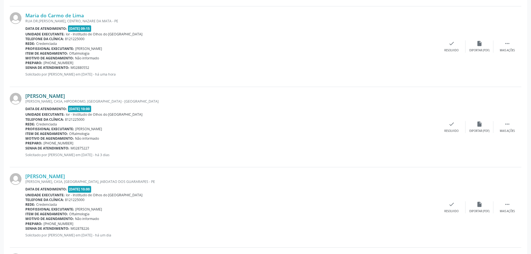
click at [38, 95] on link "[PERSON_NAME]" at bounding box center [45, 96] width 40 height 6
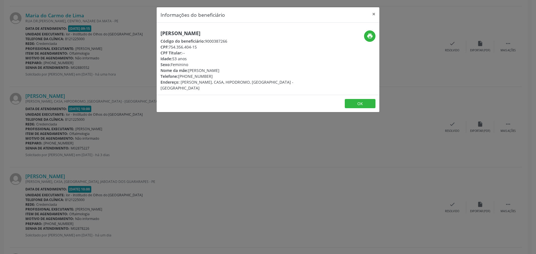
drag, startPoint x: 218, startPoint y: 35, endPoint x: 161, endPoint y: 33, distance: 57.5
click at [161, 33] on h5 "[PERSON_NAME]" at bounding box center [230, 33] width 141 height 6
click at [373, 14] on button "×" at bounding box center [373, 14] width 11 height 14
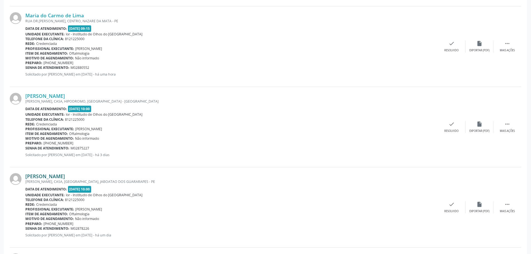
click at [65, 178] on link "[PERSON_NAME]" at bounding box center [45, 176] width 40 height 6
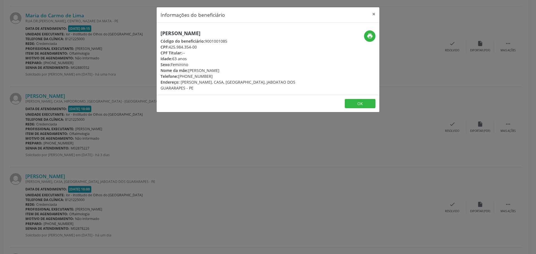
drag, startPoint x: 254, startPoint y: 33, endPoint x: 159, endPoint y: 34, distance: 95.1
click at [159, 34] on div "[PERSON_NAME] Código do beneficiário: 9001001085 CPF: 425.984.354-00 CPF Titula…" at bounding box center [231, 60] width 148 height 61
click at [373, 15] on button "×" at bounding box center [373, 14] width 11 height 14
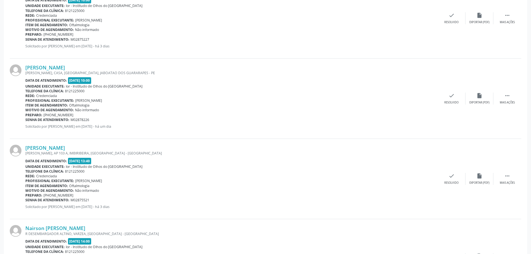
scroll to position [921, 0]
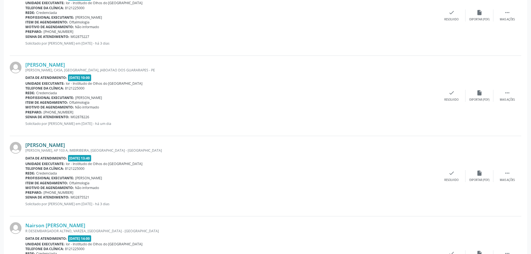
drag, startPoint x: 100, startPoint y: 146, endPoint x: 63, endPoint y: 146, distance: 37.4
click at [63, 146] on div "[PERSON_NAME]" at bounding box center [231, 145] width 413 height 6
click at [58, 146] on link "[PERSON_NAME]" at bounding box center [45, 145] width 40 height 6
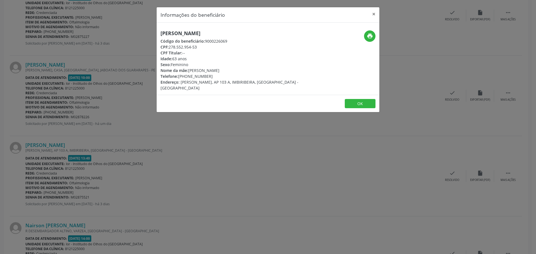
drag, startPoint x: 249, startPoint y: 34, endPoint x: 158, endPoint y: 33, distance: 90.7
click at [158, 33] on div "[PERSON_NAME] Código do beneficiário: 9000226069 CPF: 278.552.954-53 CPF Titula…" at bounding box center [231, 60] width 148 height 61
click at [374, 15] on button "×" at bounding box center [373, 14] width 11 height 14
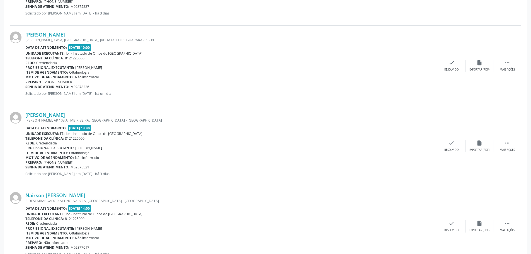
scroll to position [1032, 0]
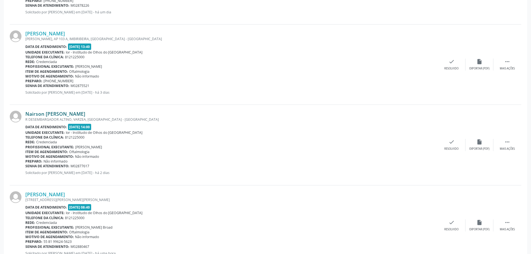
click at [48, 114] on link "Nairson [PERSON_NAME]" at bounding box center [55, 114] width 60 height 6
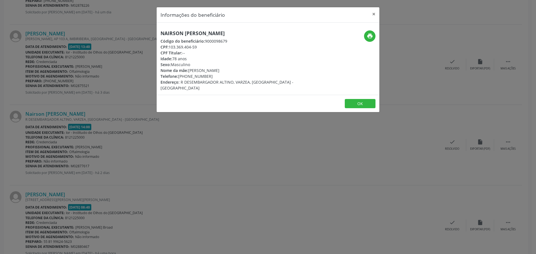
drag, startPoint x: 228, startPoint y: 33, endPoint x: 160, endPoint y: 34, distance: 67.5
click at [160, 34] on div "Nairson [PERSON_NAME] Código do beneficiário: 9000098679 CPF: 103.369.404-59 CP…" at bounding box center [231, 60] width 148 height 61
drag, startPoint x: 373, startPoint y: 14, endPoint x: 241, endPoint y: 88, distance: 151.8
click at [373, 14] on button "×" at bounding box center [373, 14] width 11 height 14
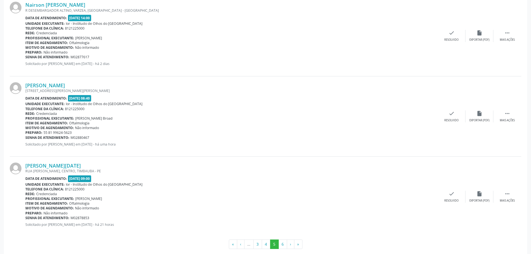
scroll to position [1144, 0]
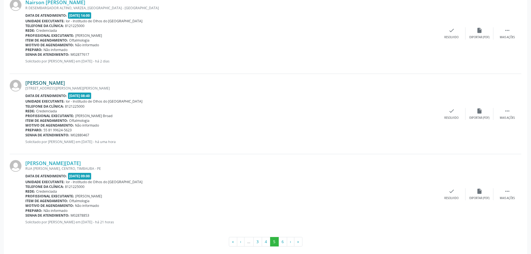
click at [55, 82] on link "[PERSON_NAME]" at bounding box center [45, 83] width 40 height 6
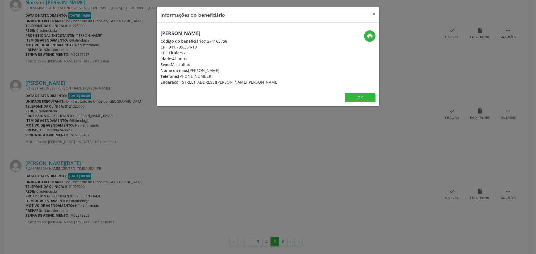
drag, startPoint x: 169, startPoint y: 47, endPoint x: 201, endPoint y: 49, distance: 31.8
click at [201, 49] on div "CPF: 041.799.364-10" at bounding box center [219, 47] width 118 height 6
drag, startPoint x: 158, startPoint y: 32, endPoint x: 233, endPoint y: 34, distance: 74.2
click at [233, 34] on div "[PERSON_NAME] Código do beneficiário: 1274165758 CPF: 041.799.364-10 CPF Titula…" at bounding box center [231, 57] width 148 height 55
drag, startPoint x: 171, startPoint y: 47, endPoint x: 195, endPoint y: 45, distance: 24.0
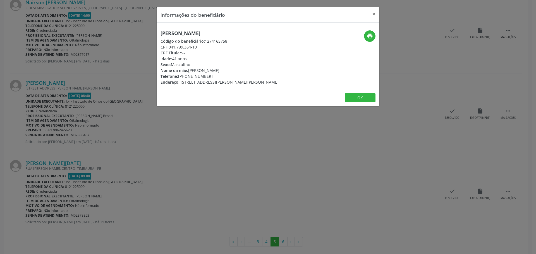
click at [195, 45] on div "CPF: 041.799.364-10" at bounding box center [219, 47] width 118 height 6
drag, startPoint x: 169, startPoint y: 45, endPoint x: 200, endPoint y: 48, distance: 31.4
click at [200, 48] on div "CPF: 041.799.364-10" at bounding box center [219, 47] width 118 height 6
drag, startPoint x: 178, startPoint y: 76, endPoint x: 213, endPoint y: 76, distance: 35.2
click at [213, 76] on div "Telefone: [PHONE_NUMBER]" at bounding box center [219, 76] width 118 height 6
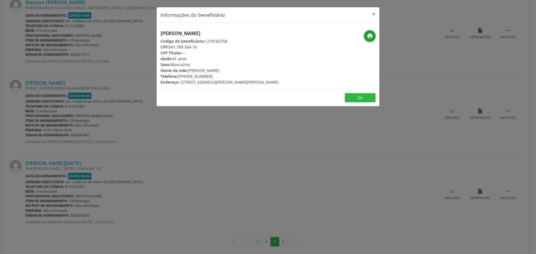
click at [369, 38] on icon "print" at bounding box center [370, 36] width 6 height 6
drag, startPoint x: 238, startPoint y: 33, endPoint x: 150, endPoint y: 33, distance: 87.9
click at [150, 33] on div "Informações do beneficiário × [PERSON_NAME] Código do beneficiário: 1274165758 …" at bounding box center [268, 127] width 536 height 254
click at [374, 13] on button "×" at bounding box center [373, 14] width 11 height 14
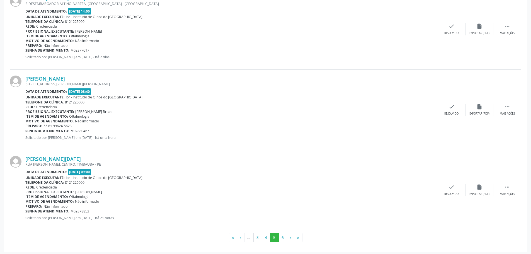
scroll to position [1150, 0]
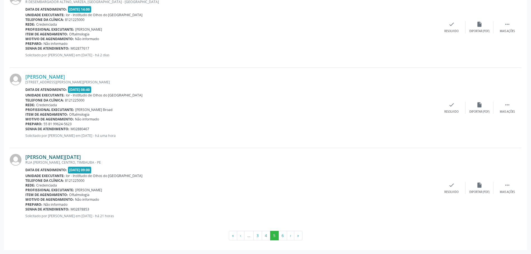
click at [46, 157] on link "[PERSON_NAME][DATE]" at bounding box center [53, 157] width 56 height 6
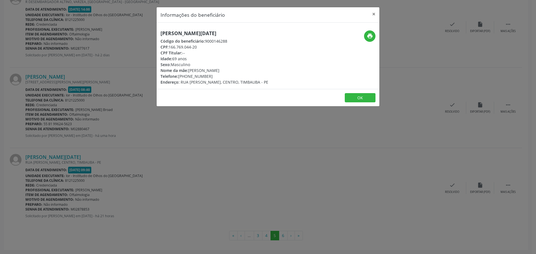
drag, startPoint x: 224, startPoint y: 34, endPoint x: 159, endPoint y: 33, distance: 65.6
click at [159, 33] on div "[PERSON_NAME][DATE] Código do beneficiário: 9000146288 CPF: 166.769.044-20 CPF …" at bounding box center [231, 57] width 148 height 55
drag, startPoint x: 373, startPoint y: 14, endPoint x: 355, endPoint y: 22, distance: 20.0
click at [372, 13] on button "×" at bounding box center [373, 14] width 11 height 14
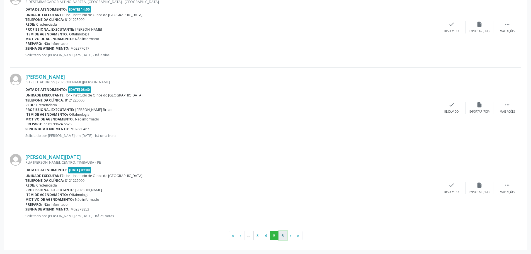
click at [282, 239] on button "6" at bounding box center [283, 235] width 9 height 9
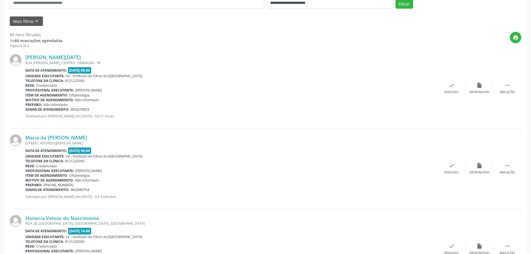
scroll to position [167, 0]
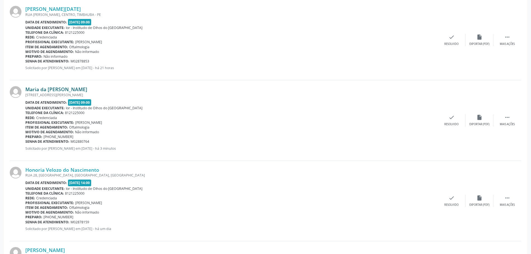
click at [87, 90] on link "Maria da [PERSON_NAME]" at bounding box center [56, 89] width 62 height 6
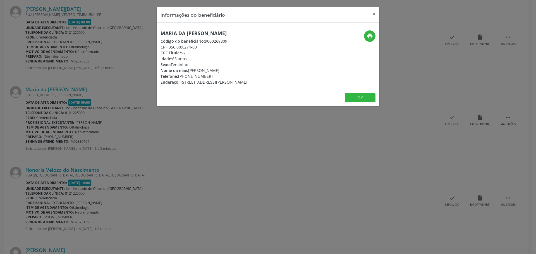
drag, startPoint x: 172, startPoint y: 47, endPoint x: 200, endPoint y: 47, distance: 28.7
click at [200, 47] on div "CPF: 356.089.274-00" at bounding box center [203, 47] width 87 height 6
drag, startPoint x: 237, startPoint y: 37, endPoint x: 146, endPoint y: 37, distance: 90.1
click at [146, 37] on div "Informações do beneficiário × Maria da [PERSON_NAME] Código do beneficiário: 90…" at bounding box center [268, 127] width 536 height 254
click at [374, 13] on button "×" at bounding box center [373, 14] width 11 height 14
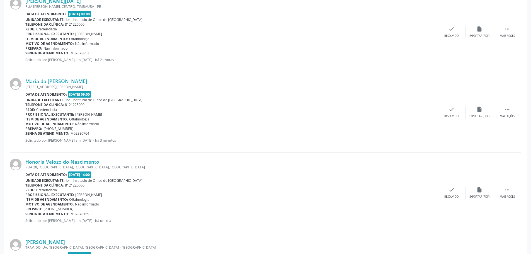
scroll to position [251, 0]
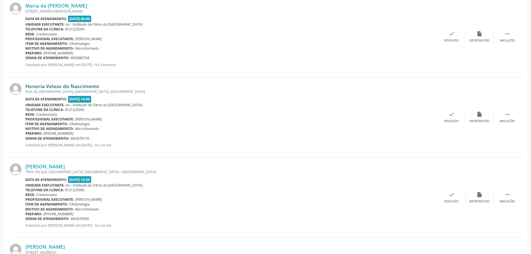
click at [64, 86] on link "Honoria Velozo do Nascimento" at bounding box center [62, 86] width 74 height 6
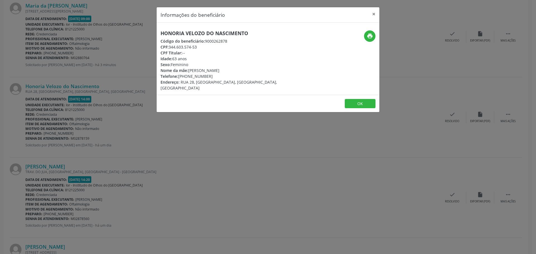
drag, startPoint x: 254, startPoint y: 33, endPoint x: 160, endPoint y: 28, distance: 95.0
click at [160, 28] on div "Honoria Velozo do Nascimento Código do beneficiário: 9000262878 CPF: 344.603.57…" at bounding box center [268, 59] width 223 height 72
click at [373, 15] on button "×" at bounding box center [373, 14] width 11 height 14
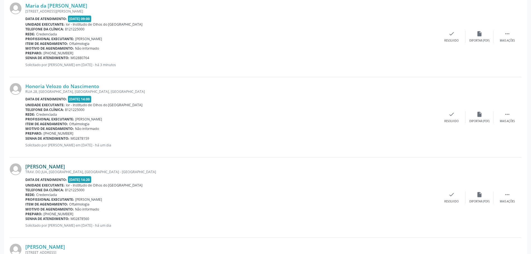
click at [58, 167] on link "[PERSON_NAME]" at bounding box center [45, 166] width 40 height 6
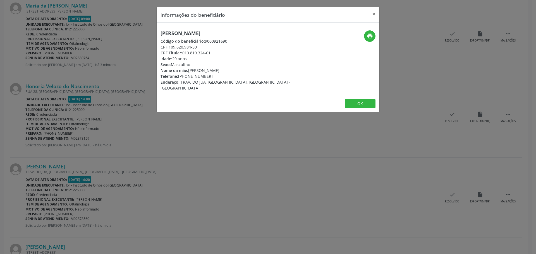
drag, startPoint x: 158, startPoint y: 32, endPoint x: 255, endPoint y: 27, distance: 96.4
click at [255, 27] on div "[PERSON_NAME] Código do beneficiário: 9000921690 CPF: 109.620.984-50 CPF Titula…" at bounding box center [268, 59] width 223 height 72
click at [374, 14] on button "×" at bounding box center [373, 14] width 11 height 14
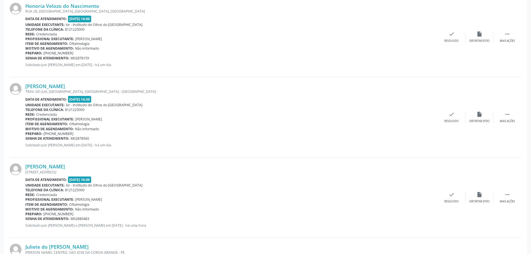
scroll to position [363, 0]
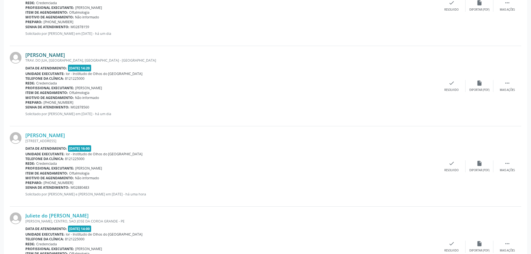
click at [50, 55] on link "[PERSON_NAME]" at bounding box center [45, 55] width 40 height 6
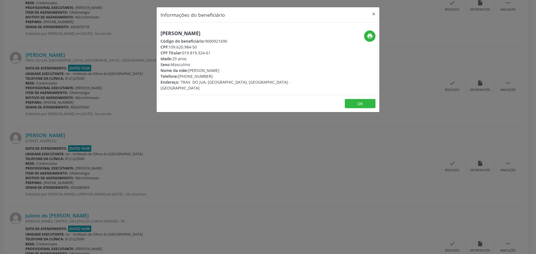
drag, startPoint x: 169, startPoint y: 46, endPoint x: 202, endPoint y: 46, distance: 33.8
click at [202, 46] on div "CPF: 109.620.984-50" at bounding box center [230, 47] width 141 height 6
click at [374, 13] on button "×" at bounding box center [373, 14] width 11 height 14
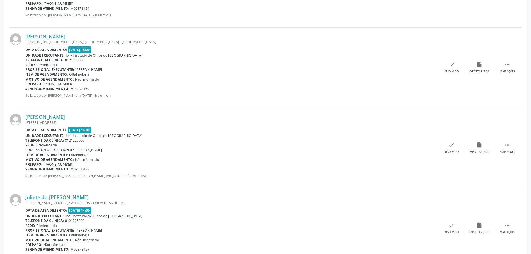
scroll to position [418, 0]
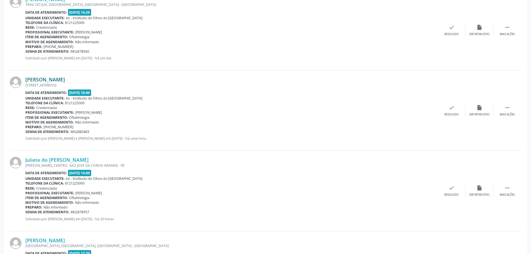
click at [57, 79] on link "[PERSON_NAME]" at bounding box center [45, 79] width 40 height 6
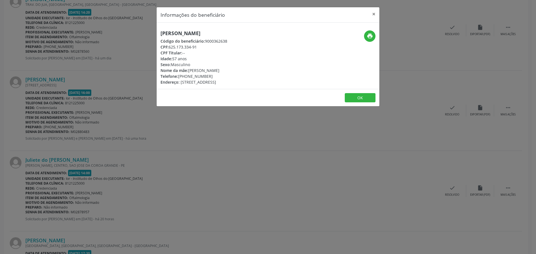
drag, startPoint x: 168, startPoint y: 48, endPoint x: 209, endPoint y: 48, distance: 41.0
click at [209, 48] on div "CPF: 625.173.334-91" at bounding box center [193, 47] width 67 height 6
drag, startPoint x: 249, startPoint y: 32, endPoint x: 159, endPoint y: 23, distance: 90.3
click at [159, 23] on div "[PERSON_NAME] Código do beneficiário: 9000362638 CPF: 625.173.334-91 CPF Titula…" at bounding box center [268, 56] width 223 height 66
click at [374, 13] on button "×" at bounding box center [373, 14] width 11 height 14
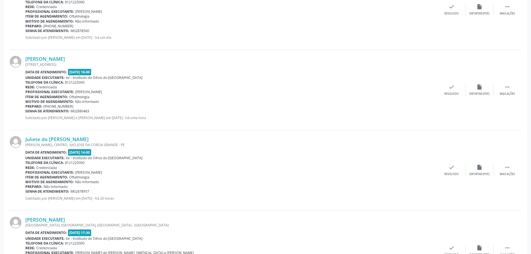
scroll to position [474, 0]
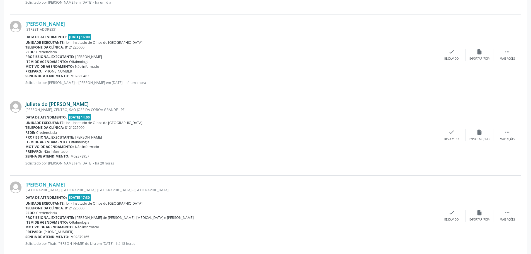
click at [56, 103] on link "Juliete do [PERSON_NAME]" at bounding box center [56, 104] width 63 height 6
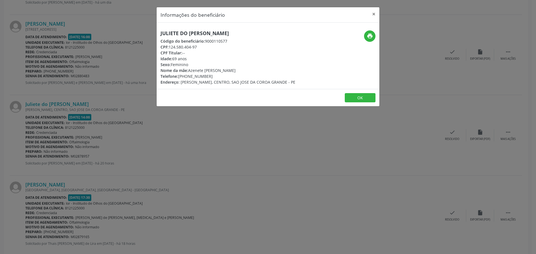
drag, startPoint x: 159, startPoint y: 32, endPoint x: 237, endPoint y: 36, distance: 78.2
click at [237, 36] on div "Juliete do [PERSON_NAME] Código do beneficiário: 9000110577 CPF: 124.580.404-97…" at bounding box center [231, 57] width 148 height 55
click at [373, 14] on button "×" at bounding box center [373, 14] width 11 height 14
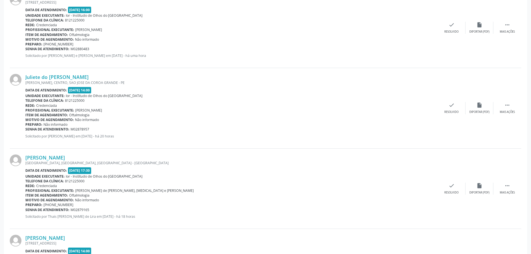
scroll to position [586, 0]
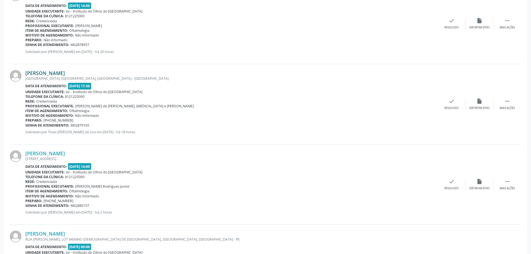
click at [65, 74] on link "[PERSON_NAME]" at bounding box center [45, 73] width 40 height 6
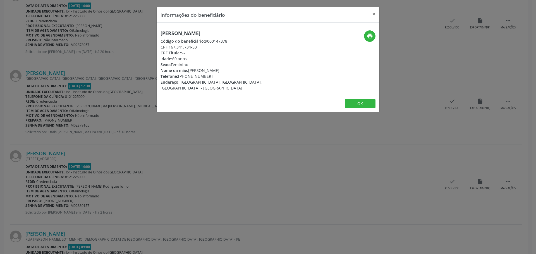
drag, startPoint x: 159, startPoint y: 32, endPoint x: 262, endPoint y: 30, distance: 103.0
click at [262, 30] on div "[PERSON_NAME] Código do beneficiário: 9000147378 CPF: 167.341.734-53 CPF Titula…" at bounding box center [268, 59] width 223 height 72
drag, startPoint x: 373, startPoint y: 13, endPoint x: 239, endPoint y: 83, distance: 151.7
click at [373, 13] on button "×" at bounding box center [373, 14] width 11 height 14
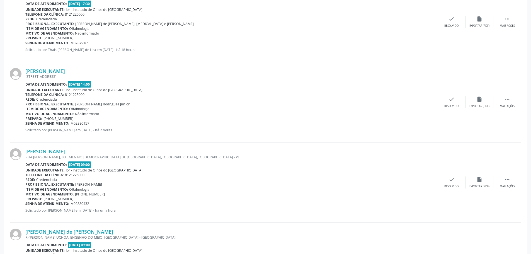
scroll to position [670, 0]
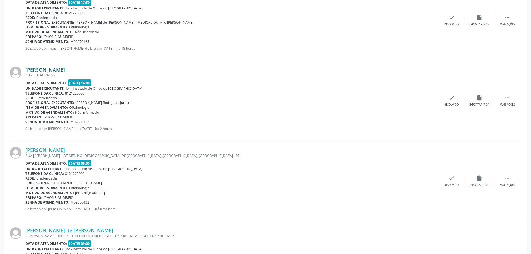
click at [43, 71] on link "[PERSON_NAME]" at bounding box center [45, 70] width 40 height 6
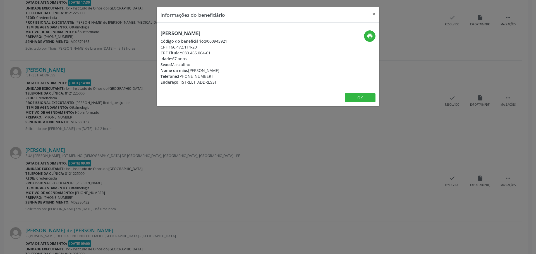
drag, startPoint x: 169, startPoint y: 46, endPoint x: 203, endPoint y: 46, distance: 33.2
click at [203, 46] on div "CPF: 166.472.114-20" at bounding box center [193, 47] width 67 height 6
drag, startPoint x: 210, startPoint y: 35, endPoint x: 160, endPoint y: 31, distance: 50.4
click at [160, 31] on div "[PERSON_NAME] Código do beneficiário: 9000945921 CPF: 166.472.114-20 CPF Titula…" at bounding box center [231, 57] width 148 height 55
click at [374, 14] on button "×" at bounding box center [373, 14] width 11 height 14
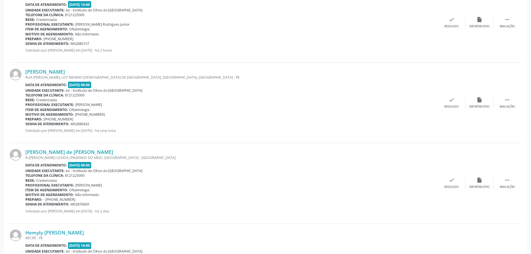
scroll to position [753, 0]
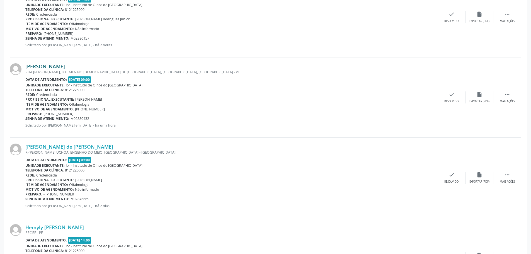
click at [65, 67] on link "[PERSON_NAME]" at bounding box center [45, 66] width 40 height 6
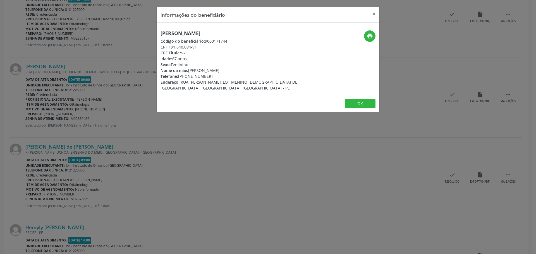
drag, startPoint x: 169, startPoint y: 46, endPoint x: 200, endPoint y: 49, distance: 31.1
click at [200, 49] on div "CPF: 191.640.094-91" at bounding box center [230, 47] width 141 height 6
drag, startPoint x: 264, startPoint y: 34, endPoint x: 161, endPoint y: 34, distance: 102.9
click at [161, 34] on h5 "[PERSON_NAME]" at bounding box center [230, 33] width 141 height 6
click at [372, 15] on button "×" at bounding box center [373, 14] width 11 height 14
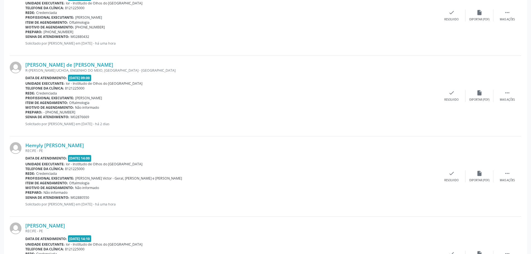
scroll to position [837, 0]
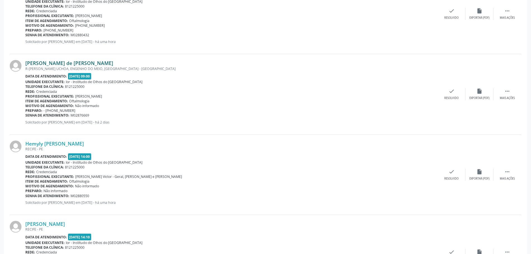
click at [61, 63] on link "[PERSON_NAME] de [PERSON_NAME]" at bounding box center [69, 63] width 88 height 6
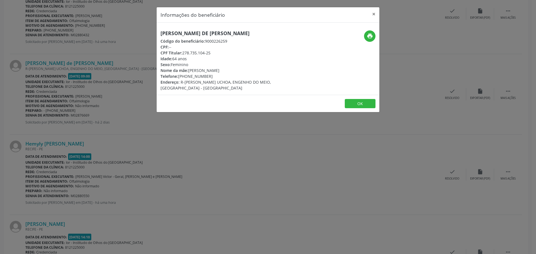
drag, startPoint x: 157, startPoint y: 32, endPoint x: 266, endPoint y: 35, distance: 108.3
click at [266, 35] on div "[PERSON_NAME] de [PERSON_NAME] Código do beneficiário: 9000226259 CPF: -- CPF T…" at bounding box center [231, 60] width 148 height 61
drag, startPoint x: 372, startPoint y: 13, endPoint x: 315, endPoint y: 36, distance: 61.5
click at [373, 13] on button "×" at bounding box center [373, 14] width 11 height 14
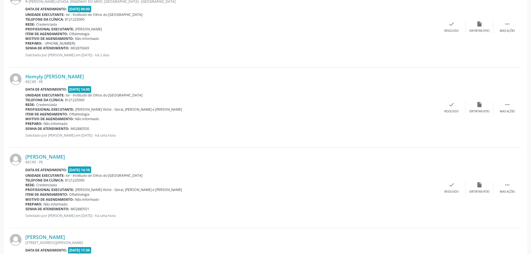
scroll to position [921, 0]
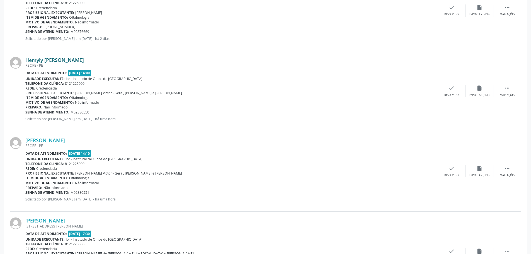
click at [43, 61] on link "Hemyly [PERSON_NAME]" at bounding box center [54, 60] width 59 height 6
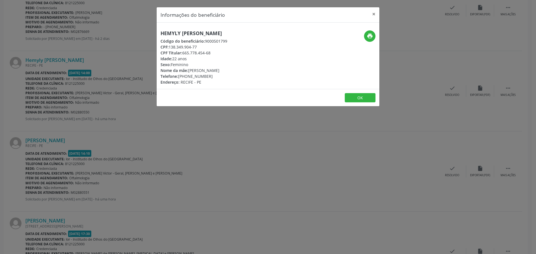
drag, startPoint x: 169, startPoint y: 48, endPoint x: 200, endPoint y: 46, distance: 30.7
click at [200, 46] on div "CPF: 138.349.904-77" at bounding box center [193, 47] width 67 height 6
drag, startPoint x: 259, startPoint y: 31, endPoint x: 156, endPoint y: 32, distance: 103.0
click at [156, 32] on div "Informações do beneficiário × Hemyly [PERSON_NAME] Código do beneficiário: 9000…" at bounding box center [268, 127] width 536 height 254
click at [374, 13] on button "×" at bounding box center [373, 14] width 11 height 14
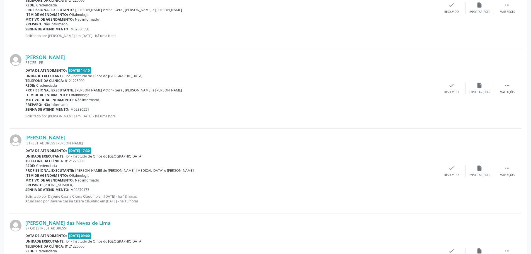
scroll to position [1004, 0]
click at [49, 57] on link "[PERSON_NAME]" at bounding box center [45, 57] width 40 height 6
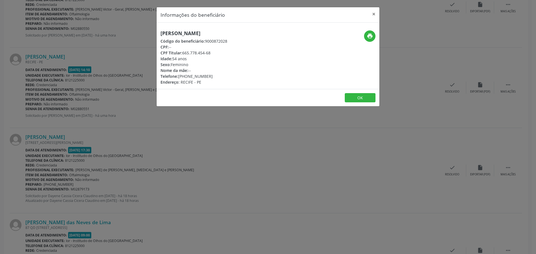
drag, startPoint x: 158, startPoint y: 32, endPoint x: 247, endPoint y: 34, distance: 89.0
click at [247, 34] on div "[PERSON_NAME] Código do beneficiário: 9000872028 CPF: -- CPF Titular: 665.778.4…" at bounding box center [231, 57] width 148 height 55
click at [373, 12] on button "×" at bounding box center [373, 14] width 11 height 14
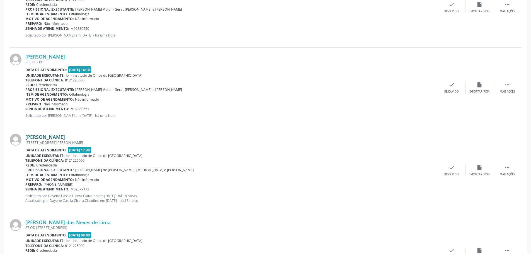
click at [56, 139] on link "[PERSON_NAME]" at bounding box center [45, 137] width 40 height 6
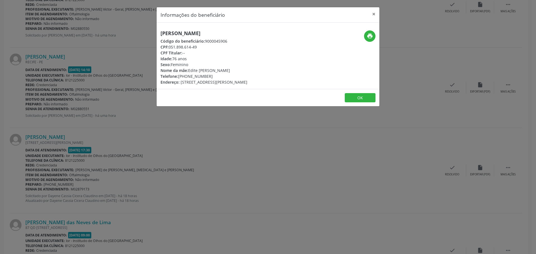
drag, startPoint x: 169, startPoint y: 47, endPoint x: 200, endPoint y: 49, distance: 31.3
click at [200, 49] on div "CPF: 051.898.614-49" at bounding box center [203, 47] width 87 height 6
drag, startPoint x: 240, startPoint y: 34, endPoint x: 158, endPoint y: 35, distance: 82.6
click at [158, 35] on div "[PERSON_NAME] Código do beneficiário: 9000045906 CPF: 051.898.614-49 CPF Titula…" at bounding box center [231, 57] width 148 height 55
click at [373, 13] on button "×" at bounding box center [373, 14] width 11 height 14
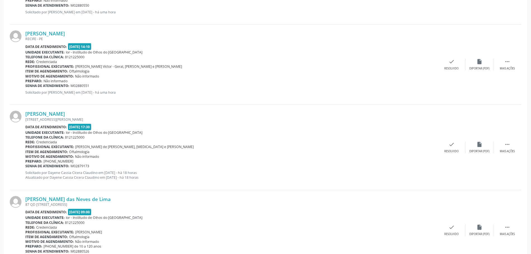
scroll to position [1069, 0]
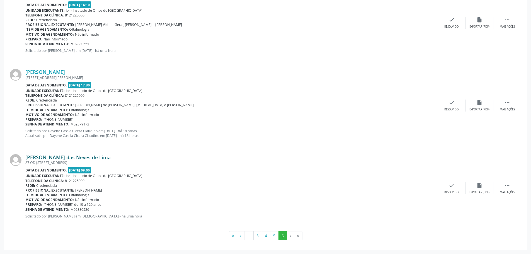
click at [62, 158] on link "[PERSON_NAME] das Neves de Lima" at bounding box center [67, 157] width 85 height 6
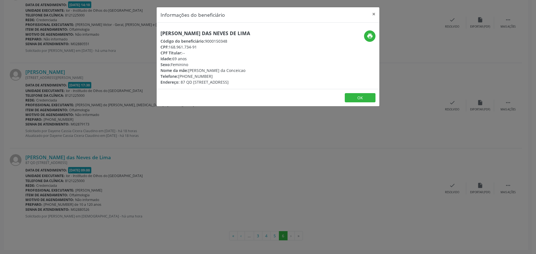
drag, startPoint x: 169, startPoint y: 46, endPoint x: 202, endPoint y: 49, distance: 32.4
click at [202, 49] on div "CPF: 168.961.734-91" at bounding box center [205, 47] width 90 height 6
drag, startPoint x: 230, startPoint y: 33, endPoint x: 159, endPoint y: 35, distance: 70.9
click at [159, 35] on div "[PERSON_NAME] das Neves de Lima Código do beneficiário: 9000150348 CPF: 168.961…" at bounding box center [231, 57] width 148 height 55
click at [371, 15] on button "×" at bounding box center [373, 14] width 11 height 14
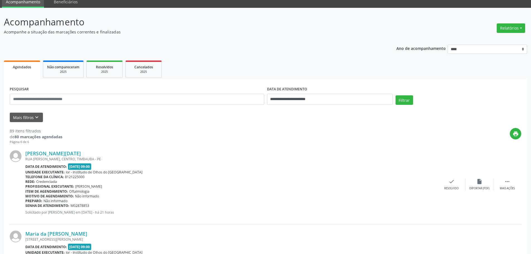
scroll to position [0, 0]
